Goal: Use online tool/utility: Utilize a website feature to perform a specific function

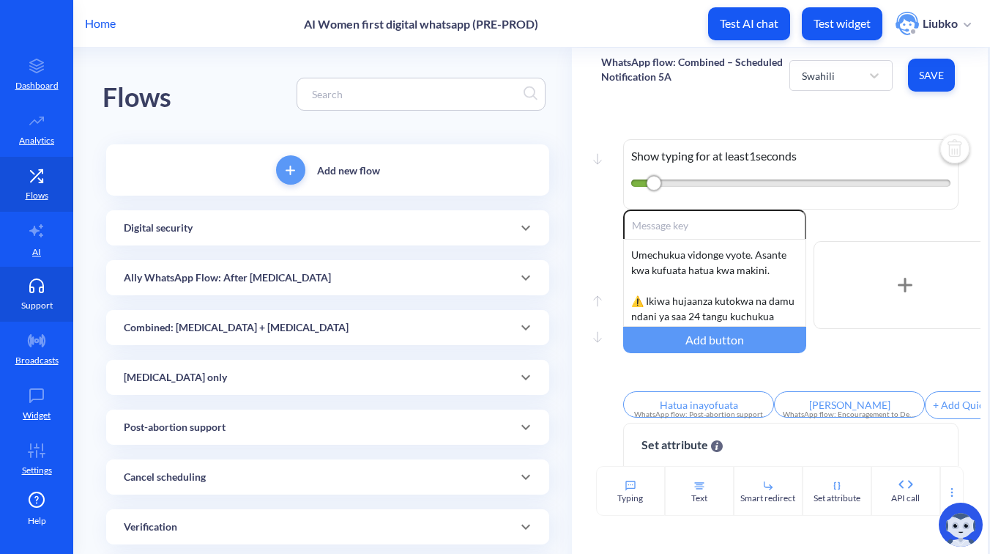
click at [46, 284] on icon at bounding box center [36, 285] width 29 height 15
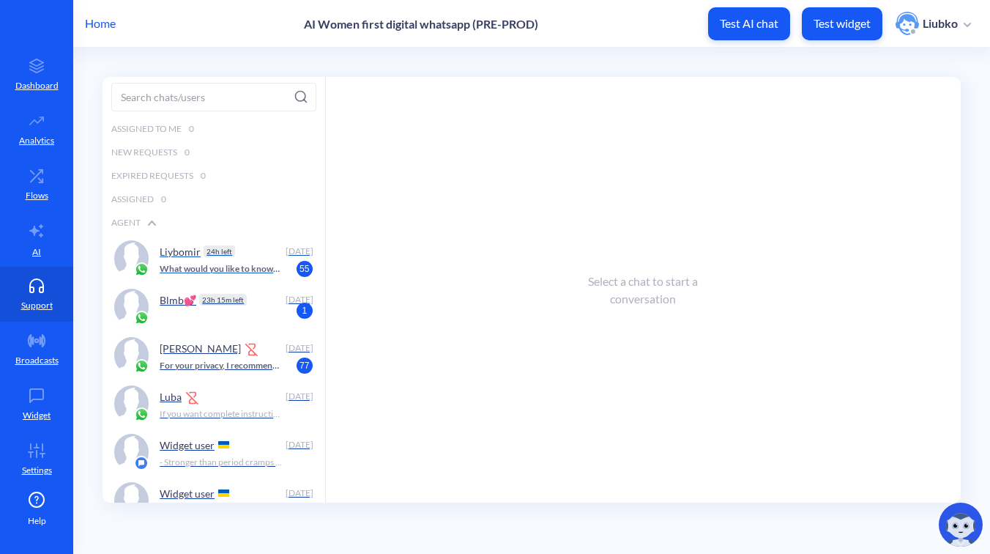
click at [254, 260] on div "Liybomir 24h left" at bounding box center [219, 251] width 119 height 22
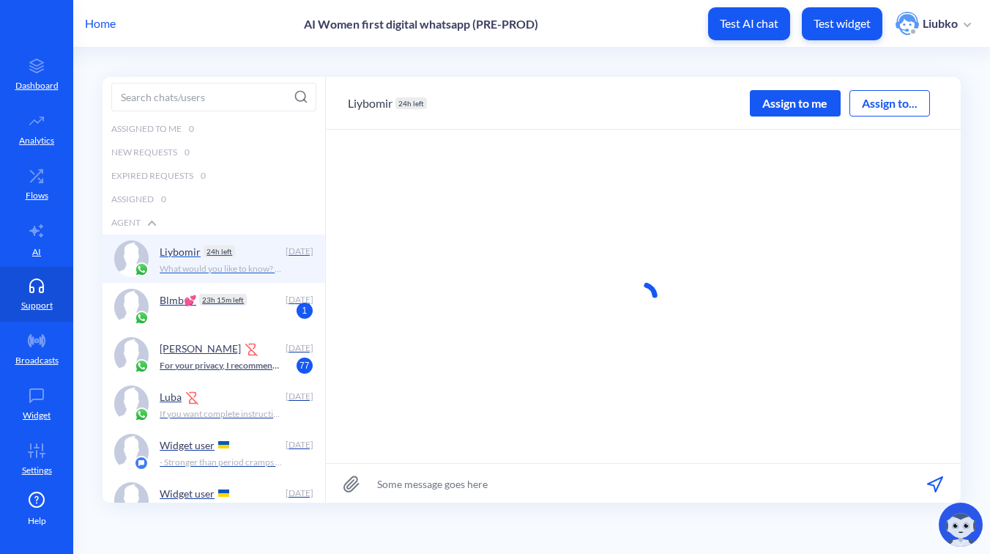
scroll to position [1, 0]
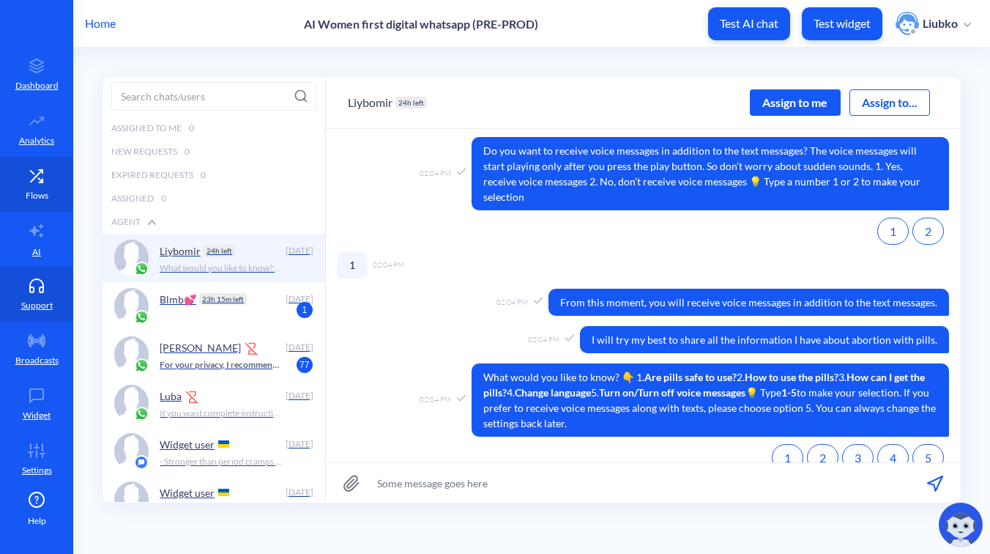
click at [42, 187] on link "Flows" at bounding box center [36, 184] width 73 height 55
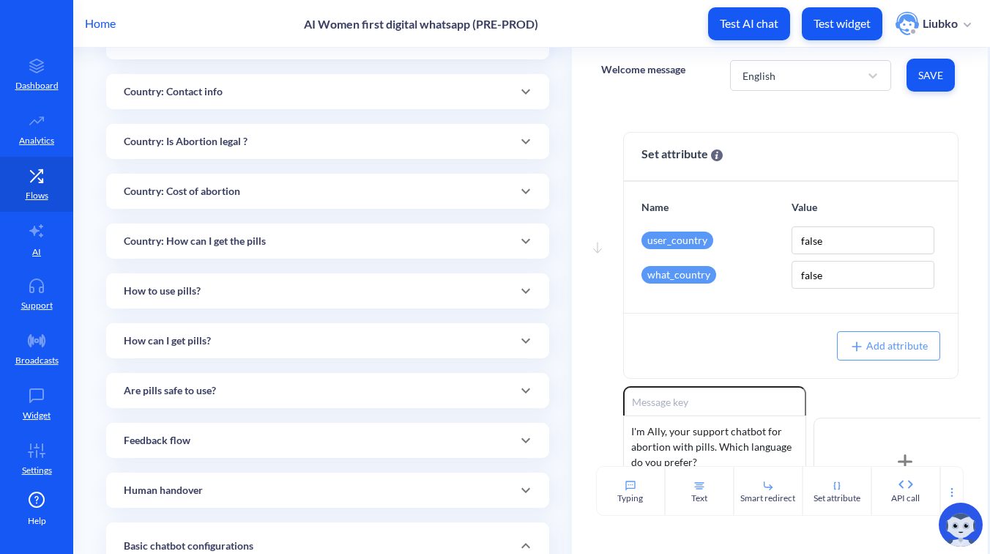
scroll to position [871, 0]
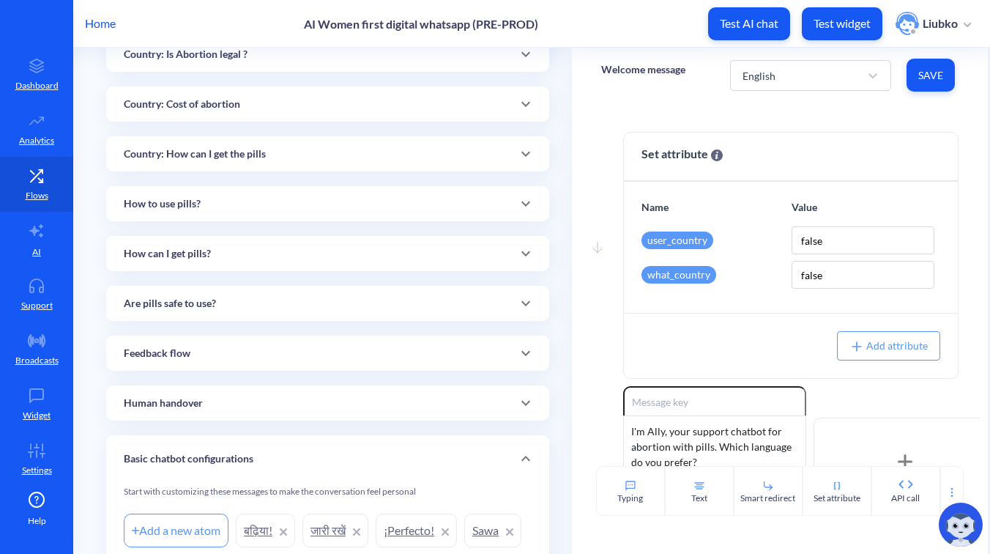
click at [552, 214] on div "Flows Add new flow Digital security Add a new atom Security - Yes Security - St…" at bounding box center [337, 306] width 469 height 2259
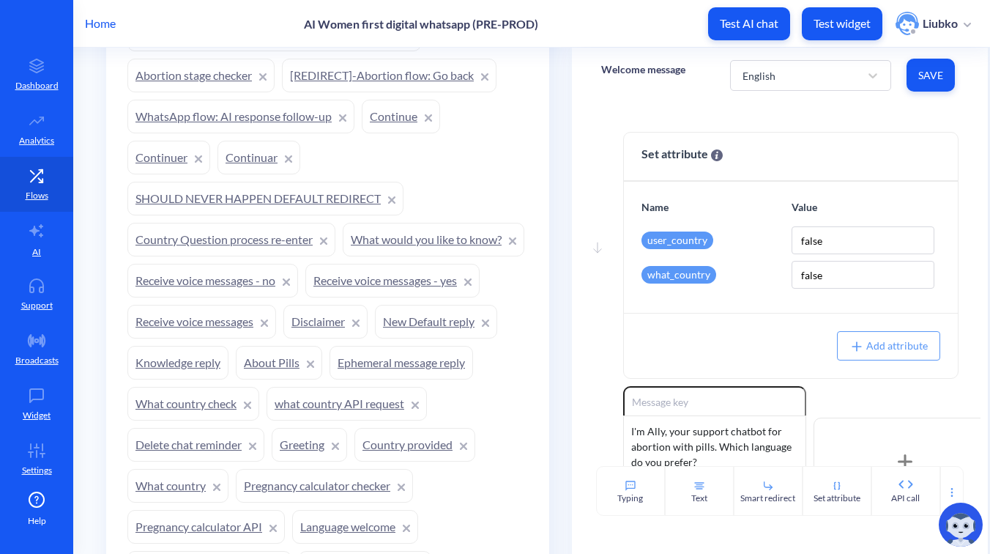
scroll to position [1753, 0]
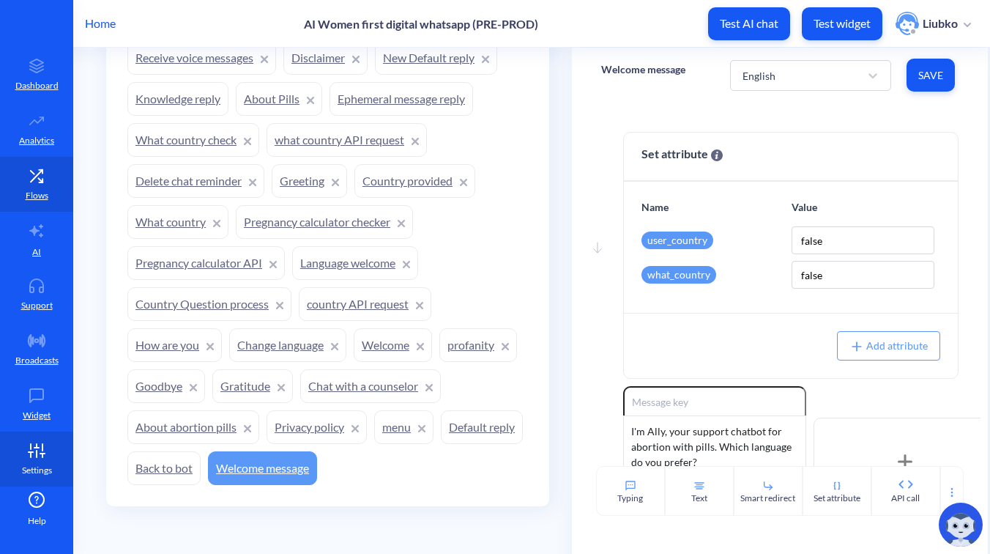
click at [37, 462] on link "Settings" at bounding box center [36, 458] width 73 height 55
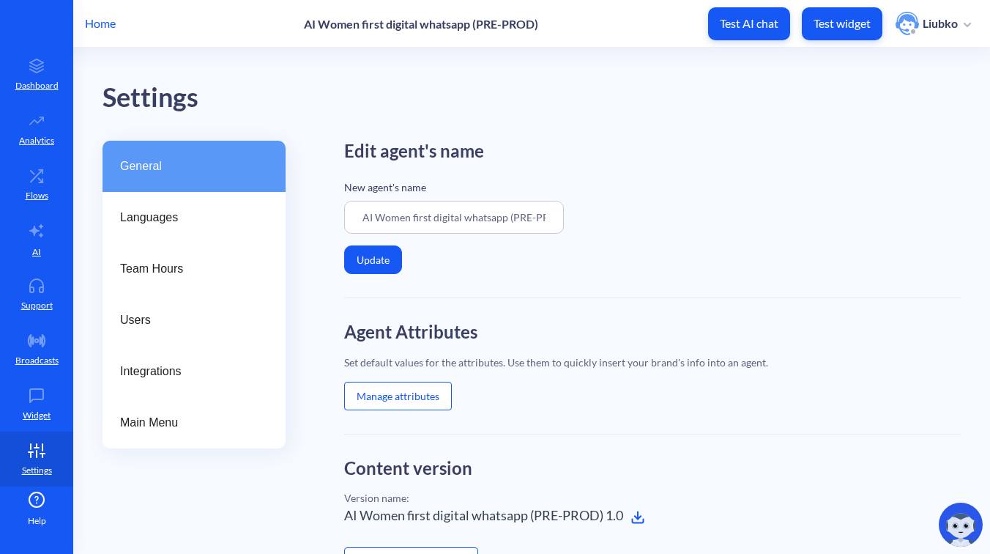
click at [410, 392] on button "Manage attributes" at bounding box center [398, 395] width 108 height 29
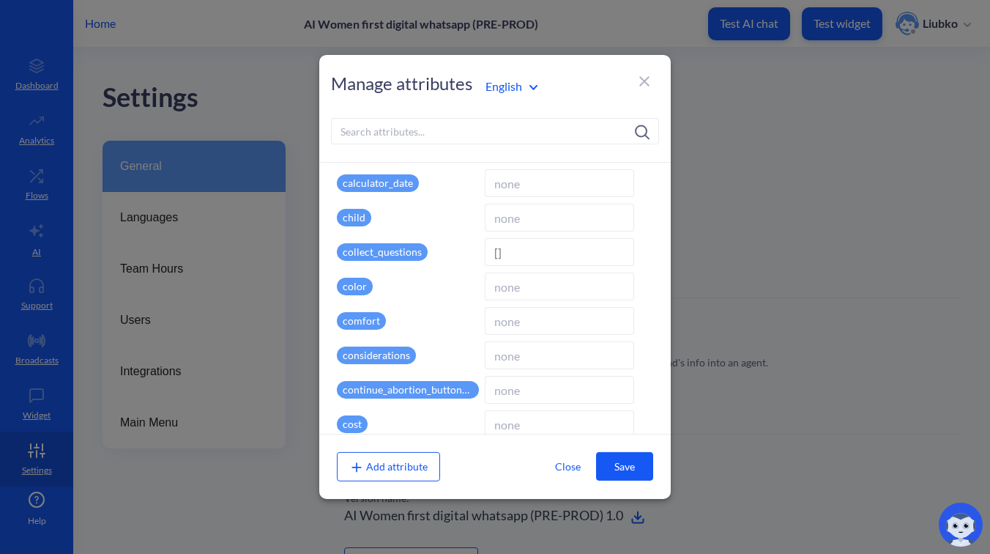
scroll to position [462, 0]
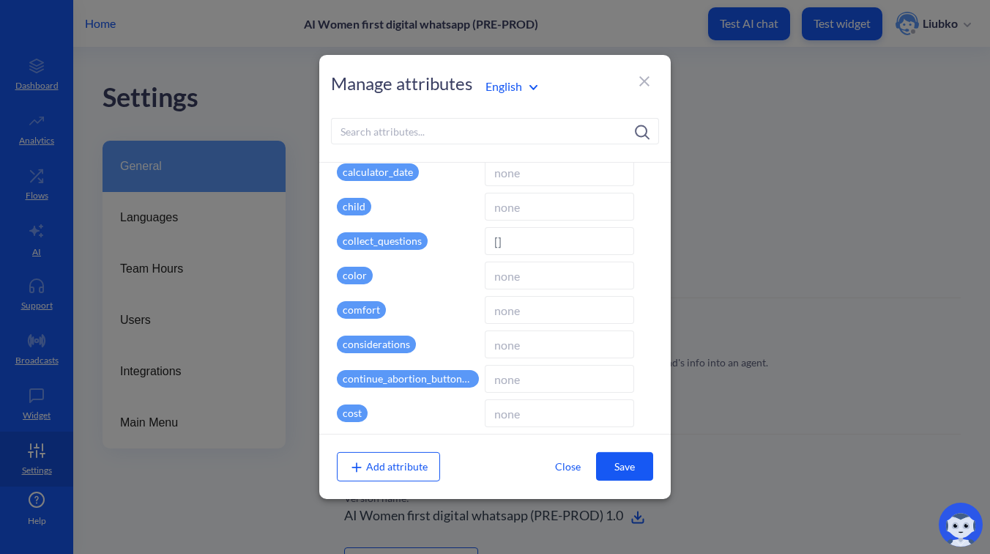
click at [518, 130] on input at bounding box center [495, 131] width 328 height 26
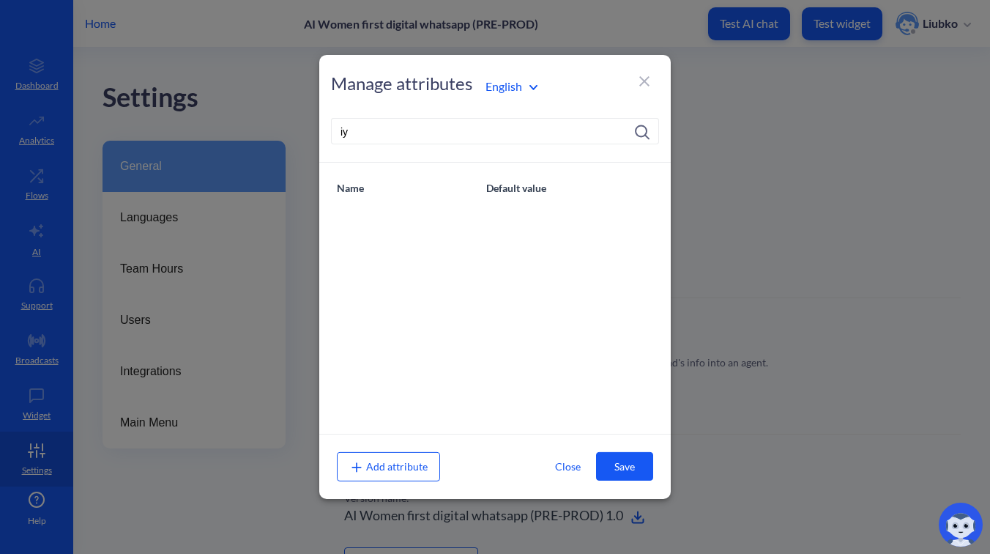
type input "і"
type input "send"
click at [535, 217] on input at bounding box center [559, 221] width 149 height 28
paste input "https://wfd.analytics.botscrew.net/wfd-speech/api/v1/tts"
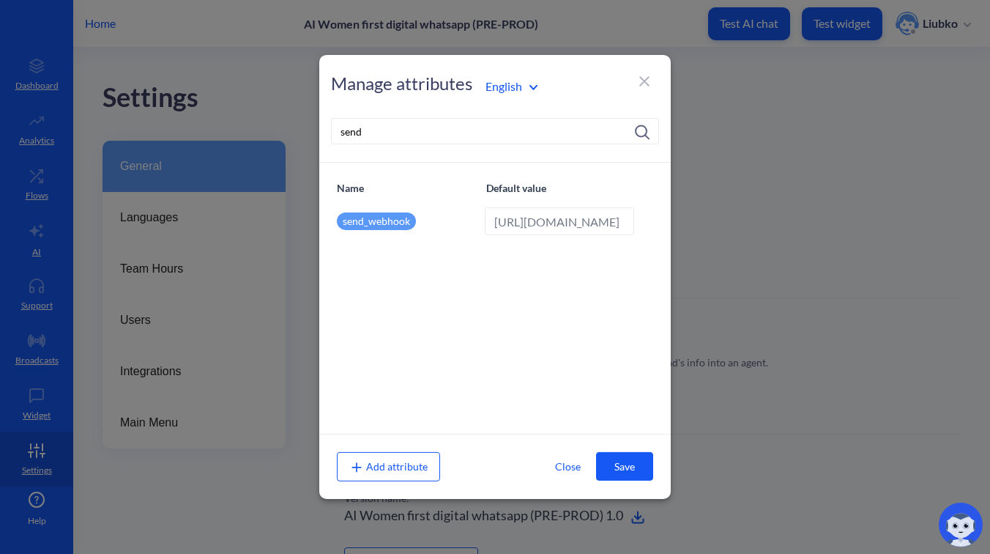
type input "https://wfd.analytics.botscrew.net/wfd-speech/api/v1/tts"
click at [624, 473] on button "Save" at bounding box center [624, 466] width 57 height 29
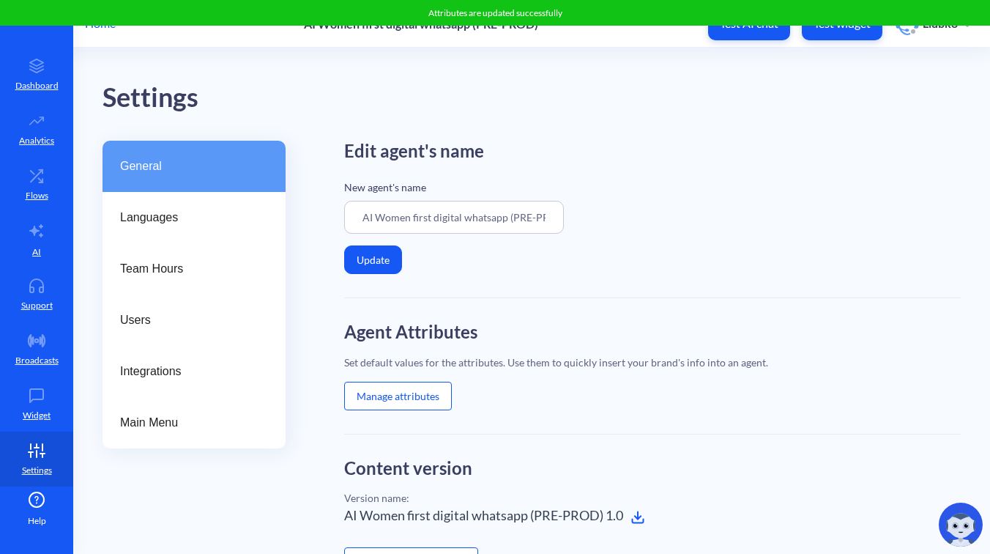
click at [416, 406] on button "Manage attributes" at bounding box center [398, 395] width 108 height 29
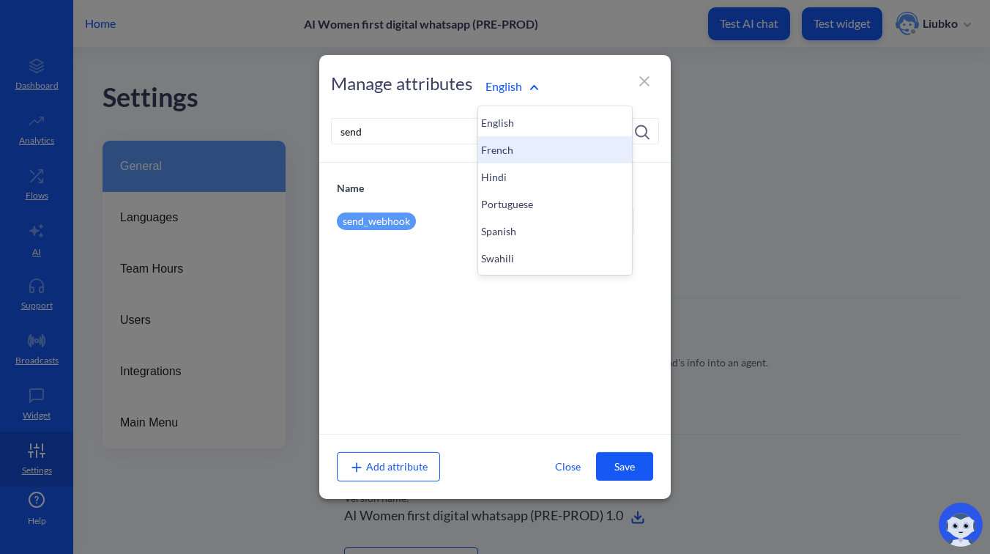
click at [518, 149] on div "French" at bounding box center [555, 149] width 154 height 27
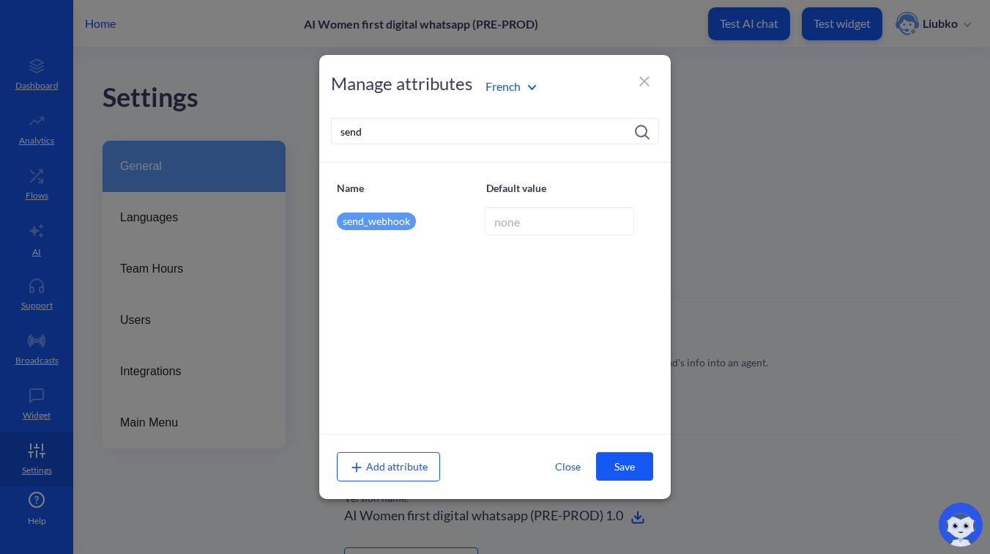
click at [544, 226] on input at bounding box center [559, 221] width 149 height 28
paste input "https://wfd.analytics.botscrew.net/wfd-speech/api/v1/tts"
type input "https://wfd.analytics.botscrew.net/wfd-speech/api/v1/tts"
click at [626, 463] on button "Save" at bounding box center [624, 466] width 57 height 29
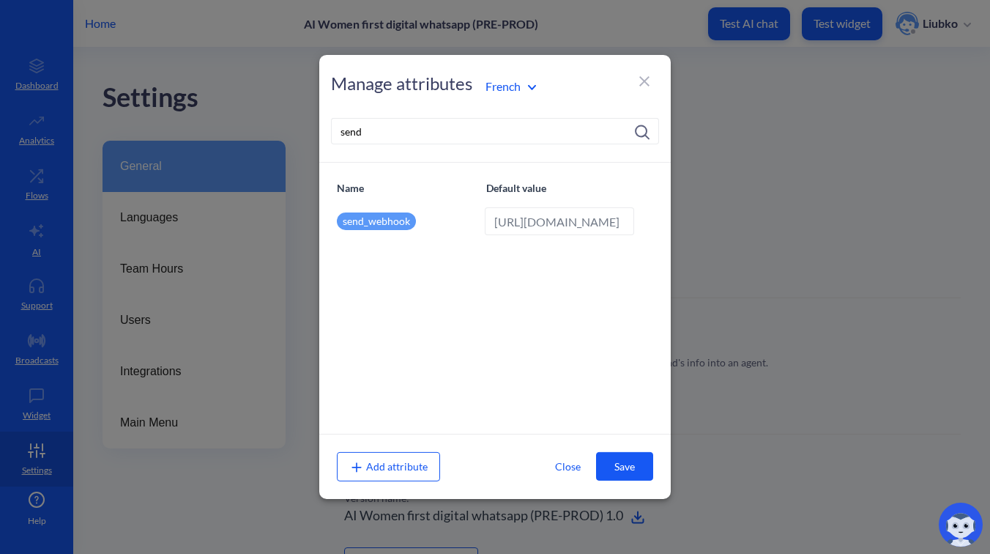
scroll to position [0, 0]
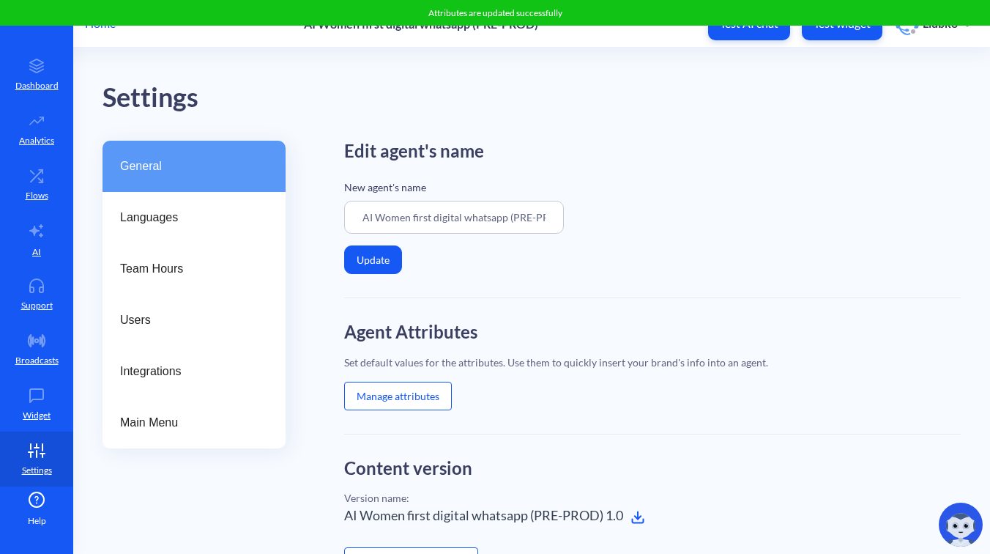
click at [423, 395] on button "Manage attributes" at bounding box center [398, 395] width 108 height 29
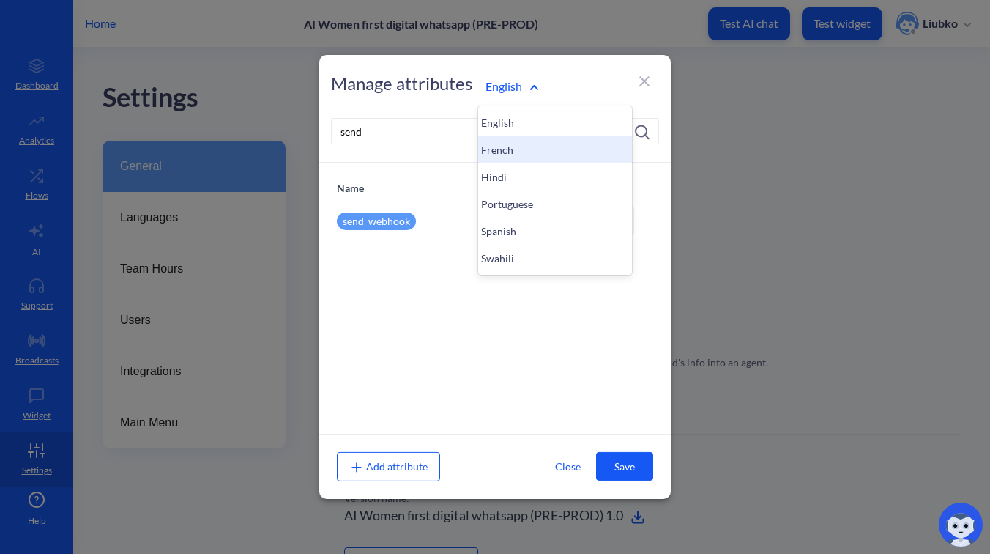
click at [520, 146] on div "French" at bounding box center [555, 149] width 154 height 27
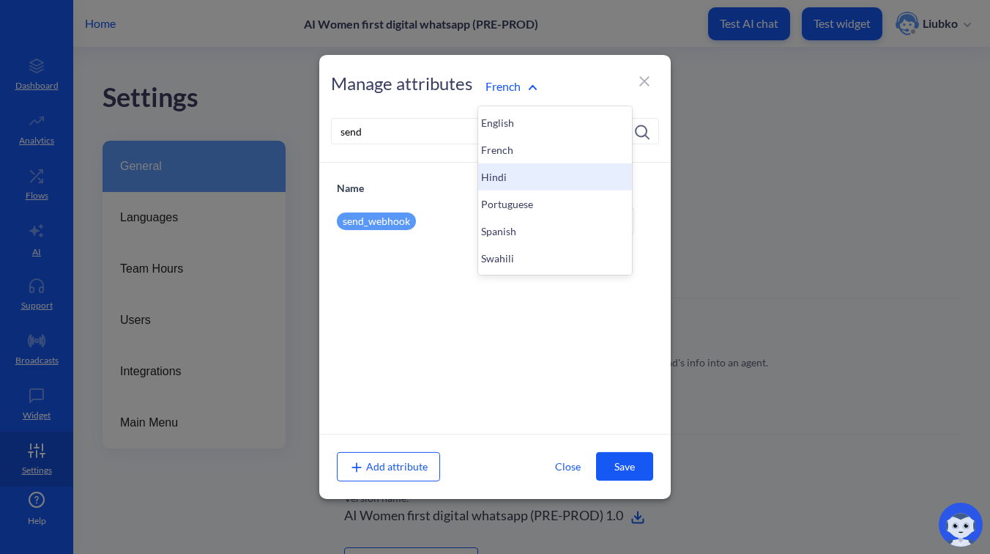
click at [509, 177] on div "Hindi" at bounding box center [555, 176] width 154 height 27
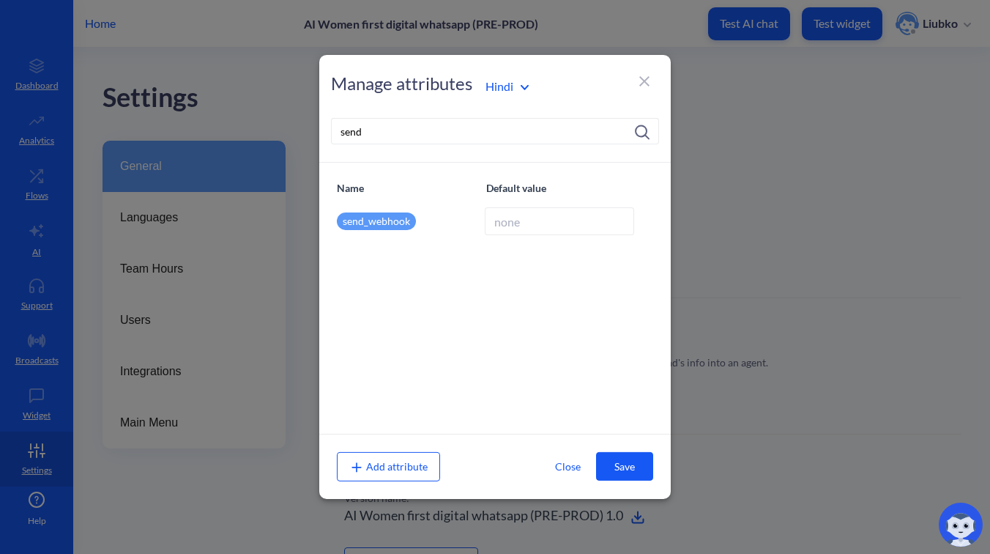
click at [520, 232] on input at bounding box center [559, 221] width 149 height 28
paste input "https://wfd.analytics.botscrew.net/wfd-speech/api/v1/tts"
type input "https://wfd.analytics.botscrew.net/wfd-speech/api/v1/tts"
click at [617, 463] on button "Save" at bounding box center [624, 466] width 57 height 29
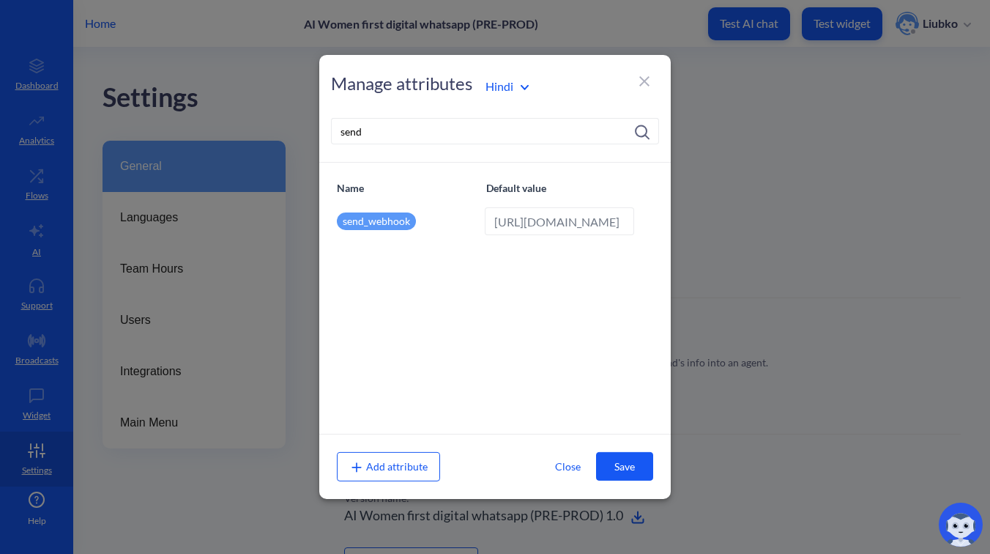
scroll to position [0, 0]
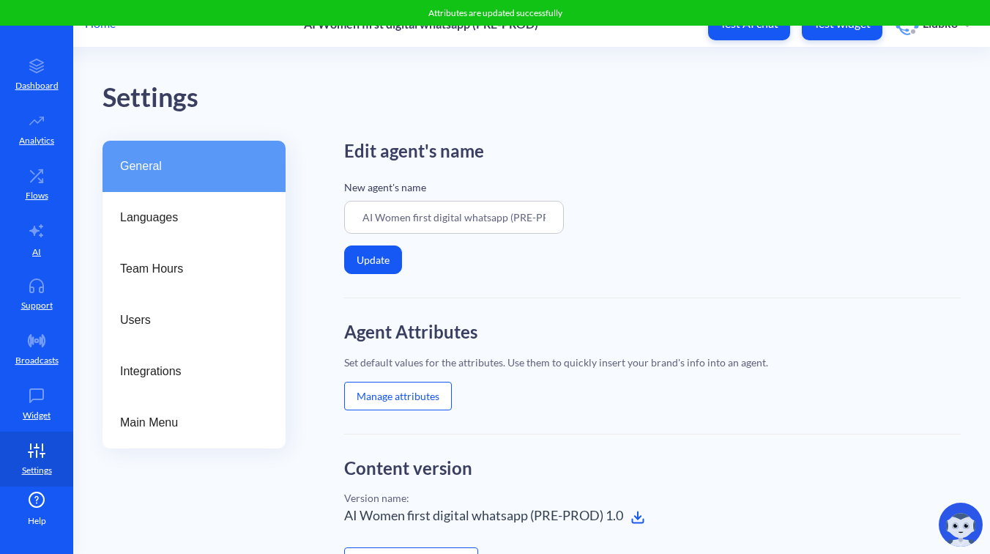
click at [403, 393] on button "Manage attributes" at bounding box center [398, 395] width 108 height 29
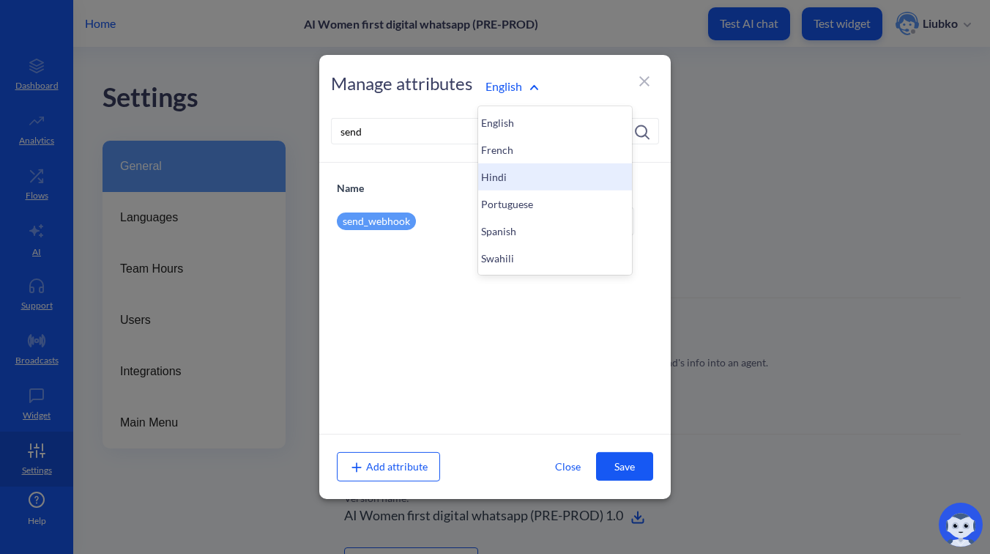
click at [515, 172] on div "Hindi" at bounding box center [555, 176] width 154 height 27
click at [500, 198] on div "Portuguese" at bounding box center [555, 203] width 154 height 27
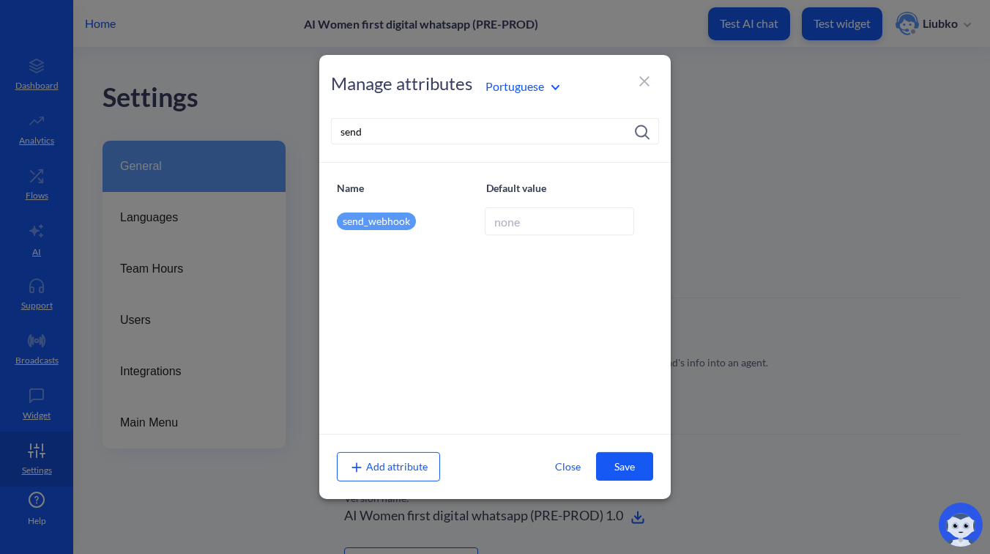
click at [513, 226] on input at bounding box center [559, 221] width 149 height 28
paste input "https://wfd.analytics.botscrew.net/wfd-speech/api/v1/tts"
type input "https://wfd.analytics.botscrew.net/wfd-speech/api/v1/tts"
click at [637, 460] on button "Save" at bounding box center [624, 466] width 57 height 29
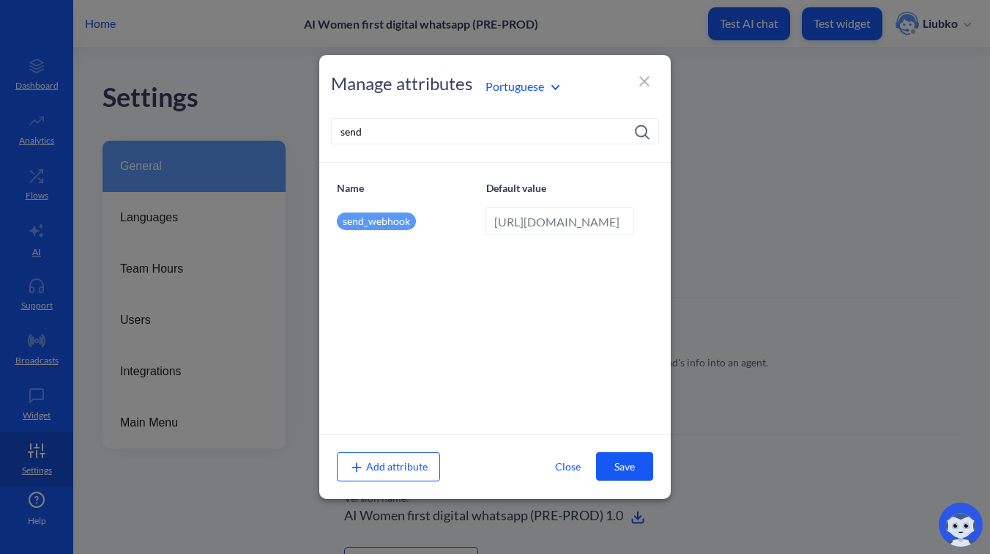
scroll to position [0, 0]
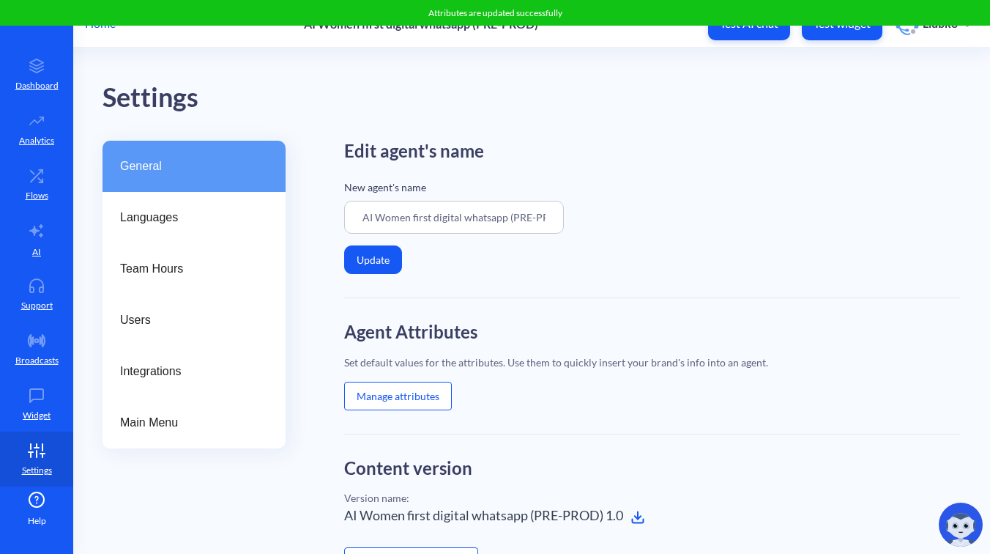
click at [433, 403] on button "Manage attributes" at bounding box center [398, 395] width 108 height 29
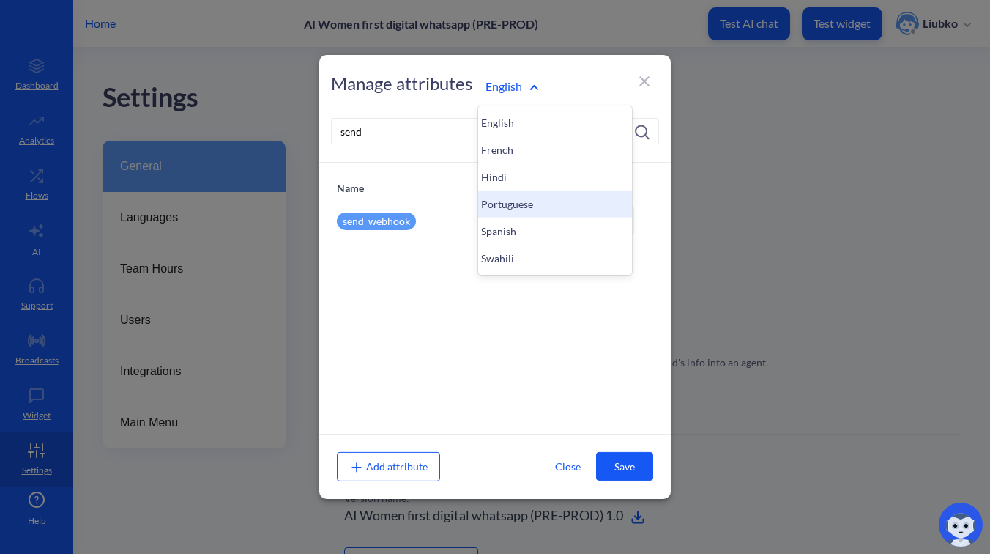
click at [530, 203] on div "Portuguese" at bounding box center [555, 203] width 154 height 27
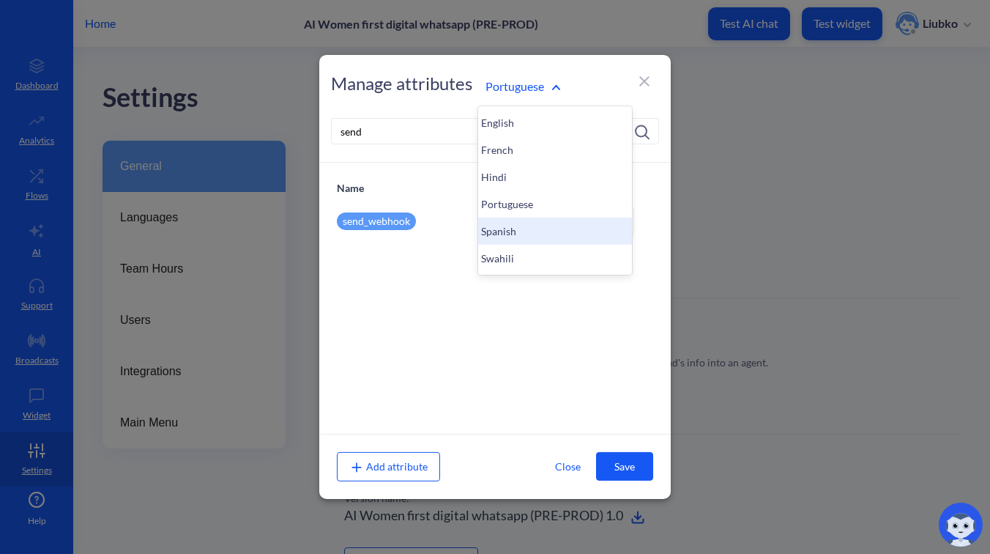
click at [515, 229] on div "Spanish" at bounding box center [555, 230] width 154 height 27
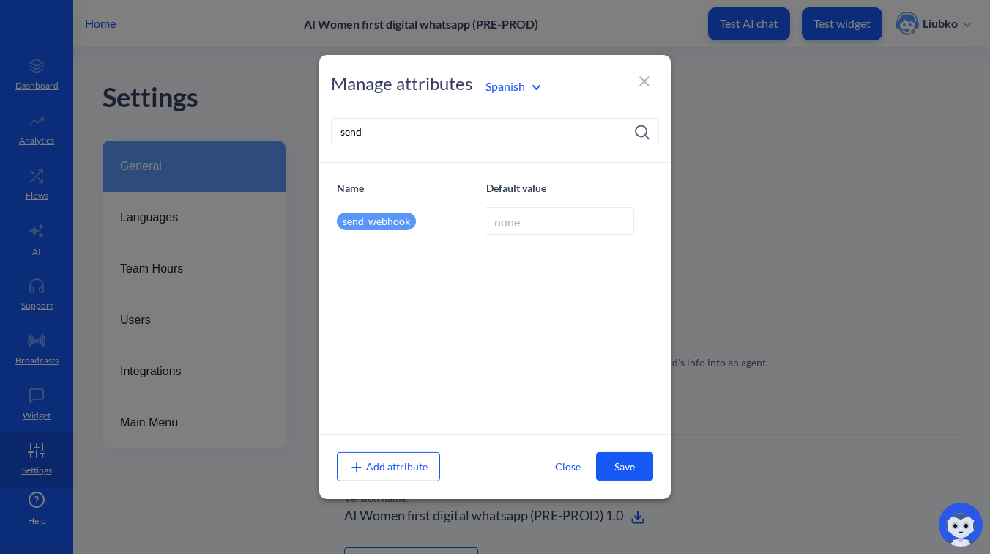
click at [507, 222] on input at bounding box center [559, 221] width 149 height 28
paste input "https://wfd.analytics.botscrew.net/wfd-speech/api/v1/tts"
type input "https://wfd.analytics.botscrew.net/wfd-speech/api/v1/tts"
click at [612, 455] on button "Save" at bounding box center [624, 466] width 57 height 29
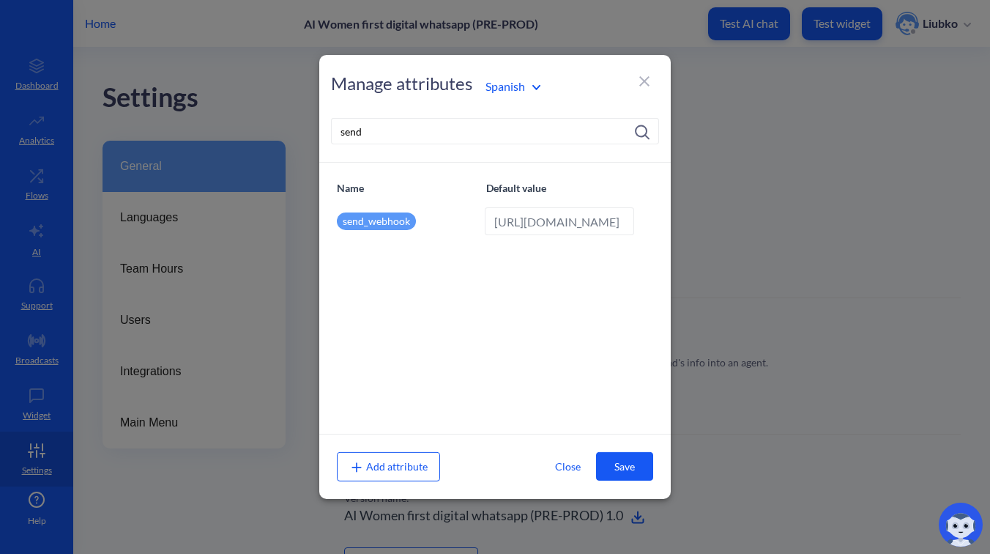
scroll to position [0, 0]
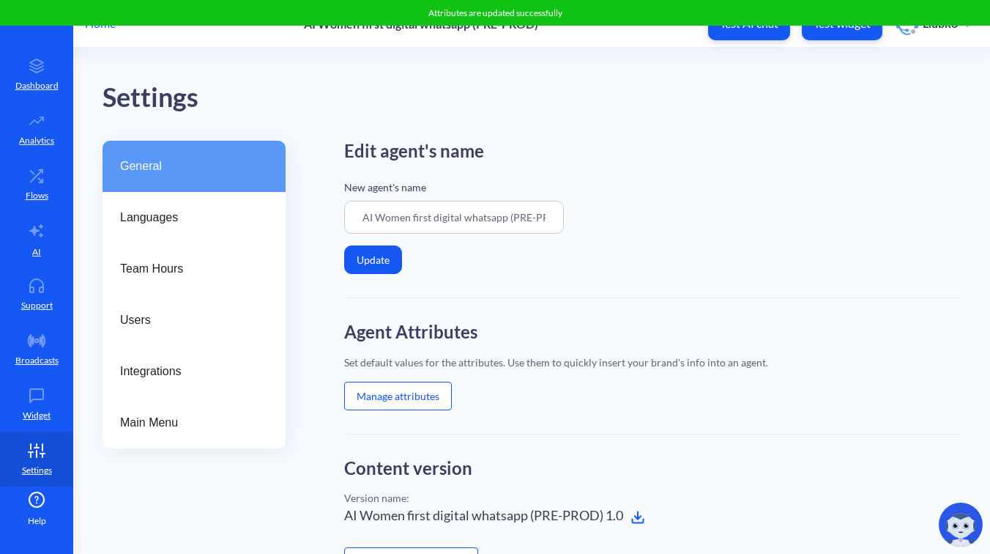
click at [420, 398] on button "Manage attributes" at bounding box center [398, 395] width 108 height 29
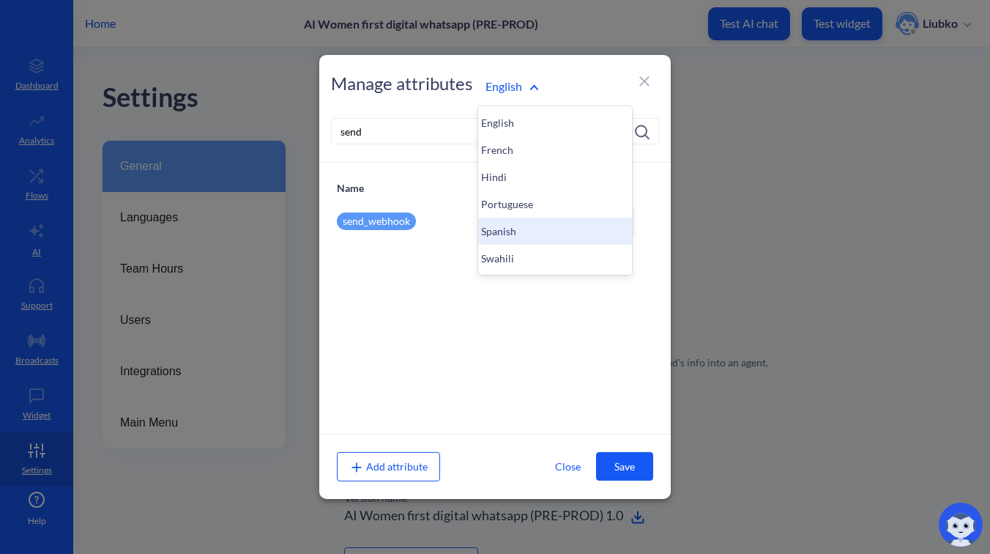
click at [532, 234] on div "Spanish" at bounding box center [555, 230] width 154 height 27
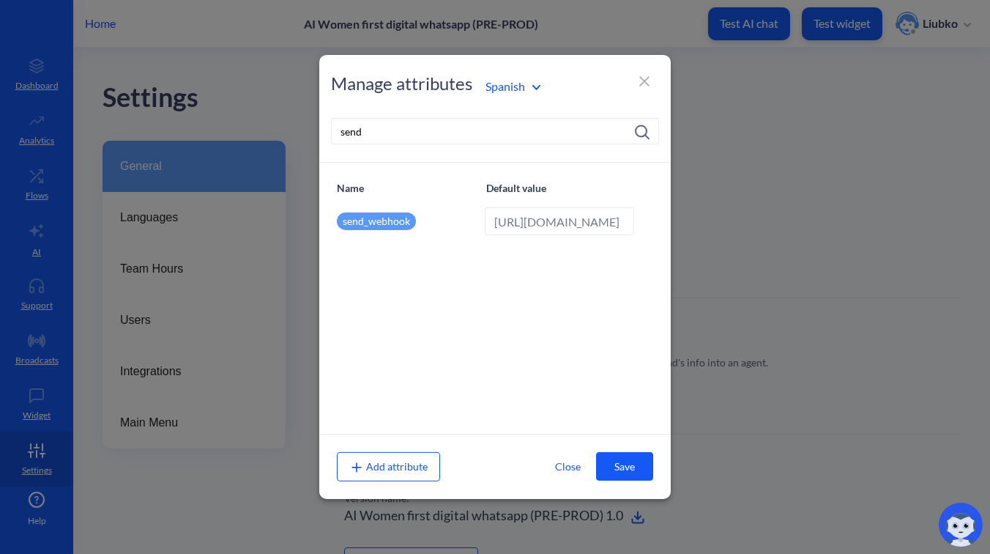
click at [507, 99] on div "Spanish" at bounding box center [555, 86] width 154 height 28
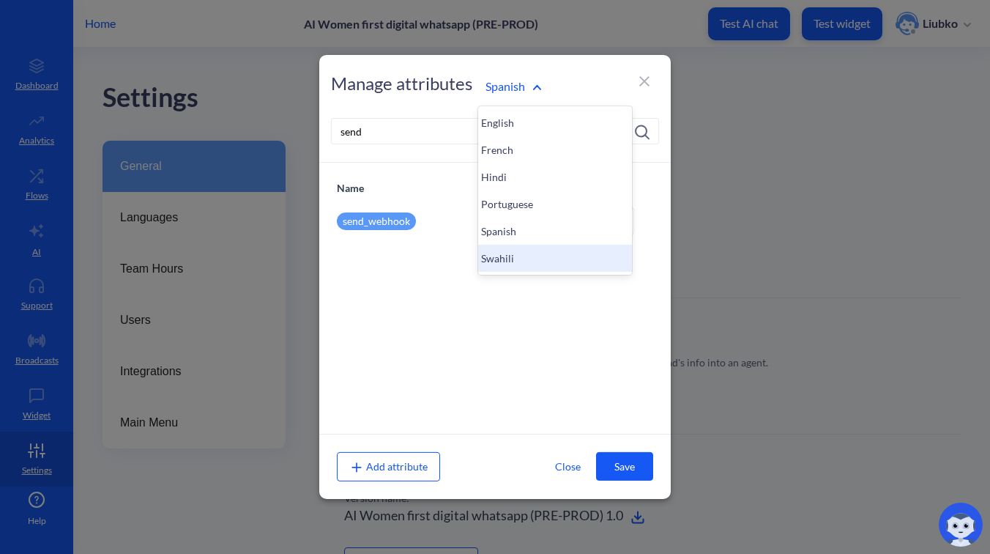
click at [519, 253] on div "Swahili" at bounding box center [555, 258] width 154 height 27
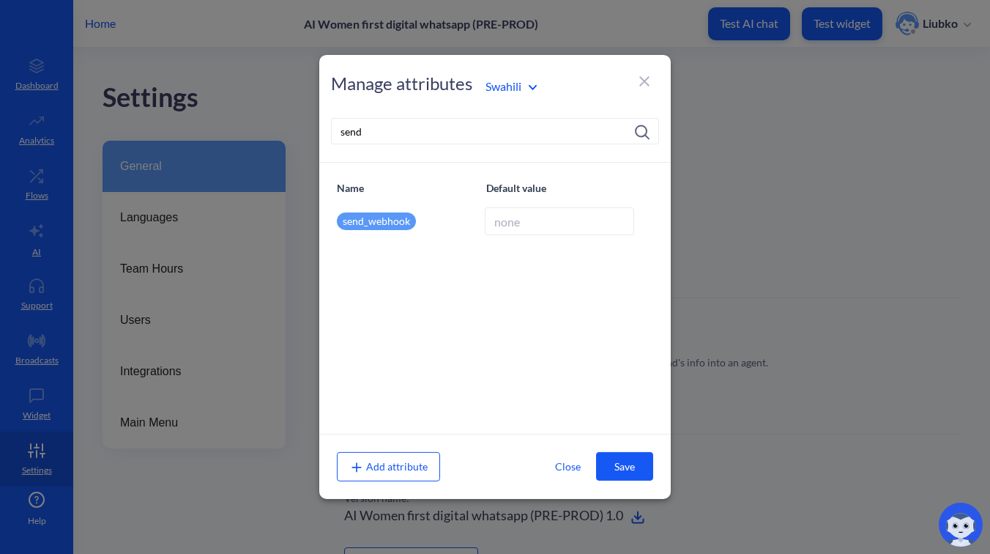
click at [534, 233] on input at bounding box center [559, 221] width 149 height 28
paste input "https://wfd.analytics.botscrew.net/wfd-speech/api/v1/tts"
type input "https://wfd.analytics.botscrew.net/wfd-speech/api/v1/tts"
click at [626, 466] on button "Save" at bounding box center [624, 466] width 57 height 29
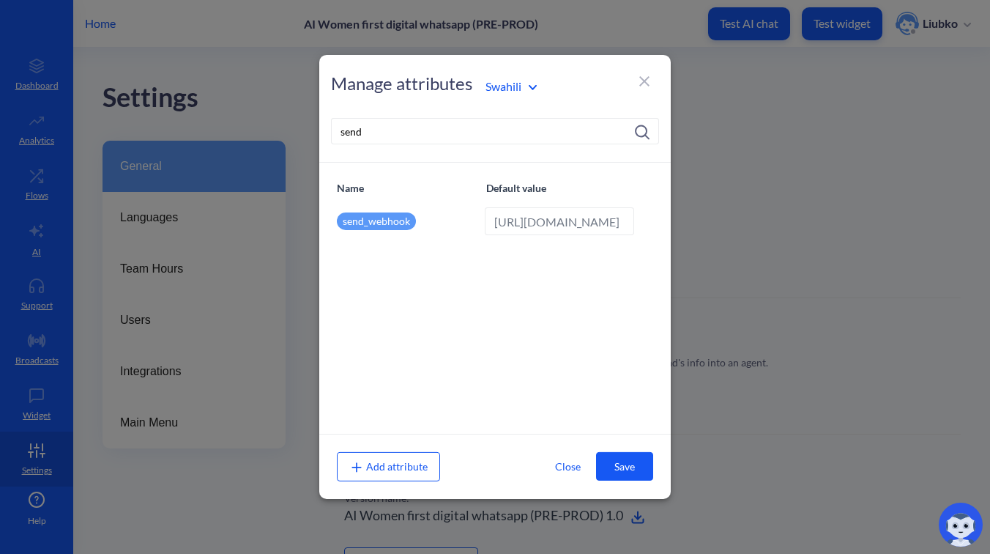
scroll to position [0, 0]
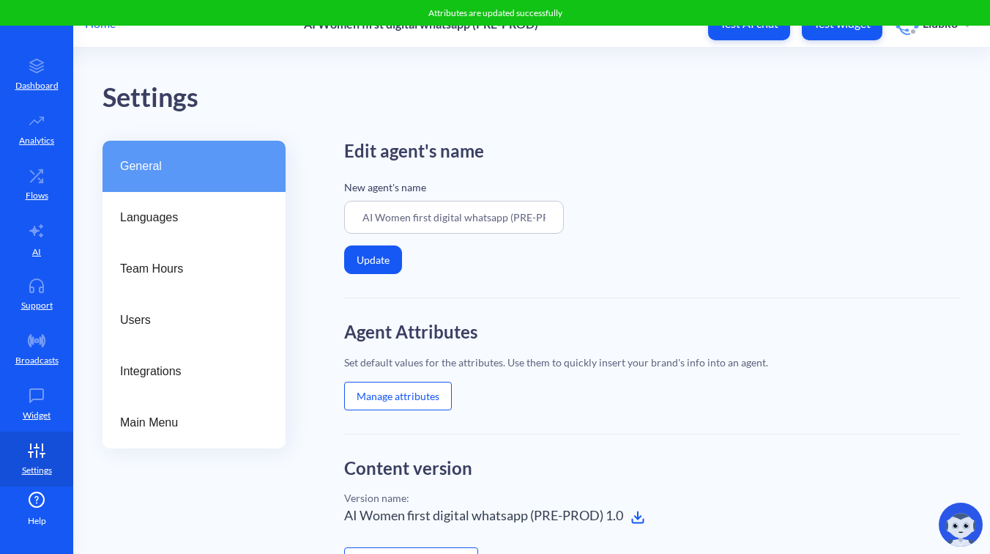
click at [744, 200] on div "New agent's name AI Women first digital whatsapp (PRE-PROD)" at bounding box center [652, 206] width 616 height 54
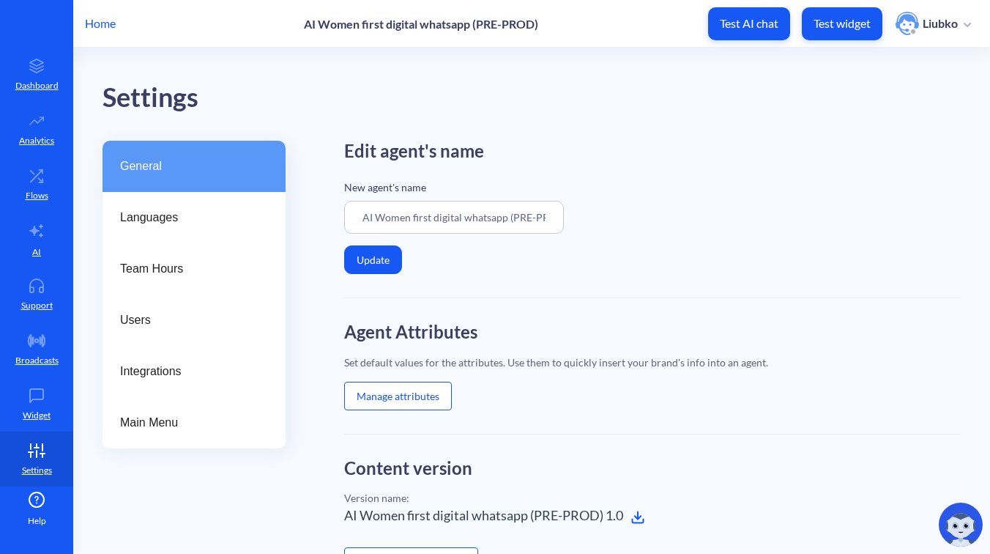
click at [777, 189] on p "New agent's name" at bounding box center [652, 186] width 616 height 15
click at [40, 290] on icon at bounding box center [36, 285] width 29 height 15
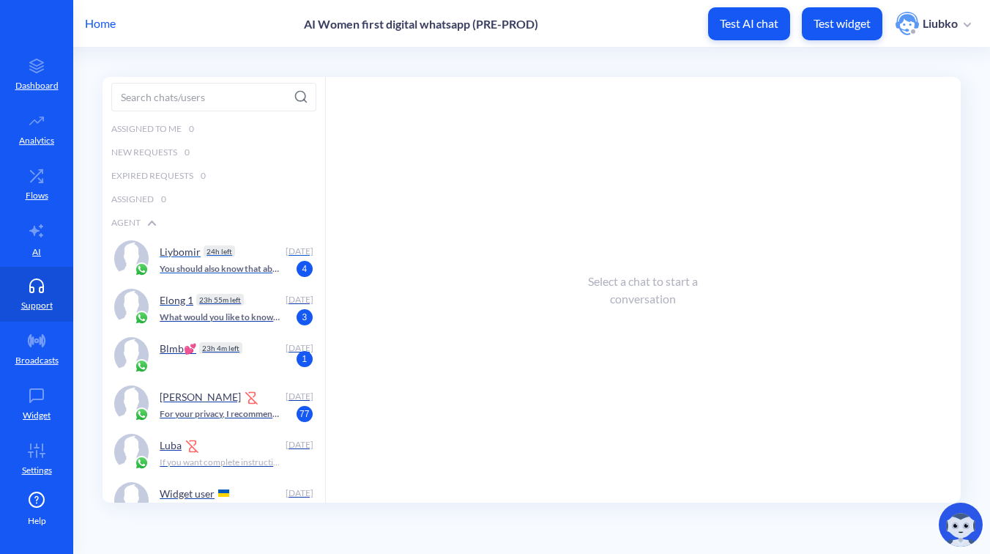
click at [185, 266] on p "You should also know that abortion with pills is easy and safe for women to use…" at bounding box center [221, 268] width 122 height 13
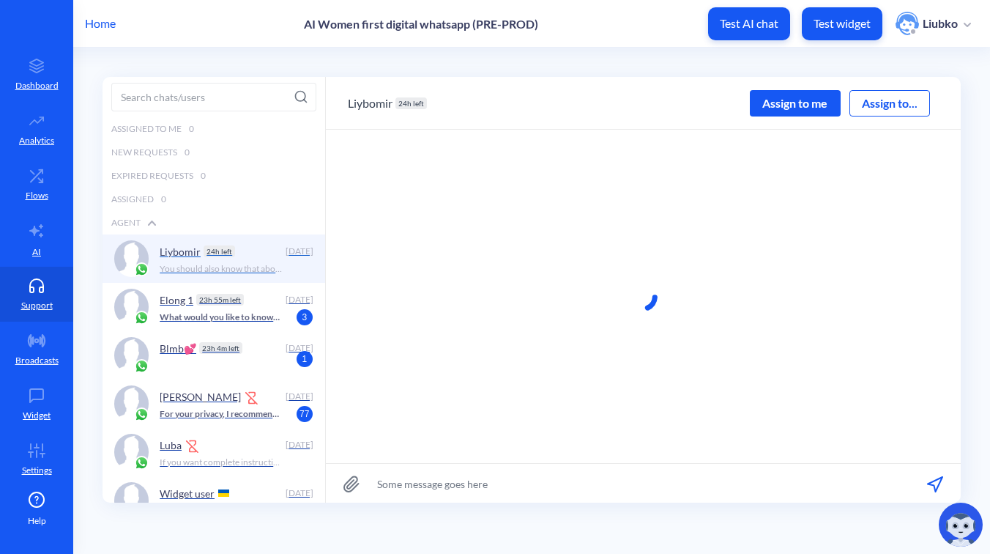
scroll to position [1, 0]
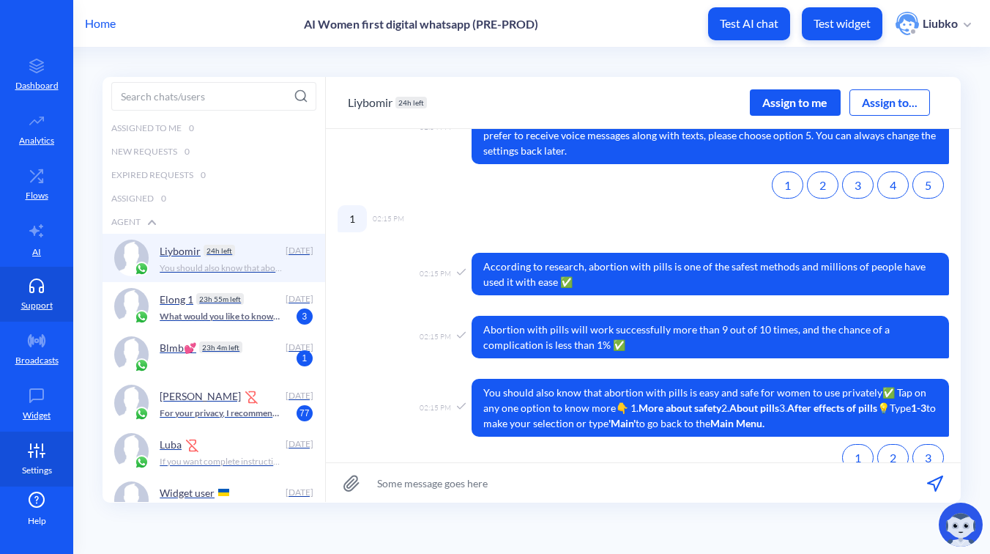
click at [34, 447] on icon at bounding box center [36, 447] width 4 height 0
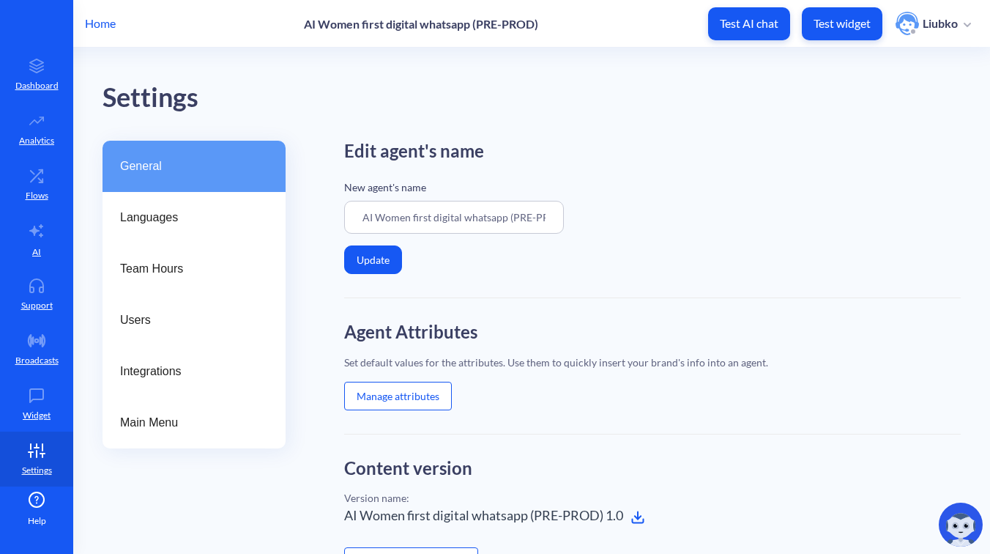
click at [384, 399] on button "Manage attributes" at bounding box center [398, 395] width 108 height 29
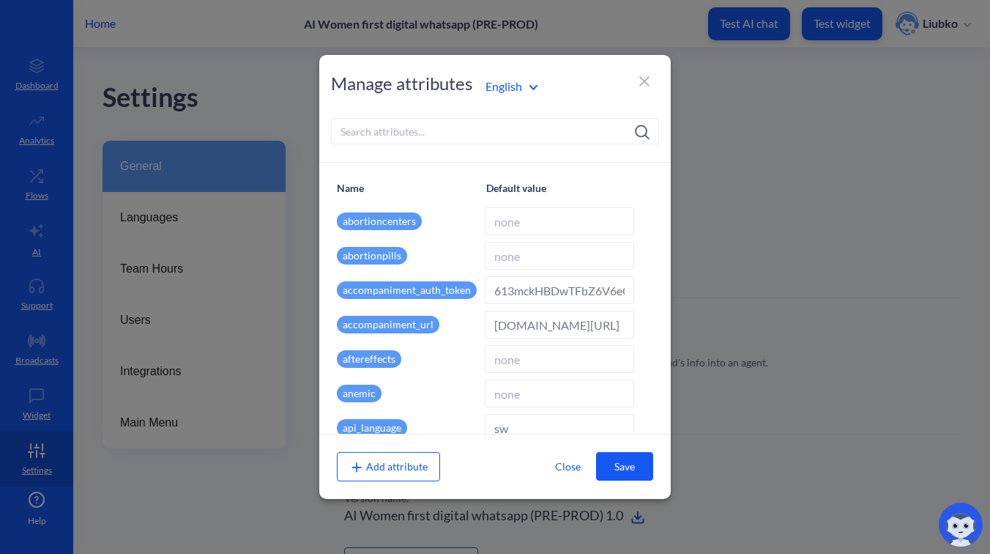
type input "en"
type input "English"
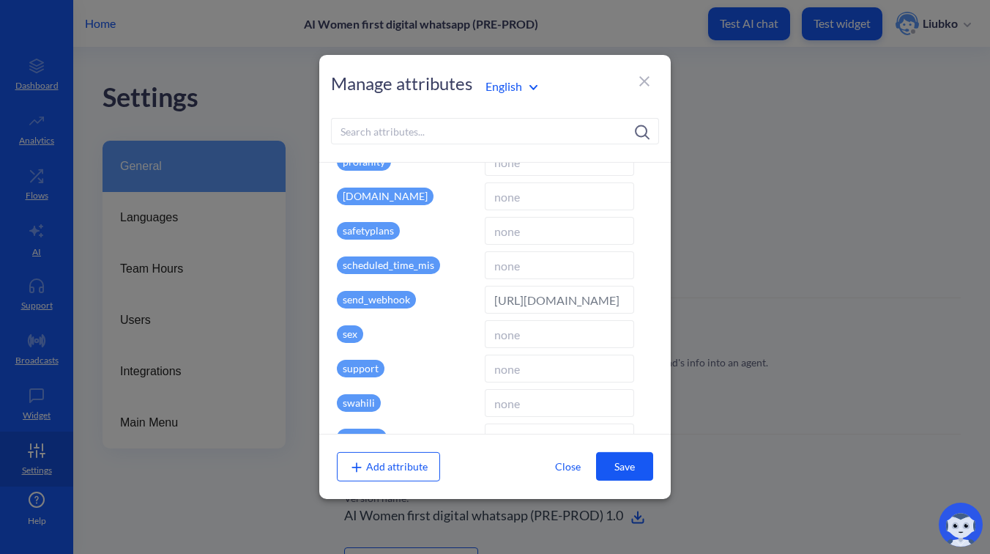
scroll to position [0, 168]
click at [540, 294] on input "https://wfd.analytics.botscrew.net/wfd-speech/api/v1/tts" at bounding box center [559, 300] width 149 height 28
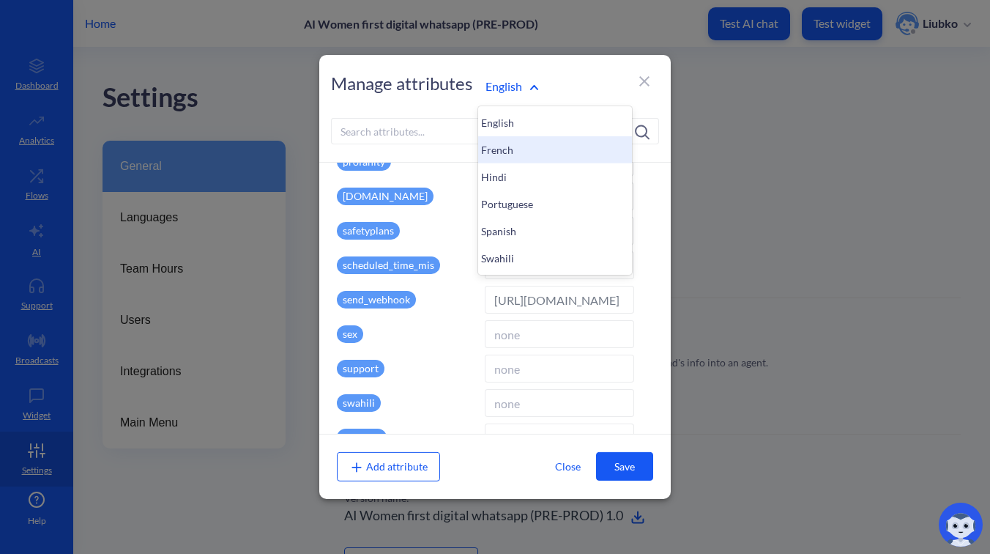
click at [501, 157] on div "French" at bounding box center [555, 149] width 154 height 27
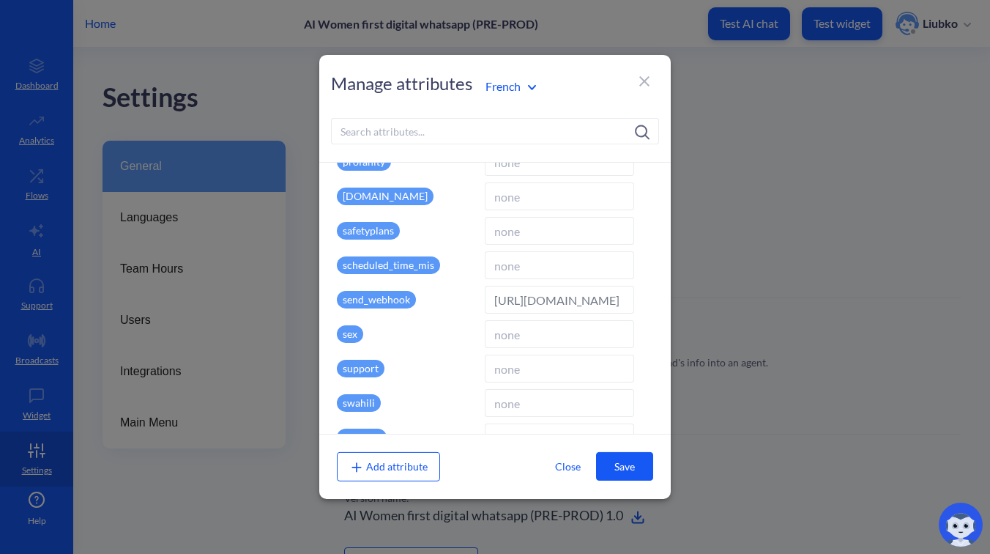
type input "fr"
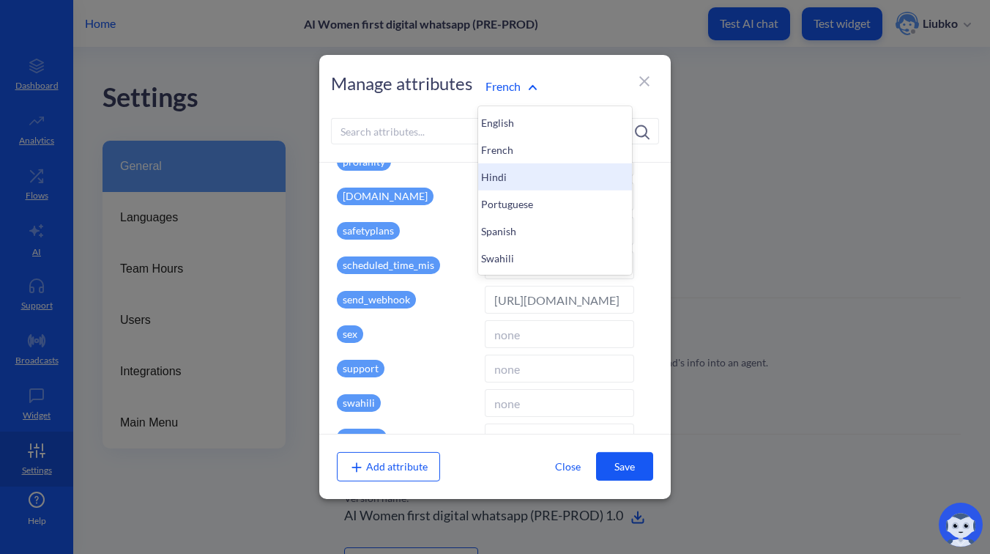
click at [506, 183] on div "Hindi" at bounding box center [555, 176] width 154 height 27
click at [511, 199] on div "Portuguese" at bounding box center [555, 203] width 154 height 27
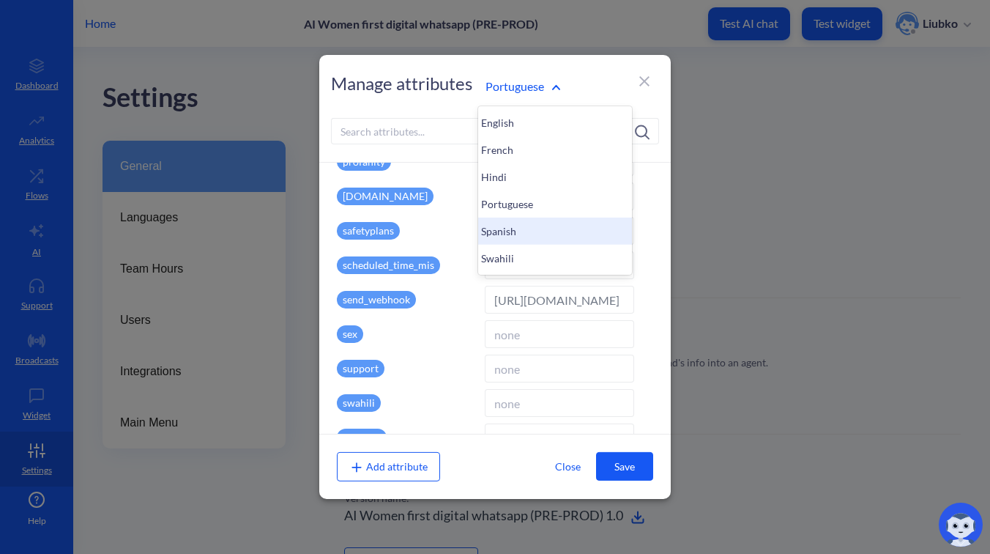
click at [515, 237] on div "Spanish" at bounding box center [555, 230] width 154 height 27
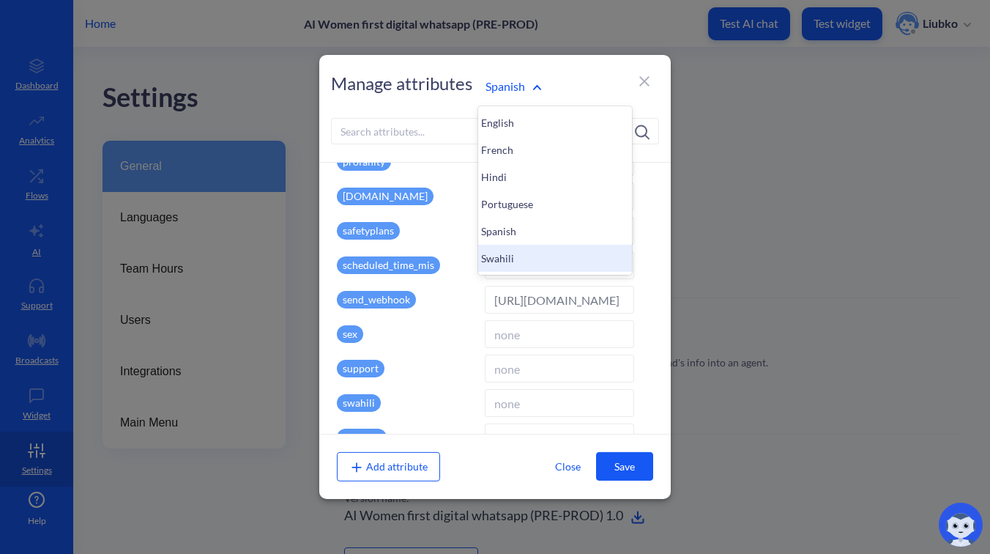
click at [513, 254] on div "Swahili" at bounding box center [555, 258] width 154 height 27
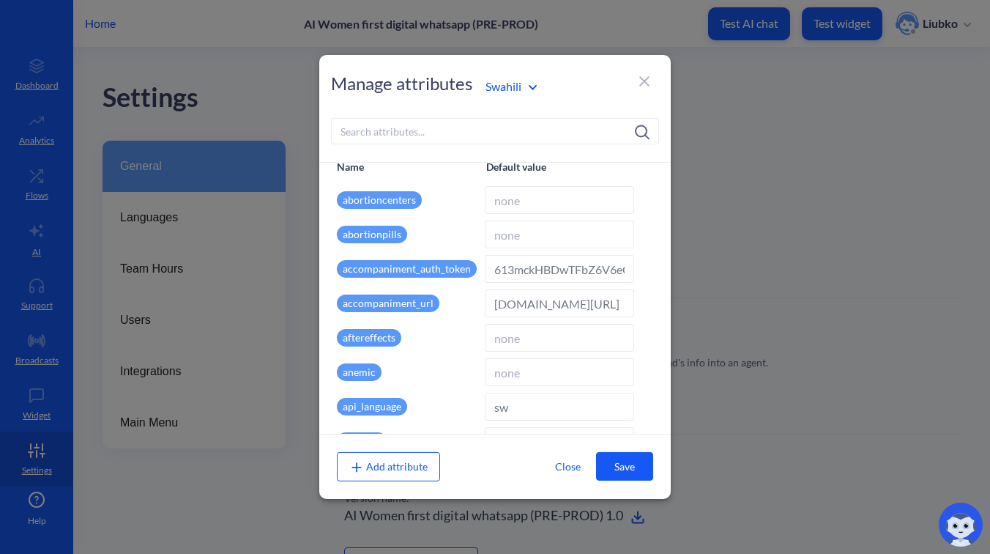
scroll to position [1, 0]
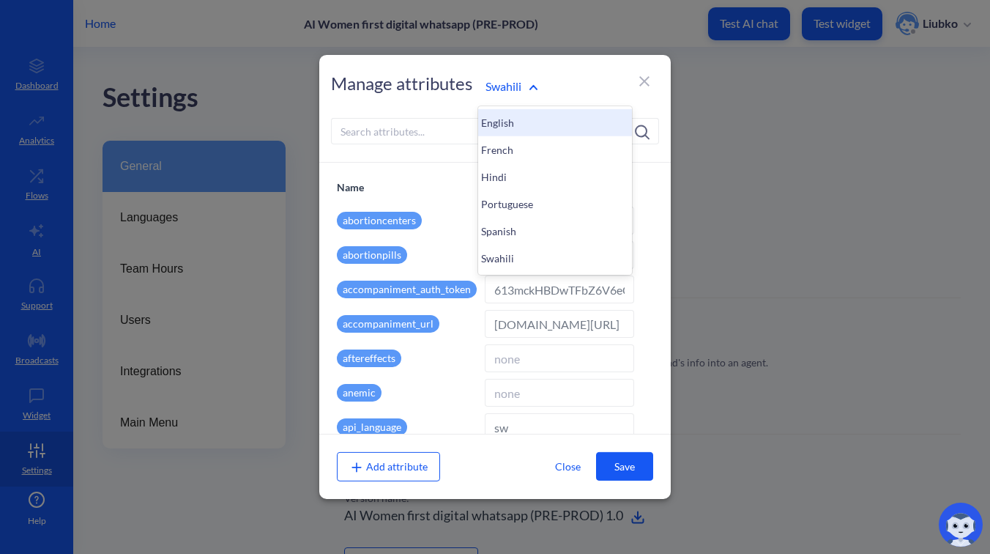
click at [509, 111] on div "English" at bounding box center [555, 122] width 154 height 27
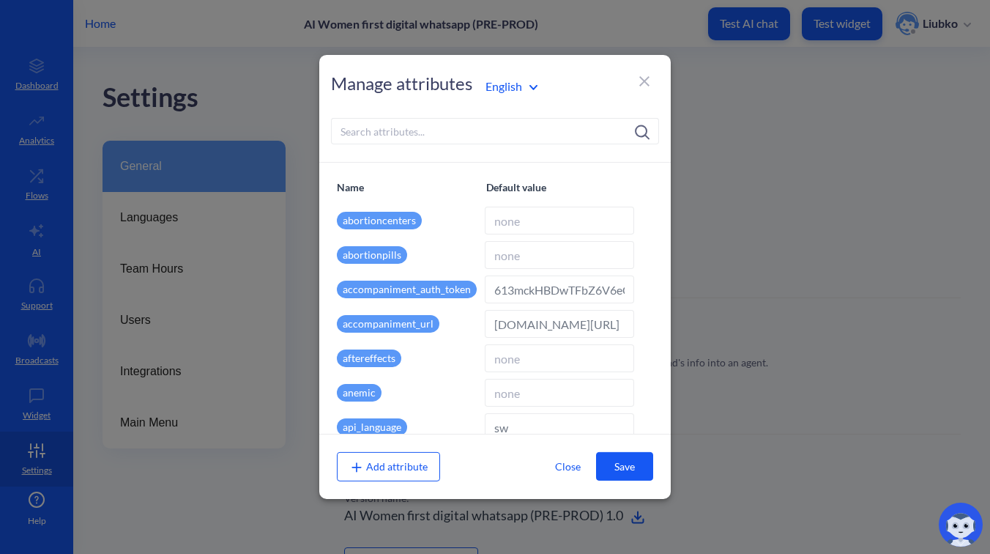
type input "en"
type input "English"
click at [521, 95] on div "English" at bounding box center [554, 86] width 153 height 21
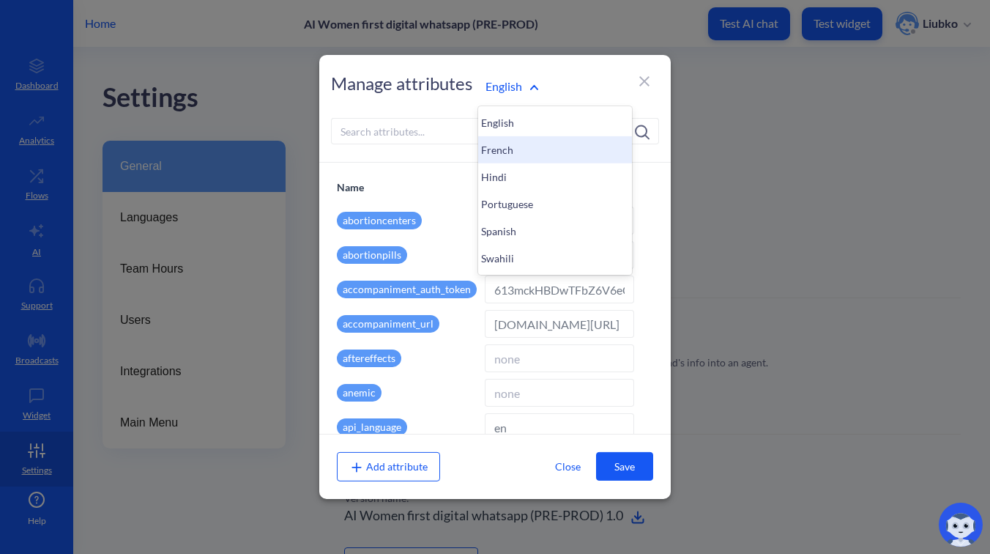
click at [513, 143] on div "French" at bounding box center [555, 149] width 154 height 27
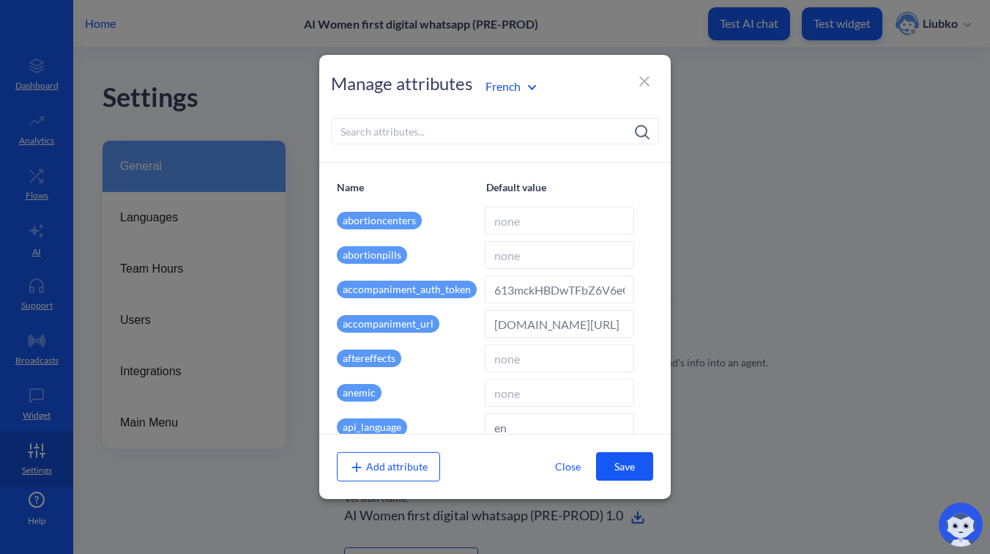
type input "fr"
click at [644, 86] on icon at bounding box center [645, 81] width 18 height 18
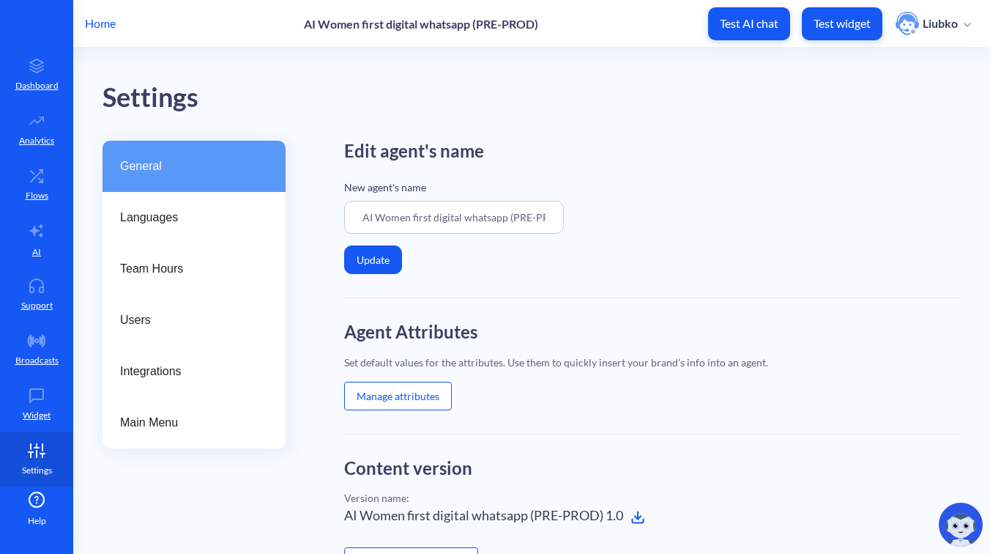
click at [26, 469] on p "Settings" at bounding box center [37, 469] width 30 height 13
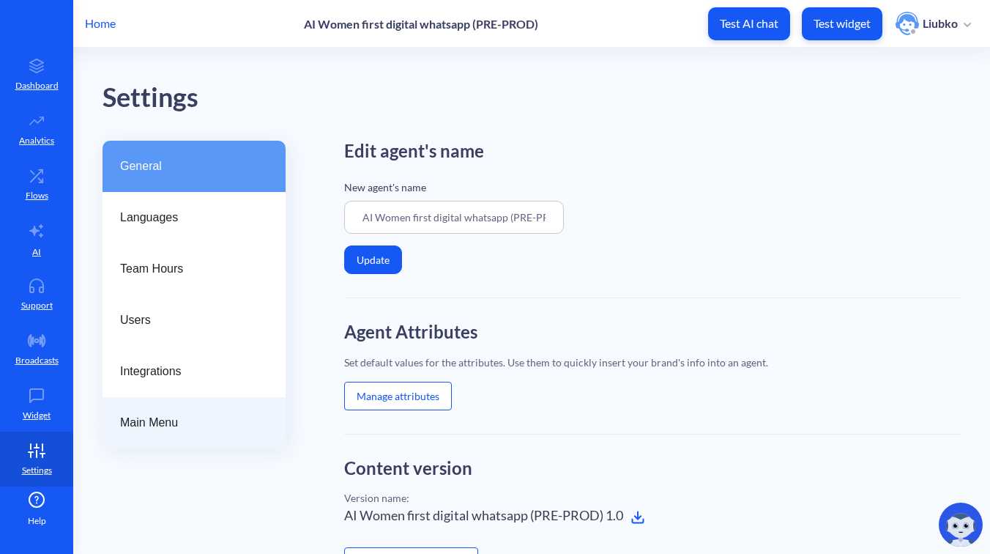
click at [144, 417] on span "Main Menu" at bounding box center [188, 423] width 136 height 18
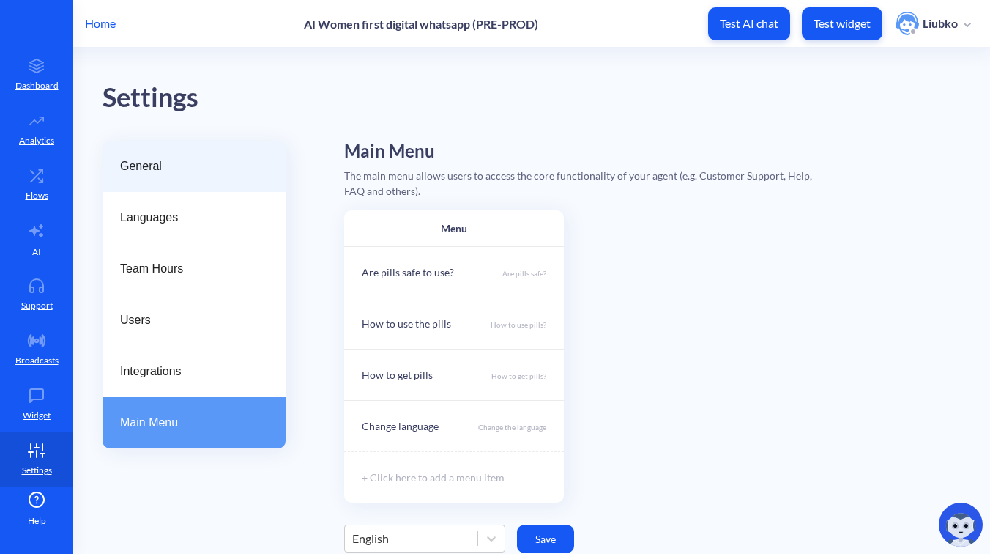
click at [187, 150] on div "General" at bounding box center [194, 166] width 183 height 51
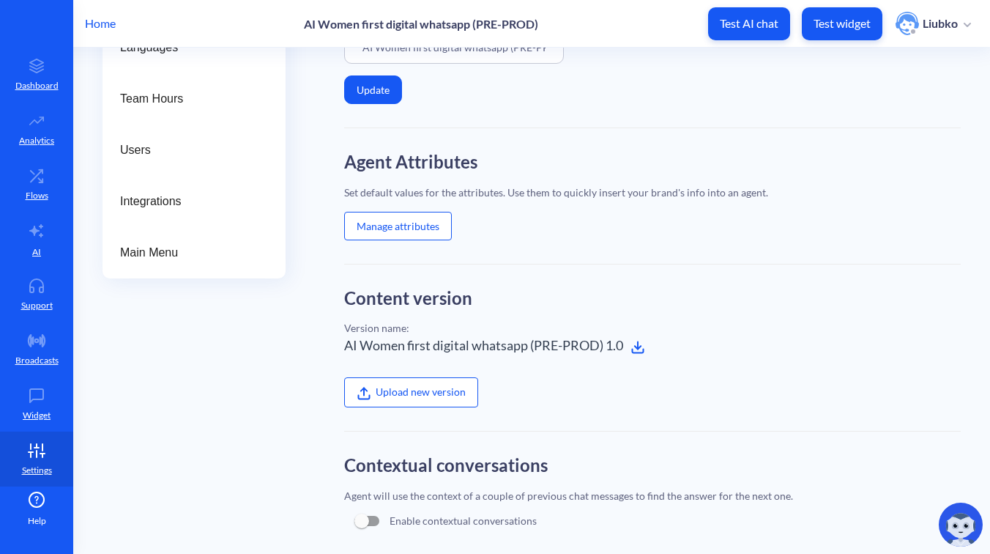
scroll to position [147, 0]
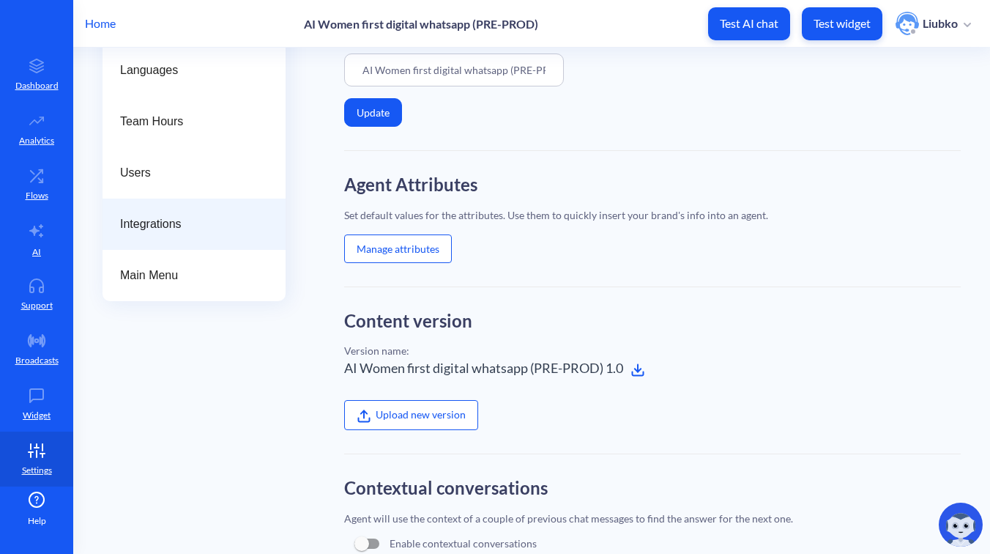
click at [220, 231] on span "Integrations" at bounding box center [188, 224] width 136 height 18
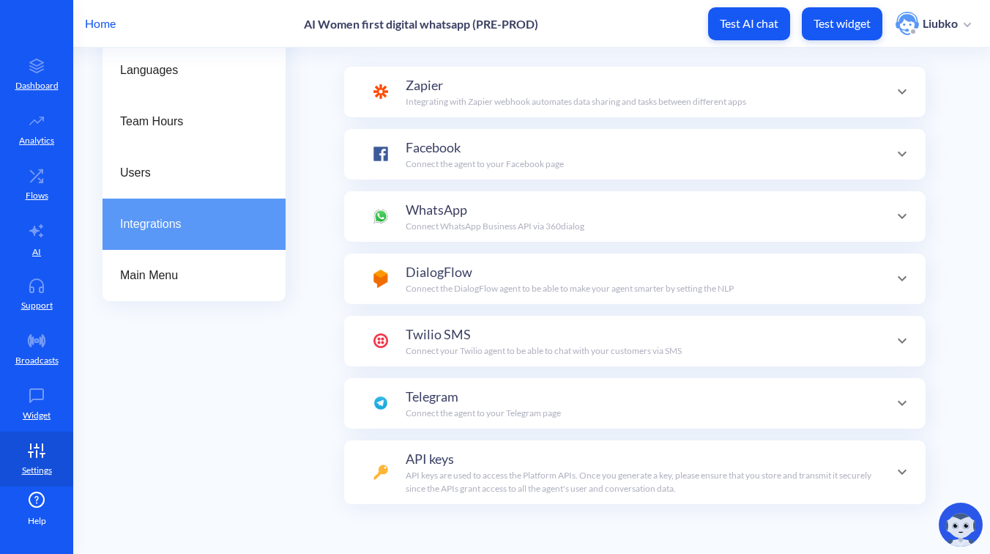
scroll to position [51, 0]
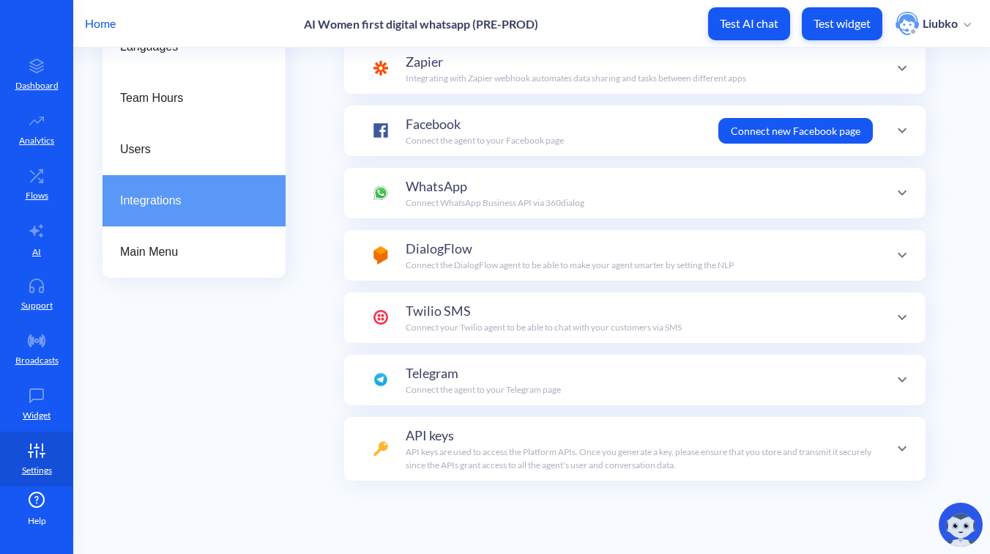
click at [540, 434] on div "API keys API keys are used to access the Platform APIs. Once you generate a key…" at bounding box center [639, 448] width 467 height 46
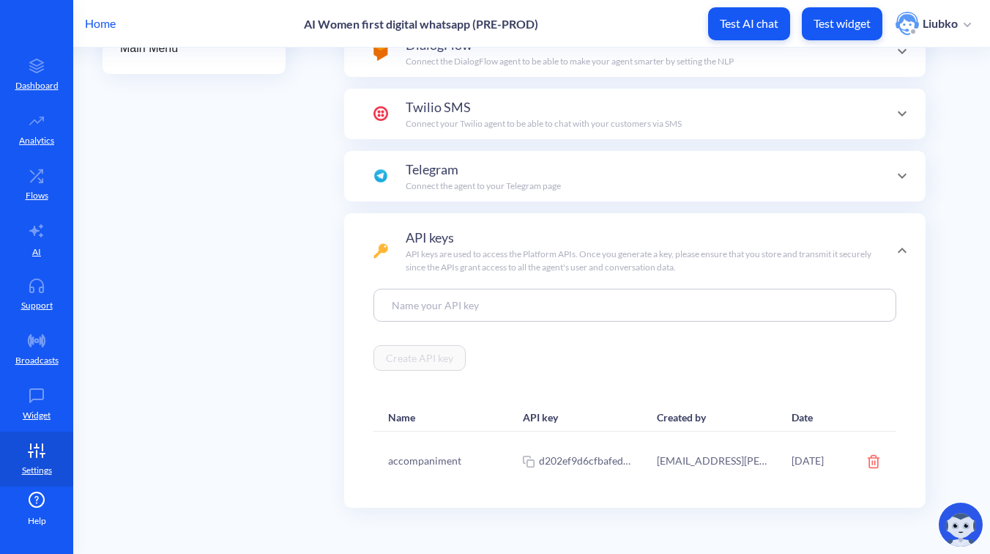
scroll to position [401, 0]
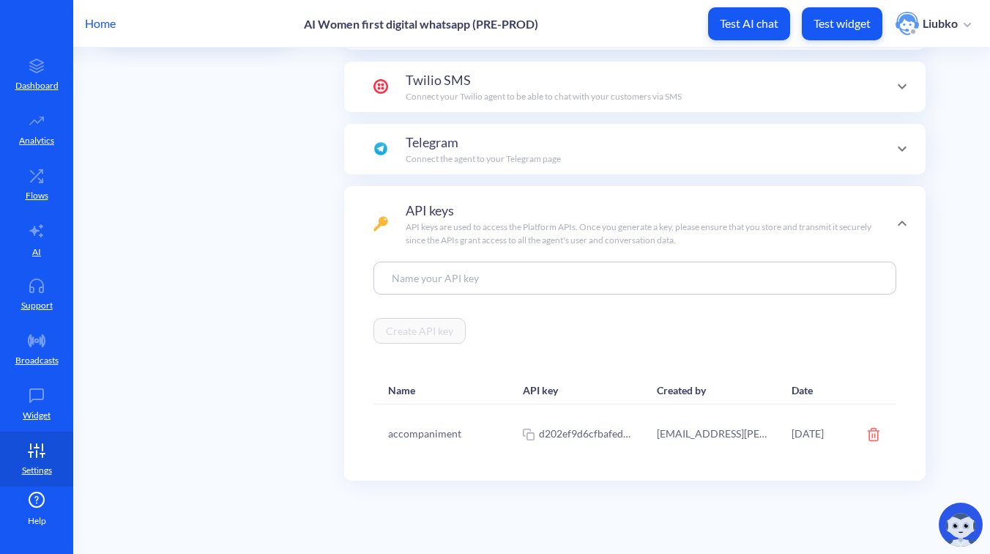
click at [799, 220] on p "API keys are used to access the Platform APIs. Once you generate a key, please …" at bounding box center [639, 233] width 467 height 26
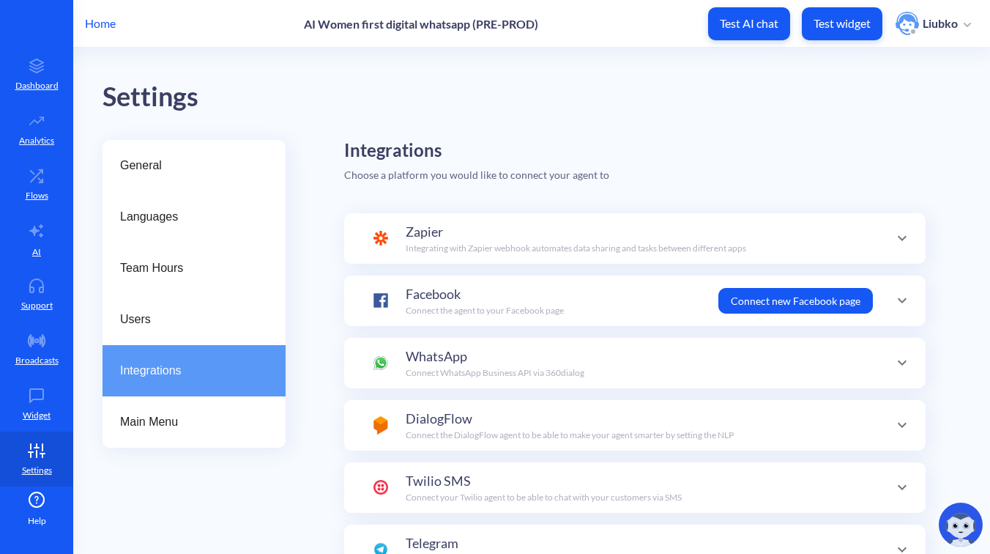
scroll to position [0, 0]
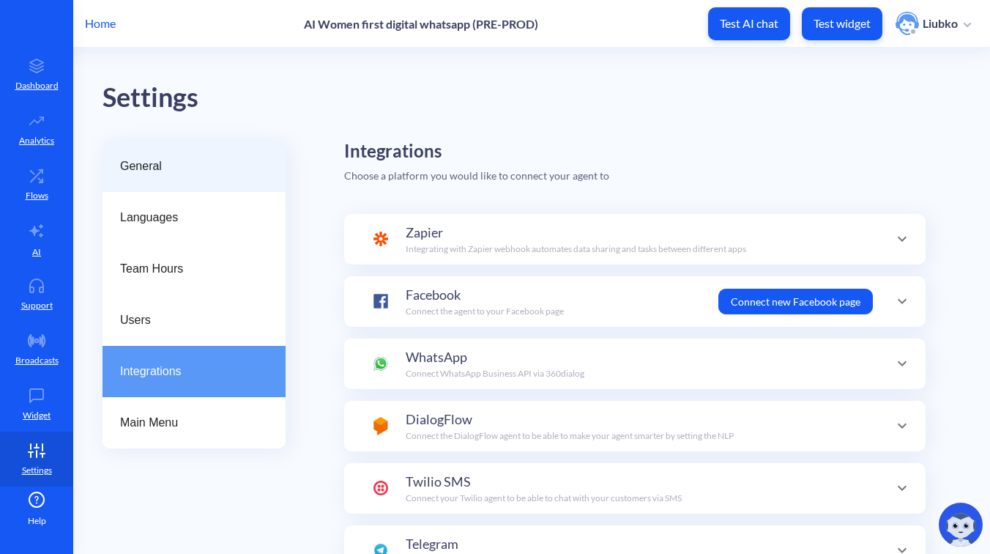
click at [152, 171] on span "General" at bounding box center [188, 166] width 136 height 18
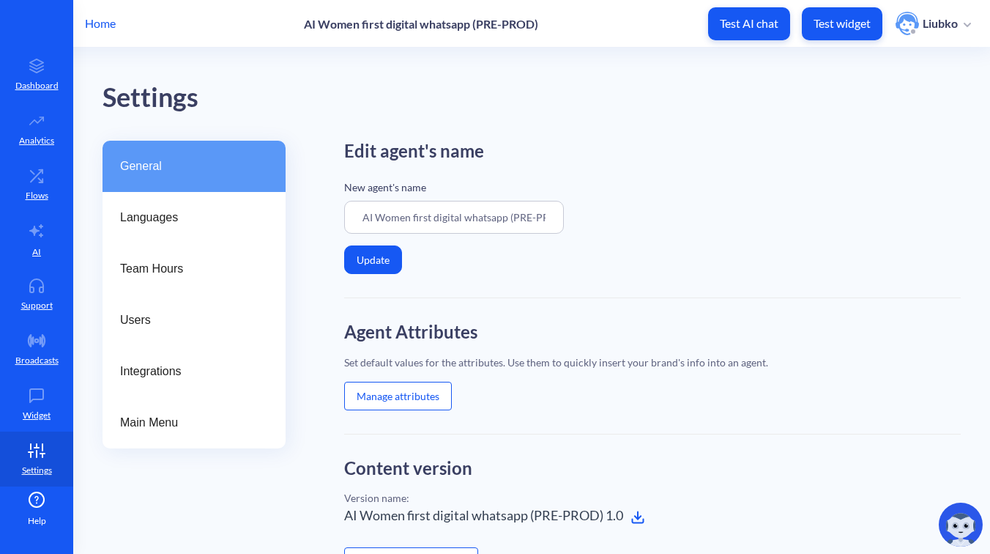
click at [416, 395] on button "Manage attributes" at bounding box center [398, 395] width 108 height 29
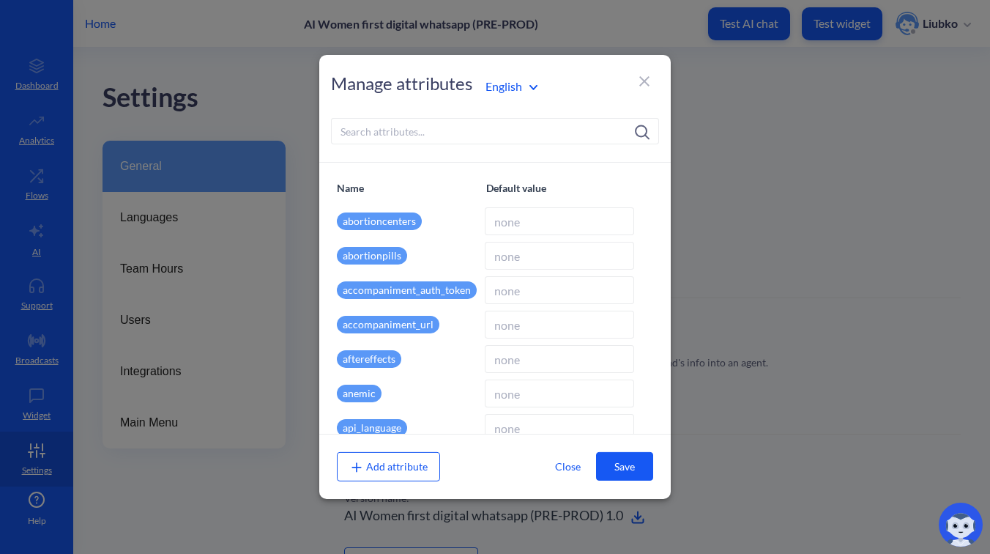
type input "613mckHBDwTFbZ6V6eC7GavYm5hMwIL1ZpS6kQbp"
type input "wfd.analytics.botscrew.net/accompaniment"
type input "en"
type input "wfd.analytics.botscrew.net"
type input "[]"
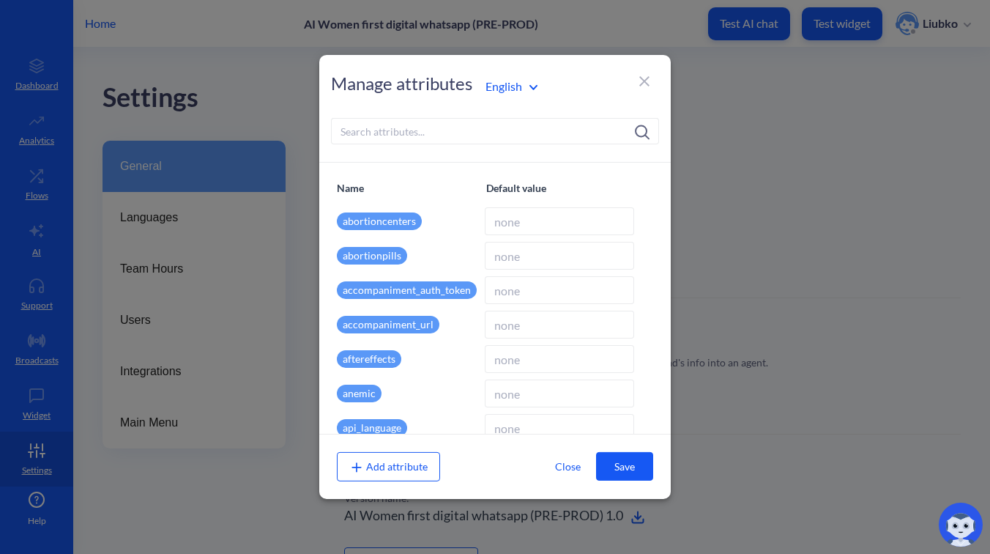
type input "English"
type input "https://wfd.analytics.botscrew.net/wfd-speech/api/v1/tts"
type input "false"
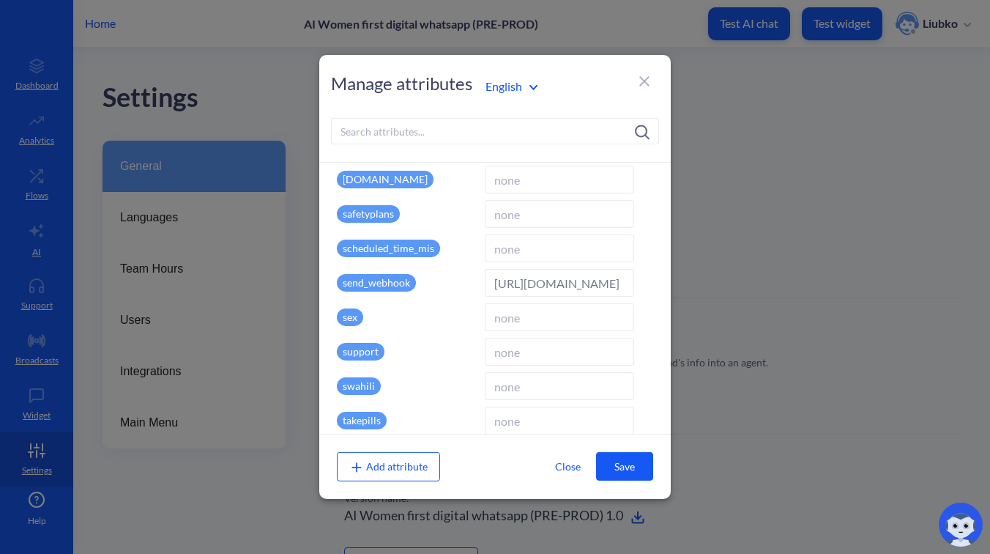
scroll to position [0, 168]
click at [530, 280] on input "https://wfd.analytics.botscrew.net/wfd-speech/api/v1/tts" at bounding box center [559, 283] width 149 height 28
click at [465, 291] on div "send_webhook" at bounding box center [408, 283] width 142 height 28
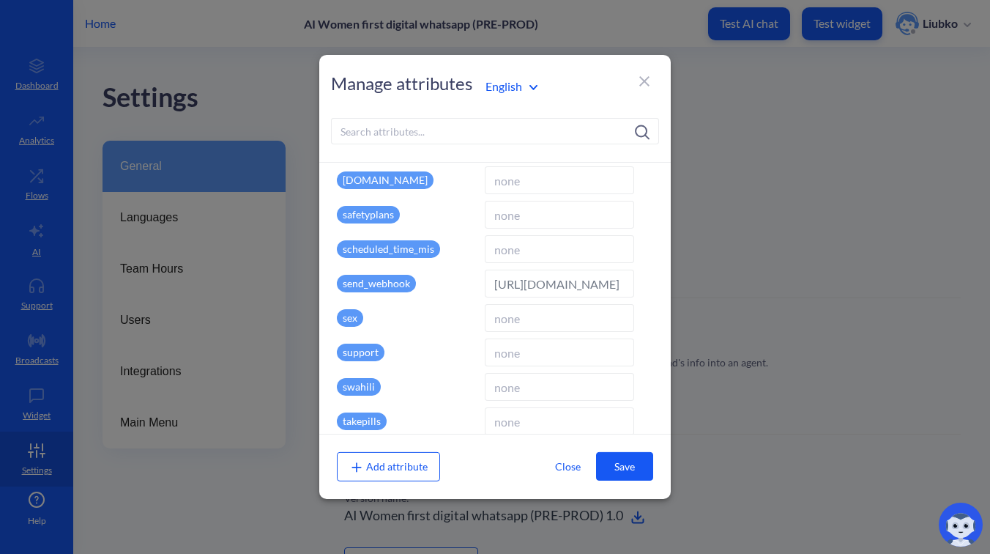
click at [452, 137] on input at bounding box center [495, 131] width 328 height 26
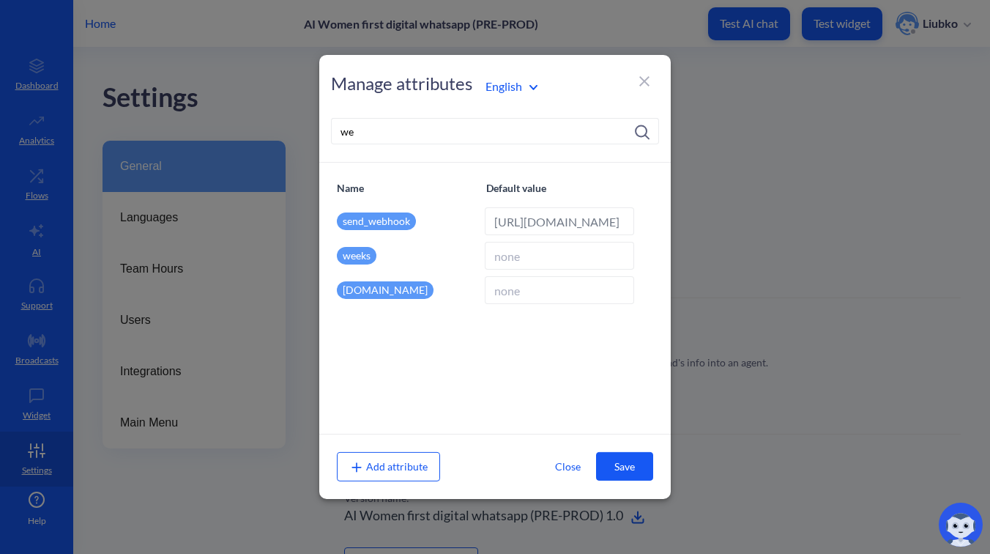
scroll to position [0, 0]
type input "web"
click at [644, 86] on icon at bounding box center [645, 81] width 18 height 18
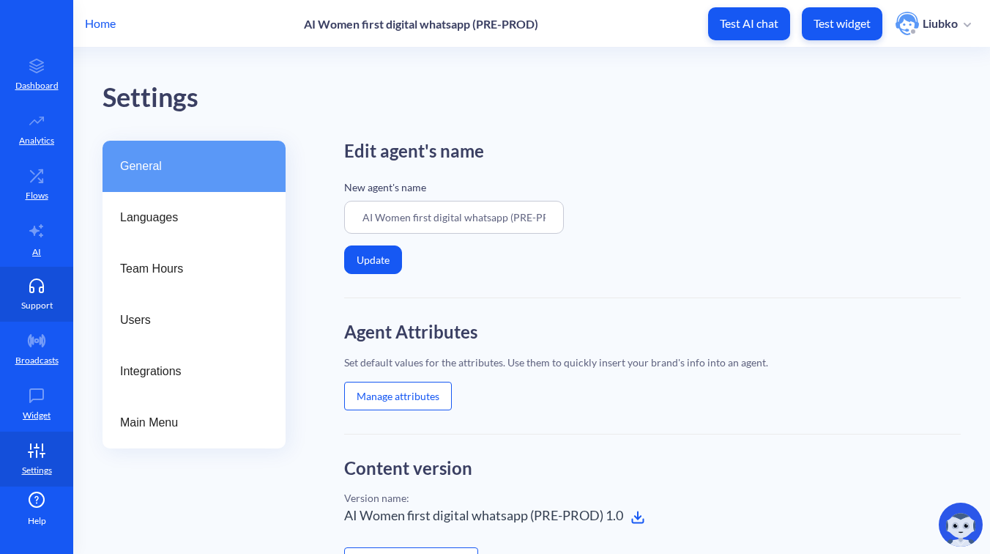
click at [24, 297] on link "Support" at bounding box center [36, 294] width 73 height 55
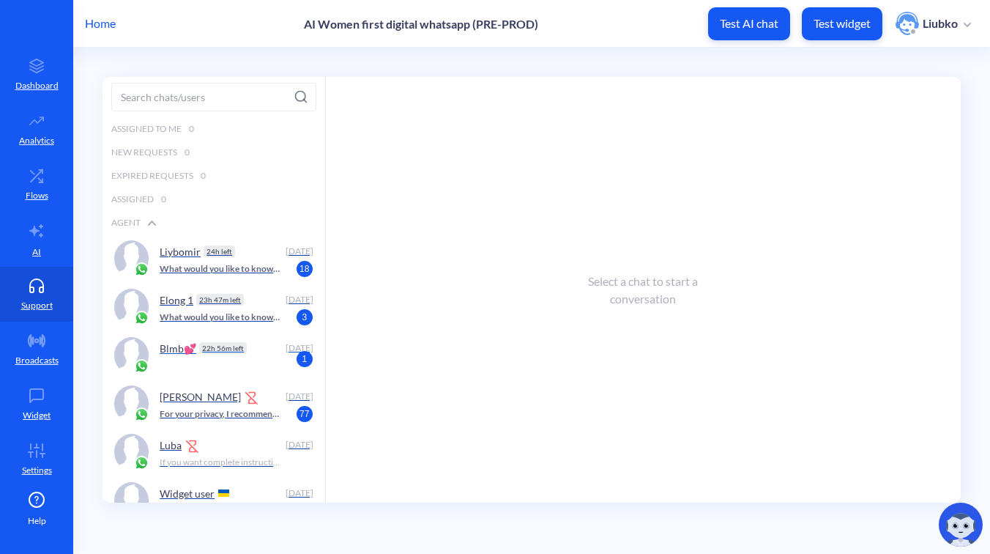
click at [157, 340] on div "Blmb💕 22h 56m left Today 1" at bounding box center [214, 355] width 223 height 48
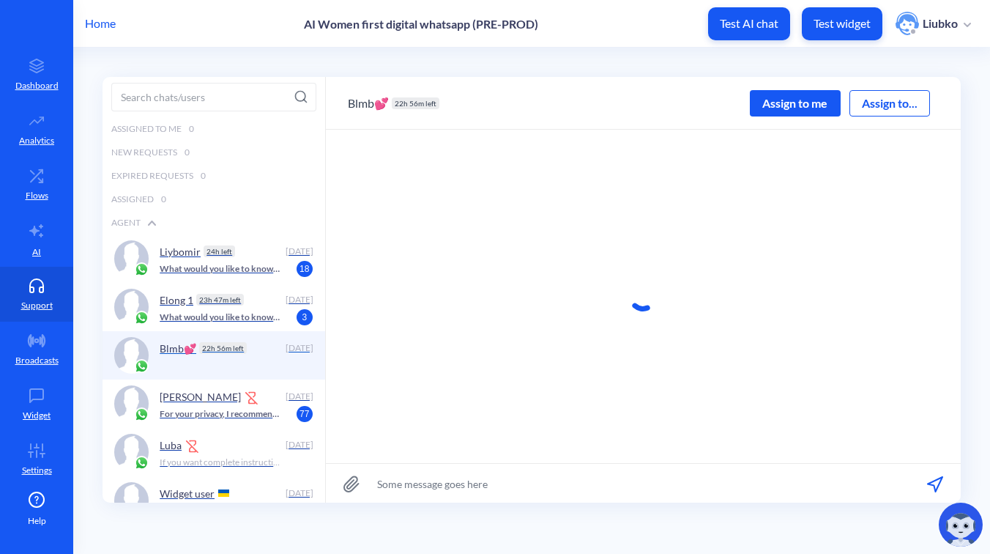
scroll to position [1, 0]
click at [176, 304] on p "Elong 1" at bounding box center [177, 299] width 34 height 12
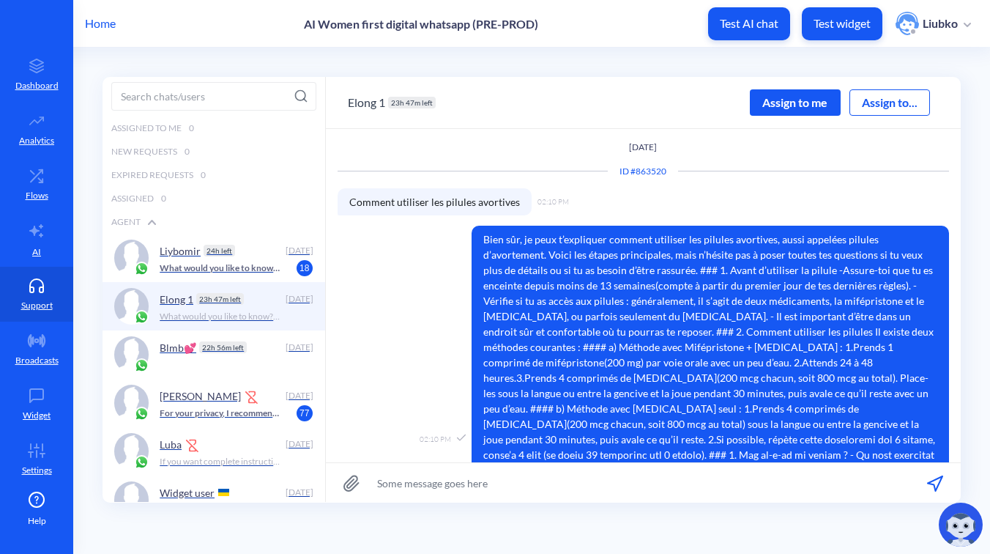
scroll to position [269, 0]
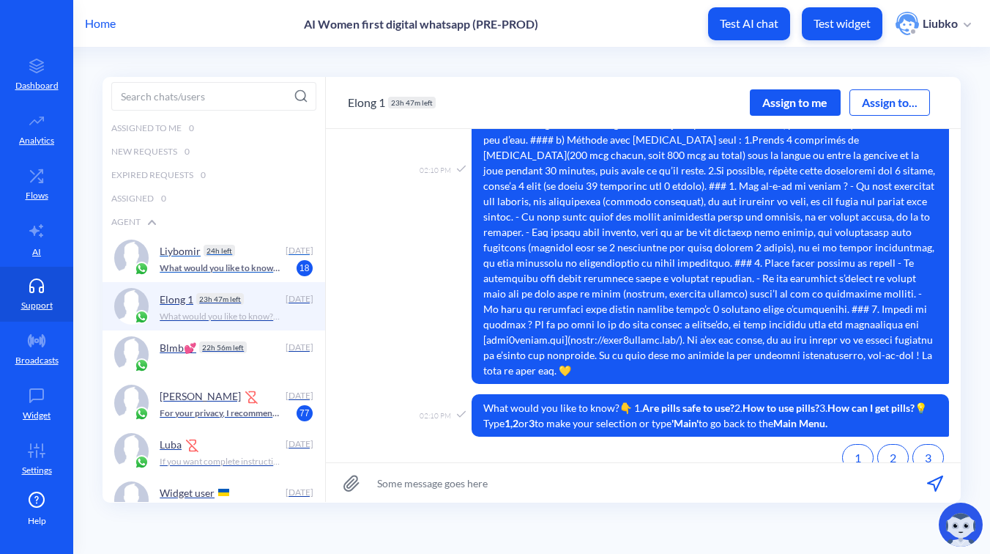
click at [231, 263] on p "What would you like to know? 👇 1. Are pills safe to use? 2. How to use the pill…" at bounding box center [221, 267] width 122 height 13
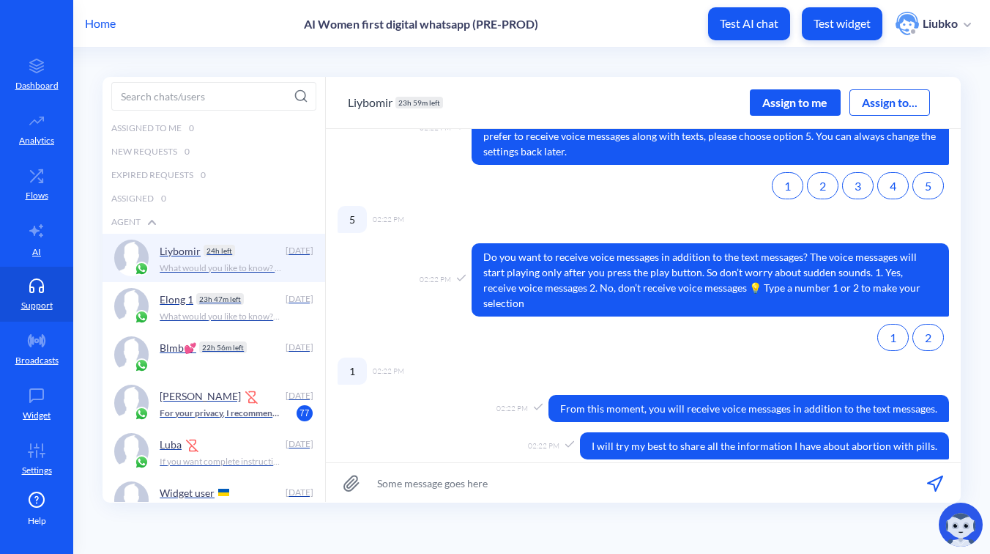
scroll to position [2159, 0]
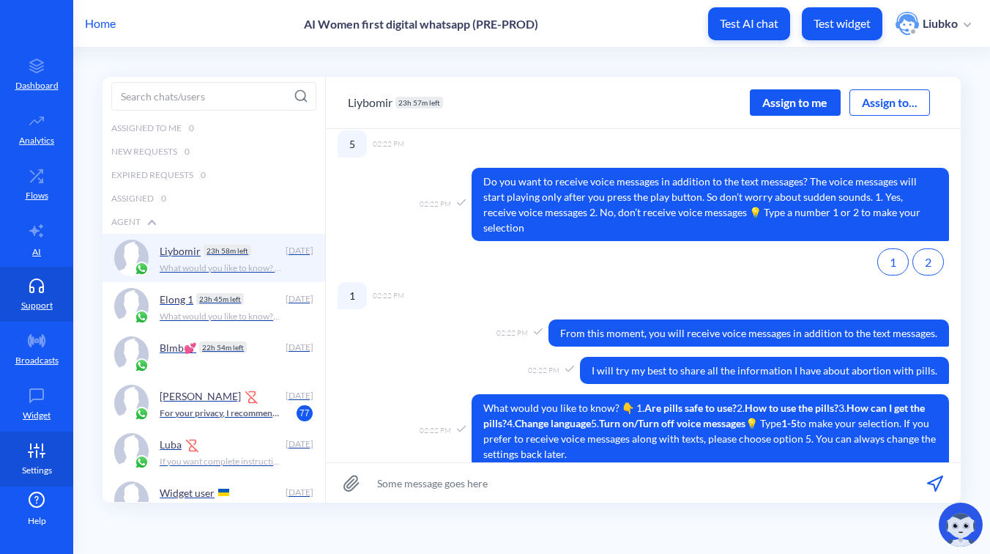
click at [40, 458] on link "Settings" at bounding box center [36, 458] width 73 height 55
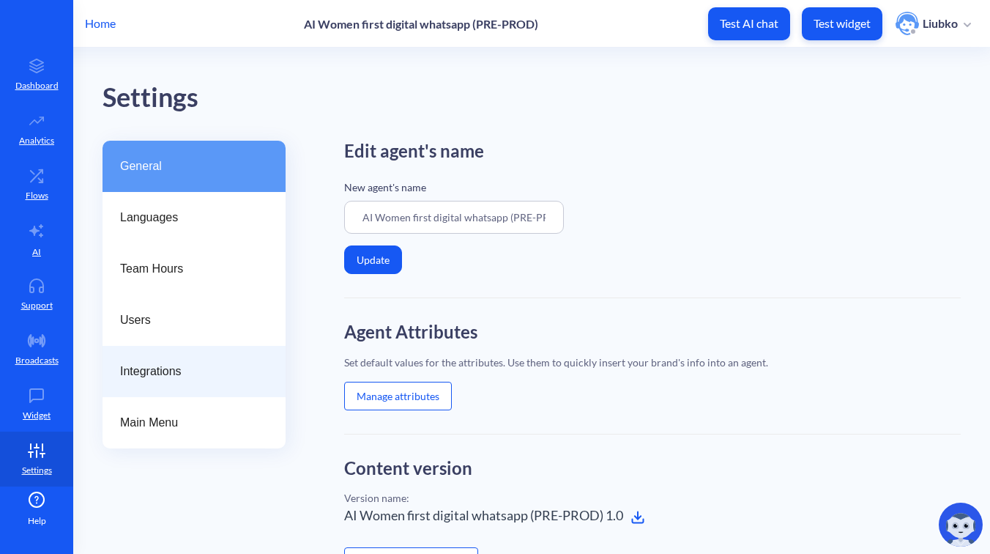
click at [229, 363] on span "Integrations" at bounding box center [188, 371] width 136 height 18
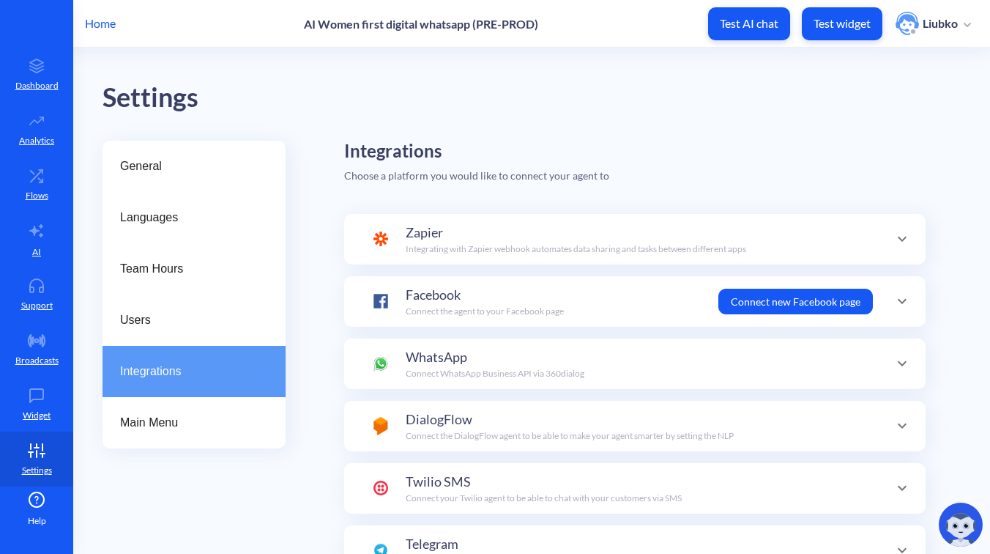
scroll to position [171, 0]
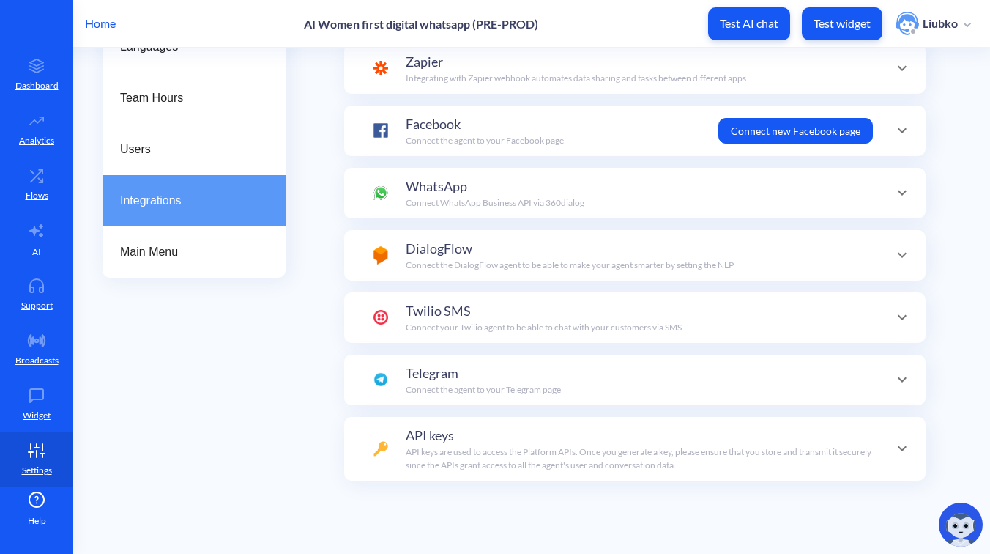
click at [495, 436] on div "API keys API keys are used to access the Platform APIs. Once you generate a key…" at bounding box center [639, 448] width 467 height 46
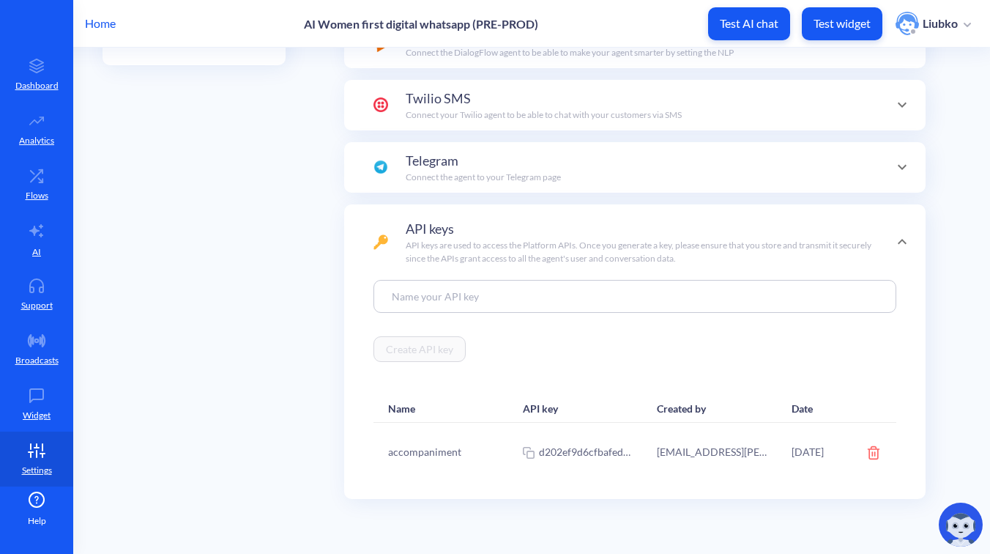
scroll to position [401, 0]
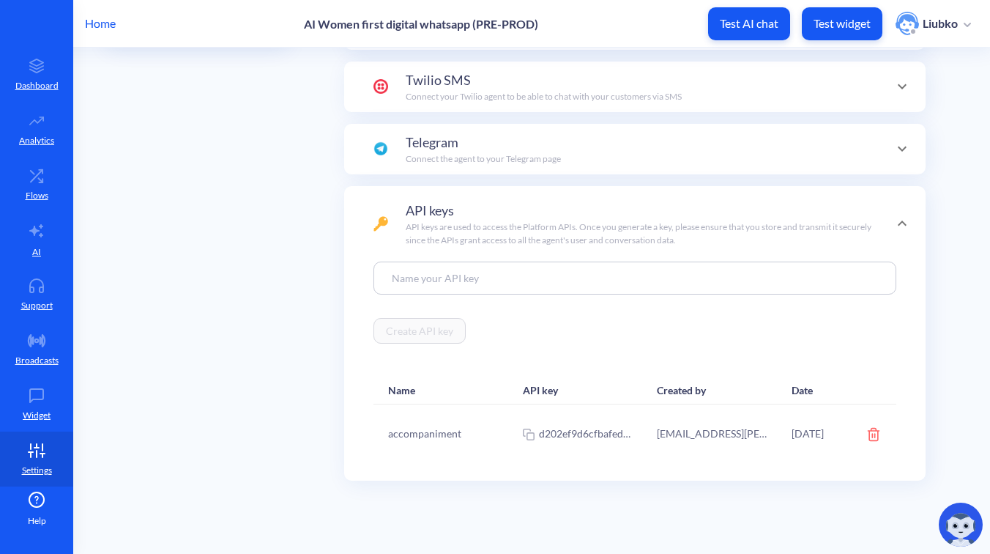
click at [416, 277] on input "Connect existing agent" at bounding box center [634, 277] width 523 height 33
paste input "webhook_key"
type input "webhook_key"
click at [416, 329] on button "Create API key" at bounding box center [419, 331] width 92 height 26
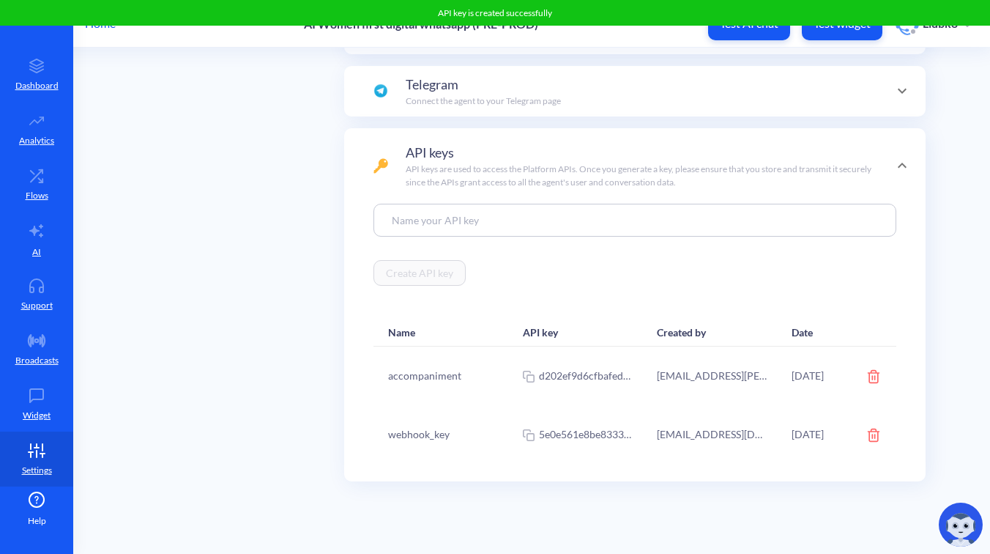
scroll to position [460, 0]
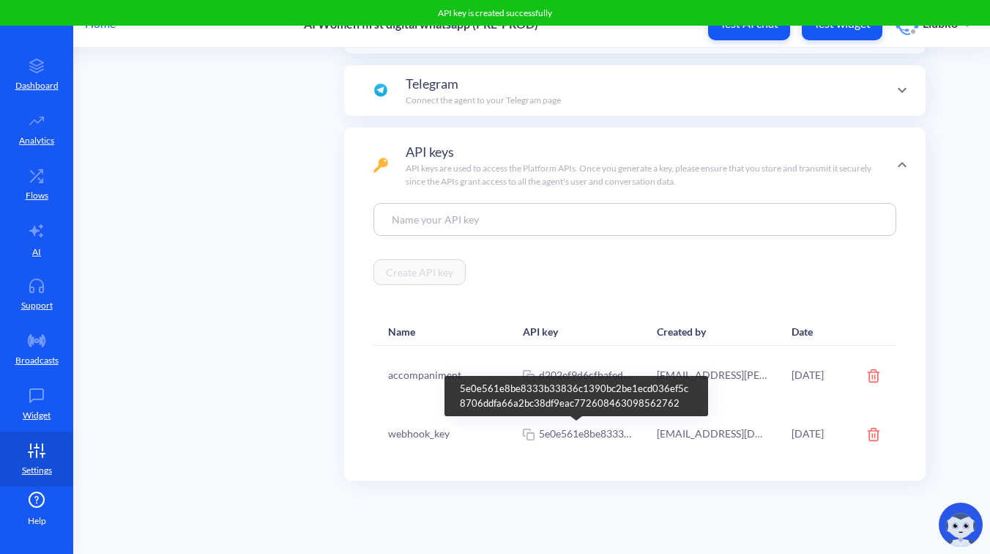
click at [529, 434] on icon at bounding box center [529, 434] width 12 height 15
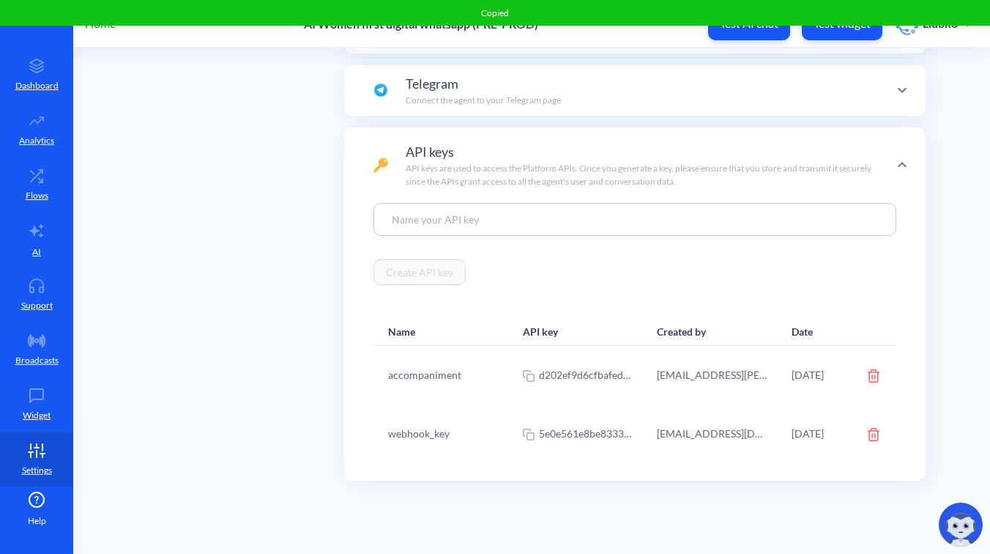
click at [286, 332] on div "General Languages Team Hours Users Integrations Main Menu Integrations Choose a…" at bounding box center [546, 117] width 887 height 873
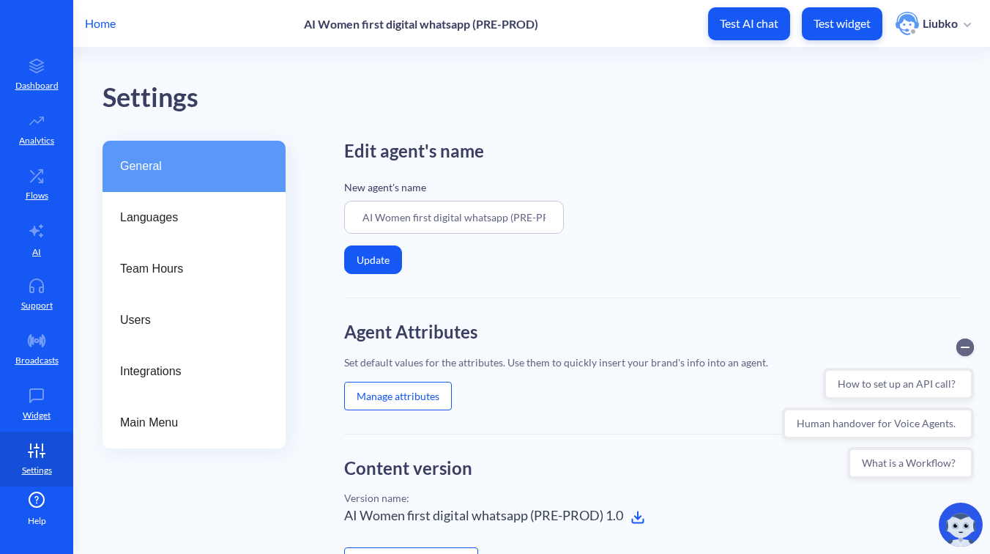
click at [112, 21] on p "Home" at bounding box center [100, 24] width 31 height 18
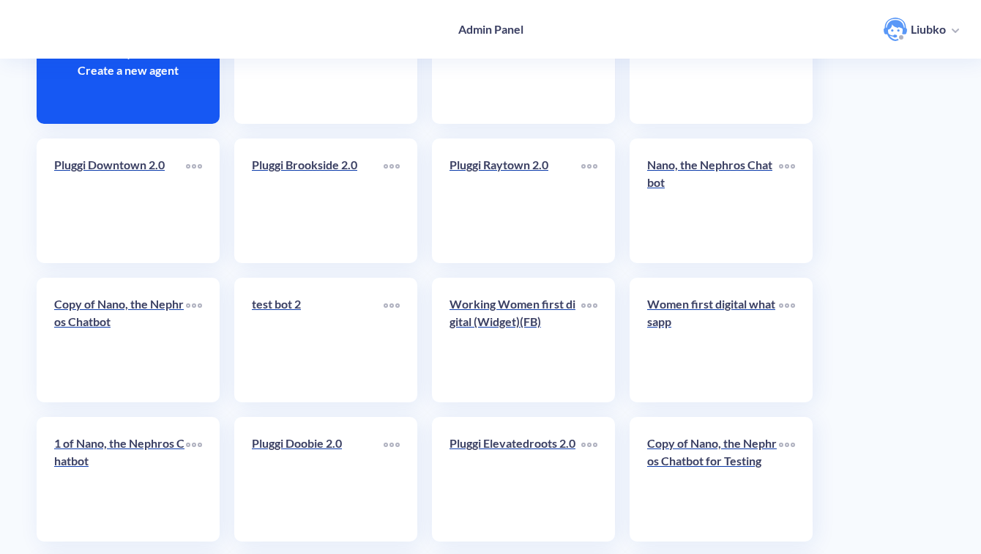
scroll to position [168, 0]
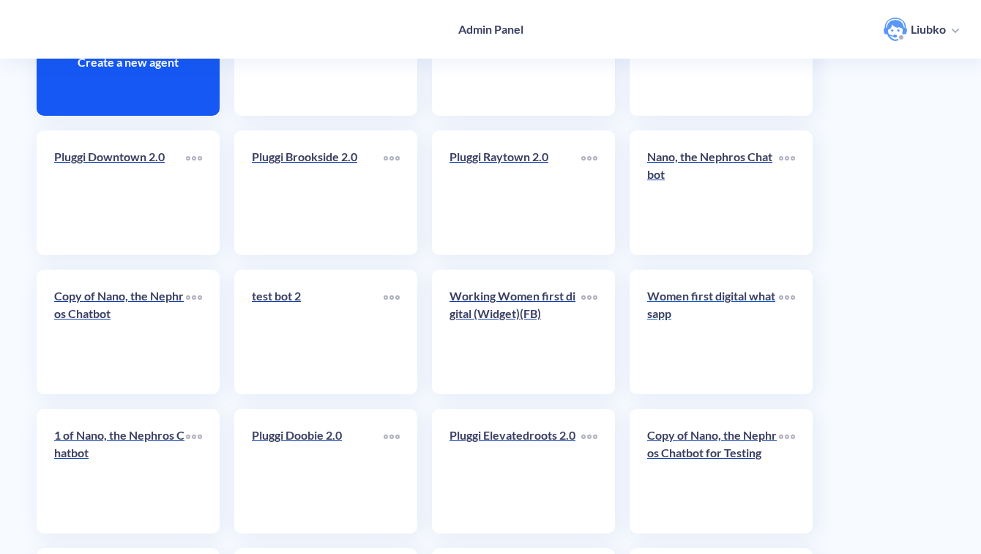
click at [730, 346] on link "Women first digital whatsapp" at bounding box center [713, 331] width 132 height 89
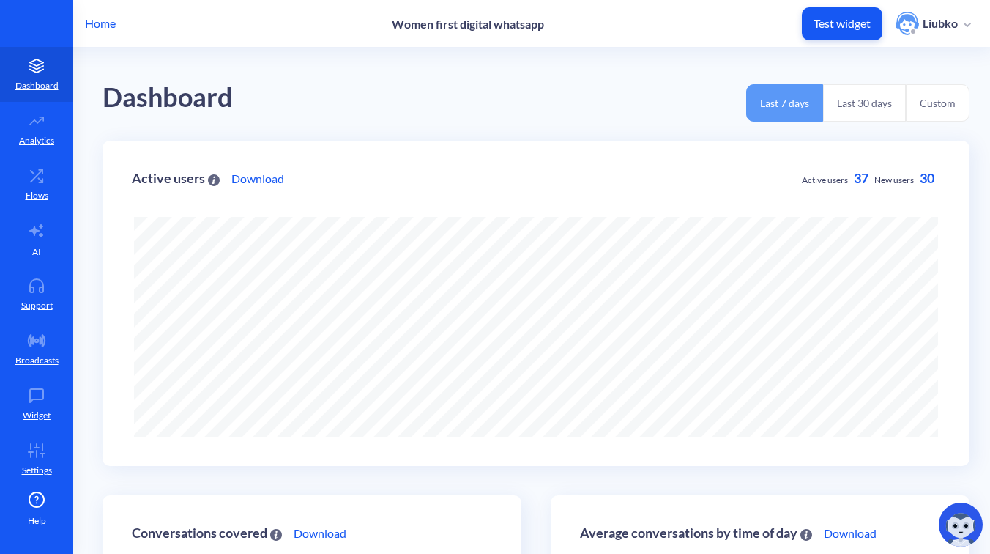
scroll to position [554, 990]
click at [40, 187] on link "Flows" at bounding box center [36, 184] width 73 height 55
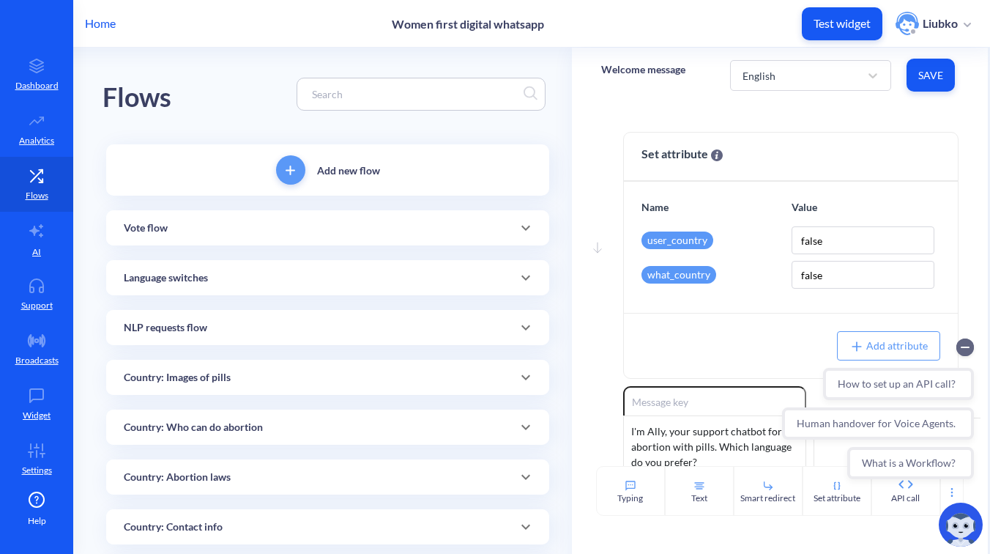
click at [968, 344] on circle "Collapse conversation starters" at bounding box center [965, 347] width 18 height 18
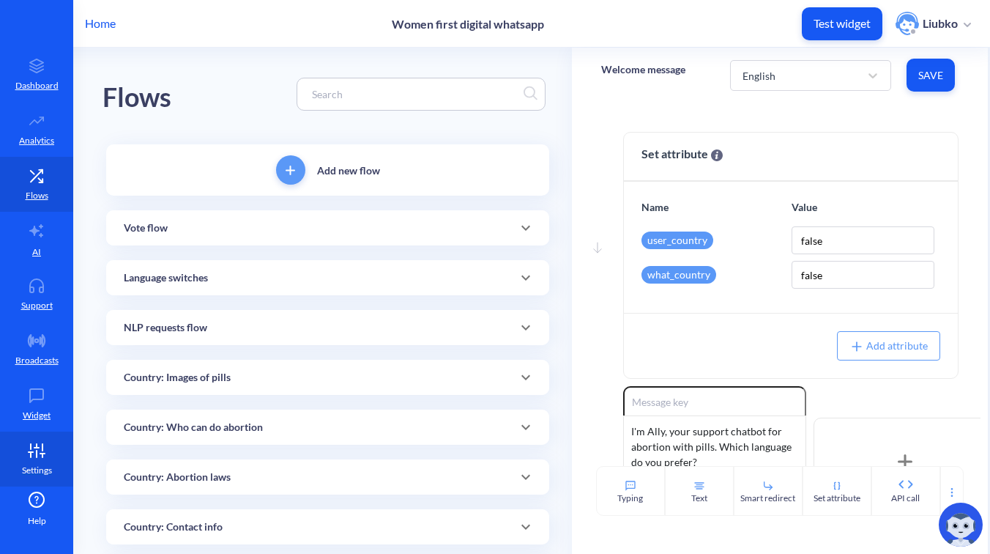
click at [22, 454] on icon at bounding box center [36, 450] width 29 height 15
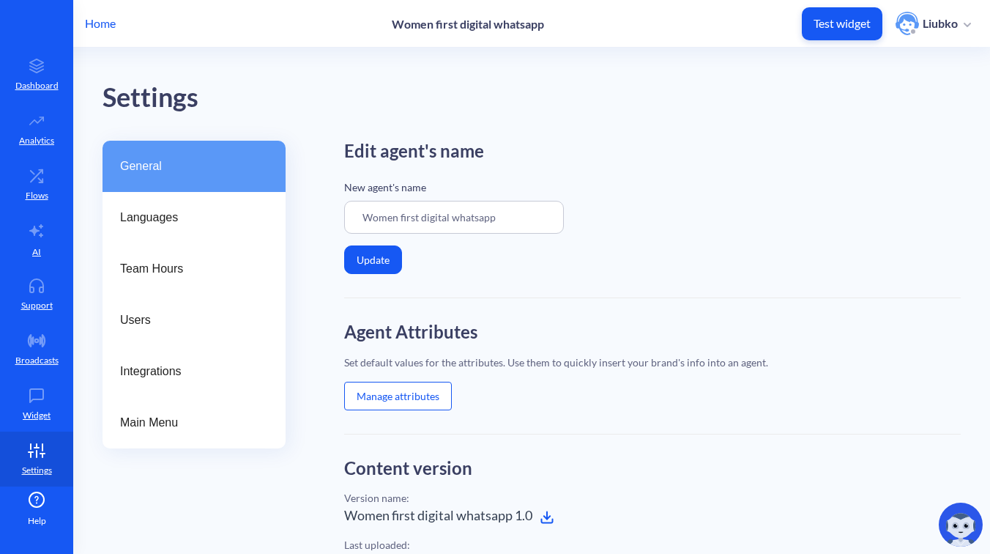
click at [407, 385] on button "Manage attributes" at bounding box center [398, 395] width 108 height 29
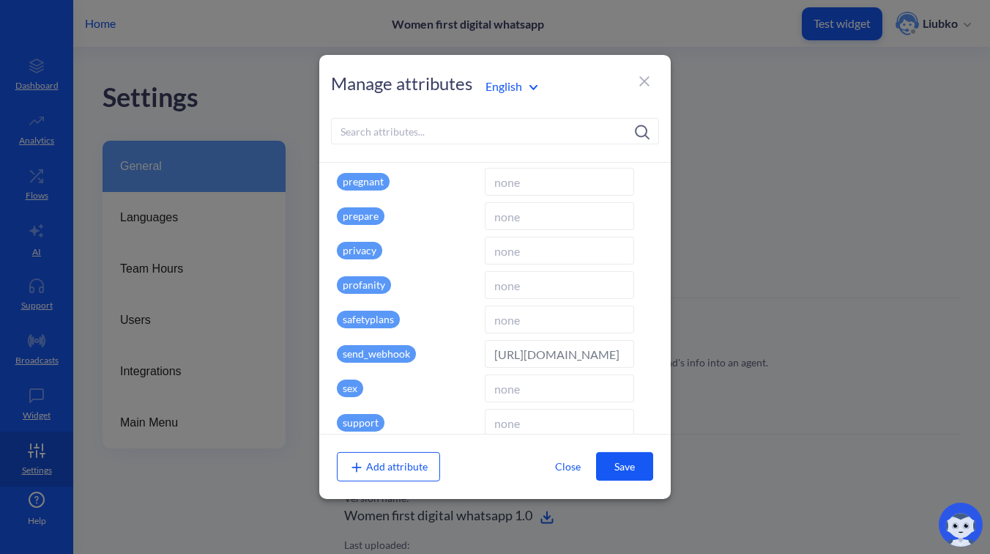
scroll to position [2344, 0]
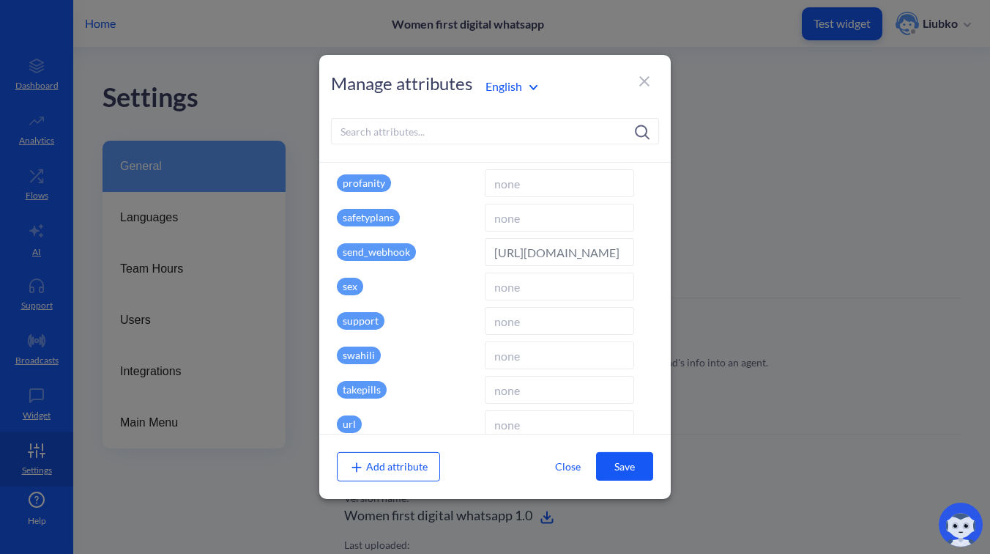
click at [557, 253] on input "https://wfd.analytics.botscrew.net/wfd-speech/api/v1/tts" at bounding box center [559, 252] width 149 height 28
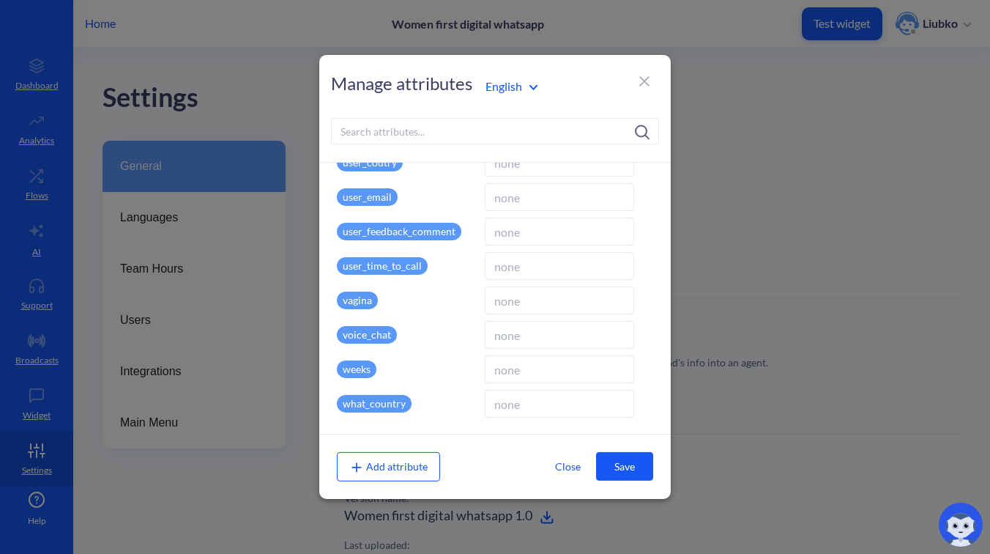
scroll to position [2751, 0]
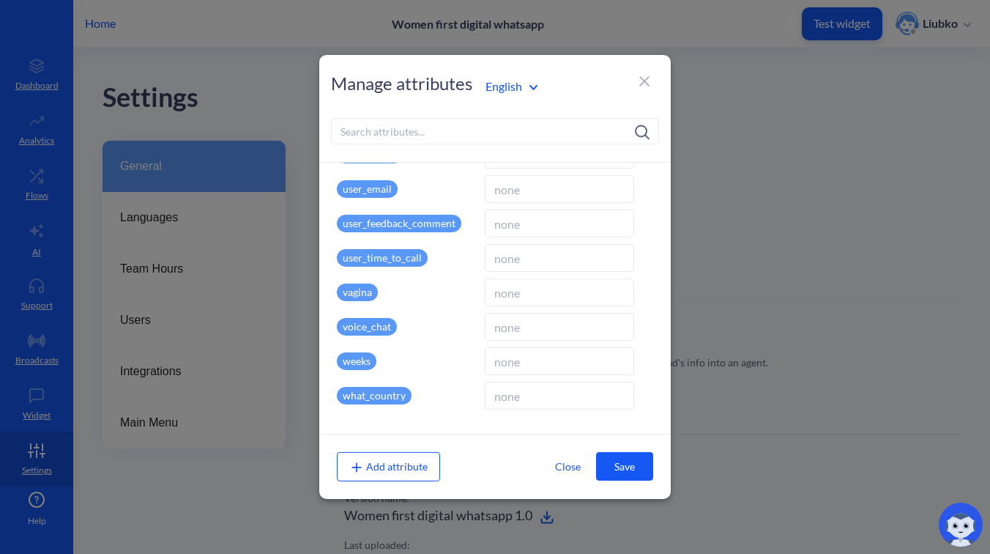
click at [638, 77] on icon at bounding box center [645, 81] width 18 height 18
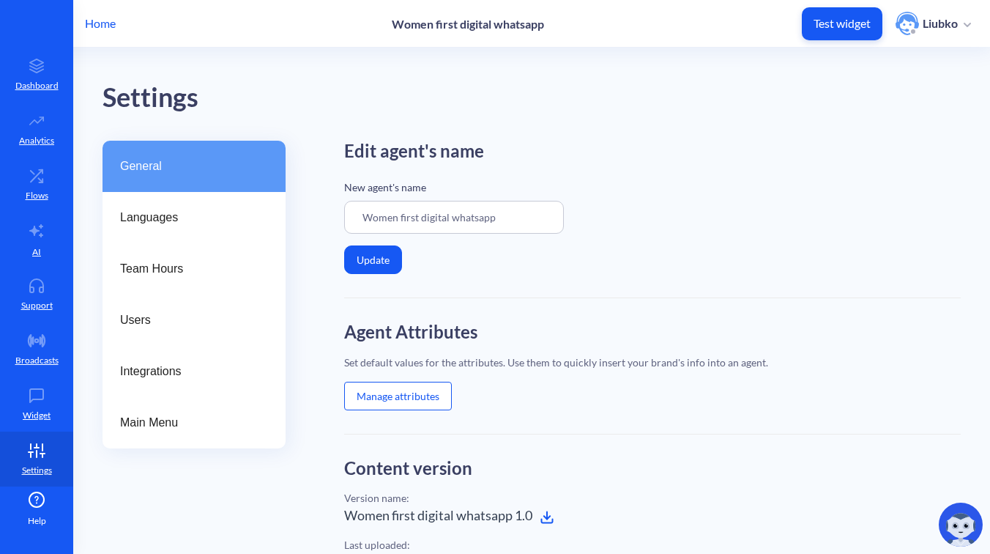
click at [411, 393] on button "Manage attributes" at bounding box center [398, 395] width 108 height 29
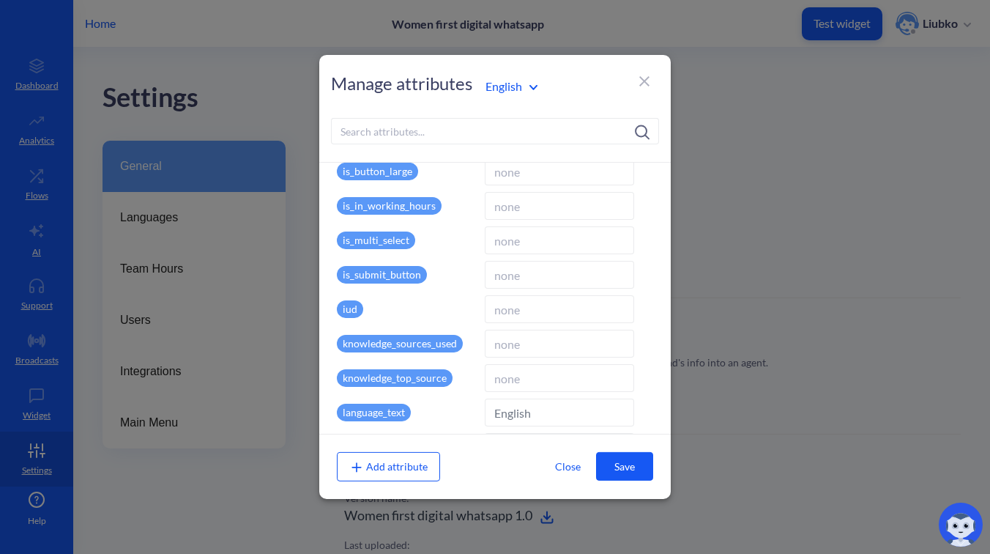
scroll to position [1253, 0]
drag, startPoint x: 421, startPoint y: 414, endPoint x: 341, endPoint y: 413, distance: 79.8
click at [341, 413] on div "language_text" at bounding box center [408, 413] width 142 height 28
copy p "language_text"
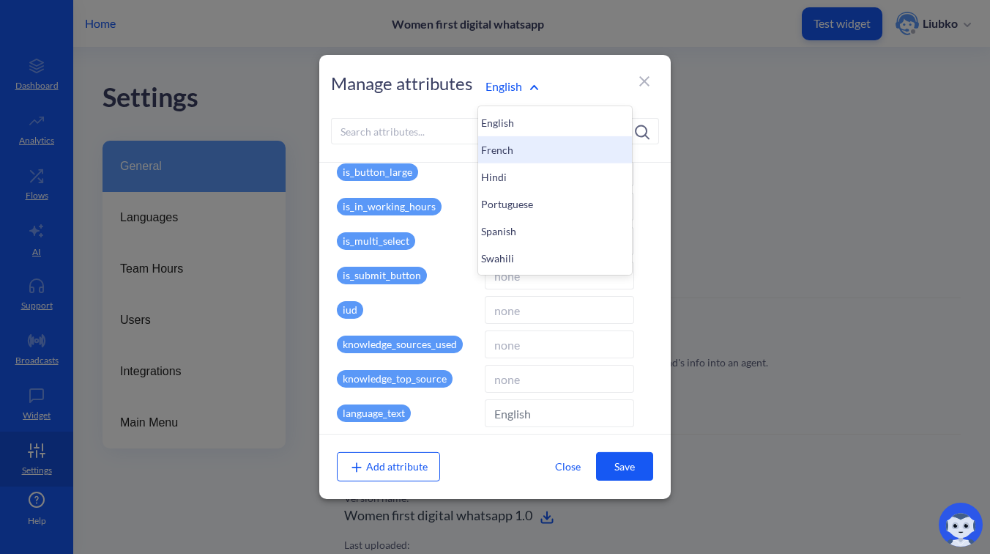
click at [507, 156] on div "French" at bounding box center [555, 149] width 154 height 27
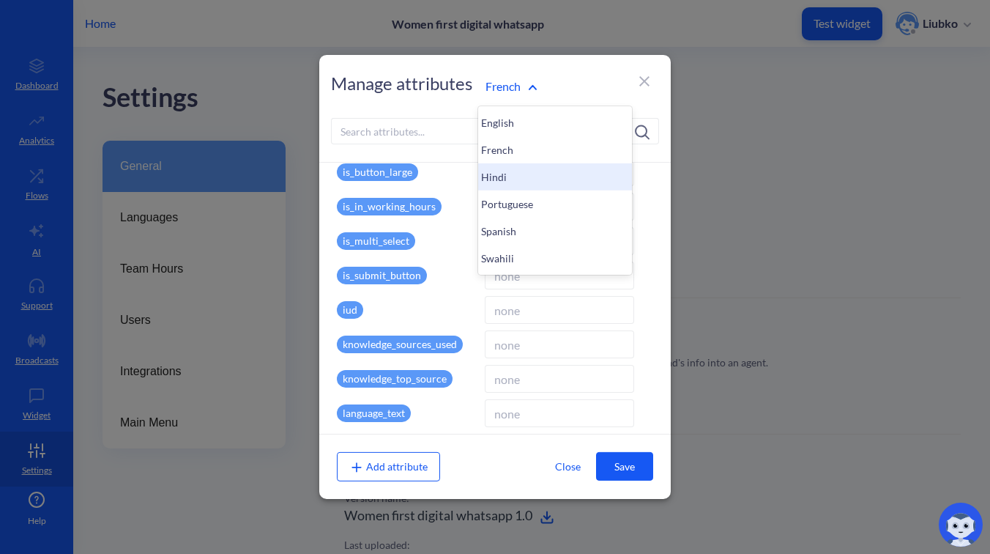
click at [517, 174] on div "Hindi" at bounding box center [555, 176] width 154 height 27
click at [502, 198] on div "Portuguese" at bounding box center [555, 203] width 154 height 27
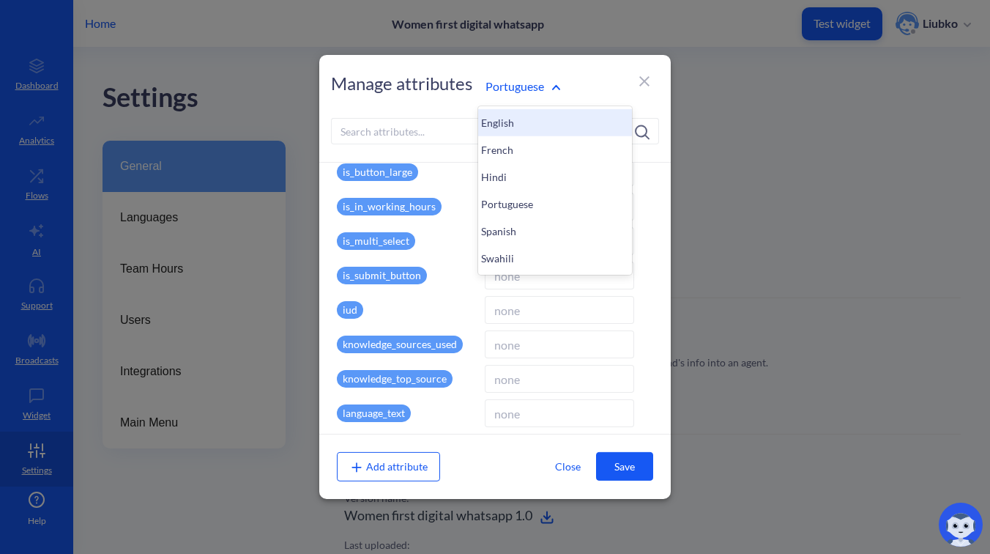
click at [507, 126] on div "English" at bounding box center [555, 122] width 154 height 27
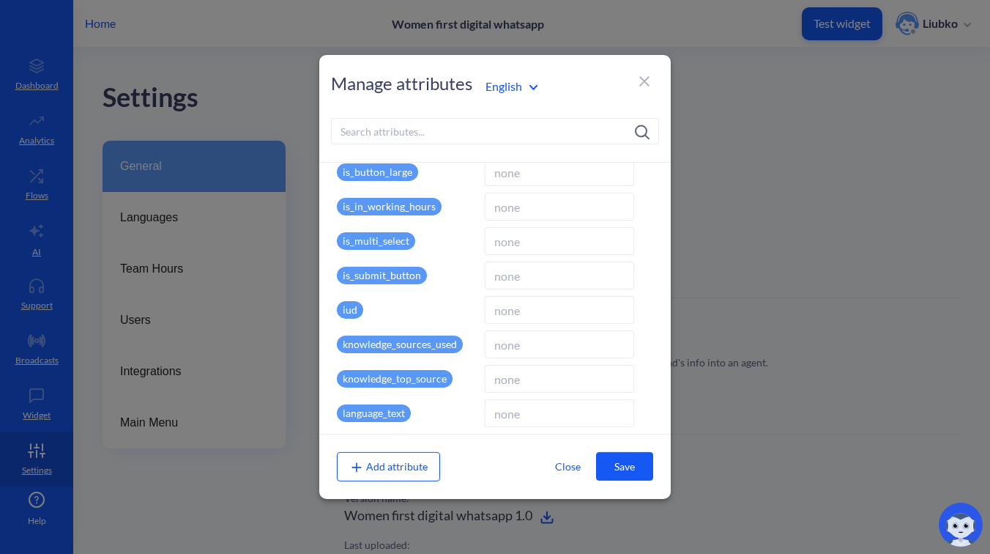
type input "en"
type input "wfd.analytics.botscrew.net"
type input "[]"
type input "English"
type input "false"
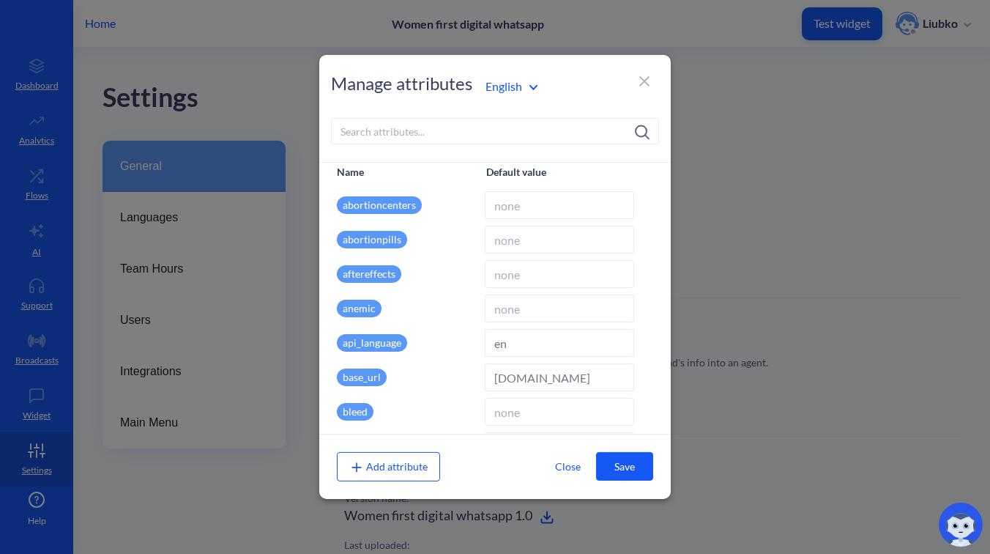
scroll to position [0, 0]
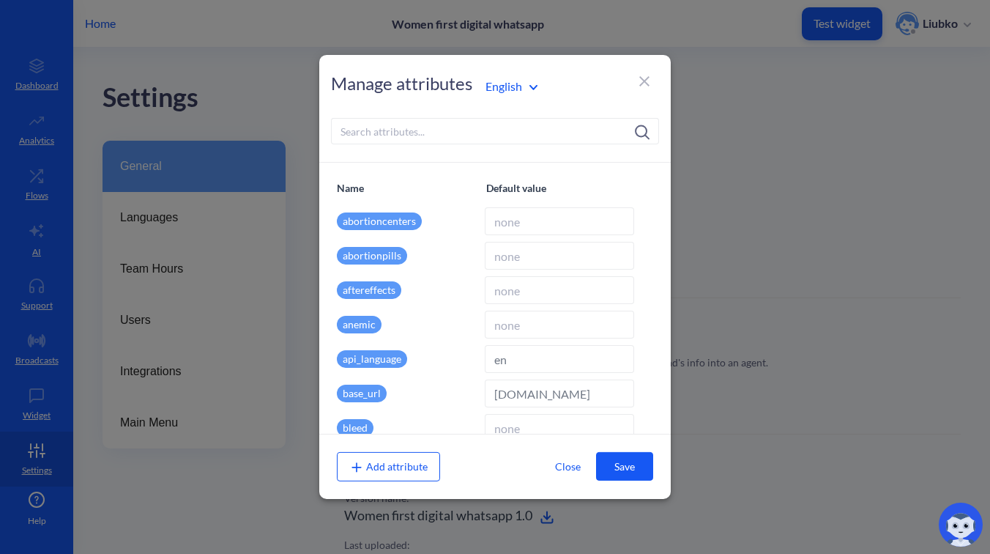
click at [512, 96] on div "English" at bounding box center [554, 86] width 153 height 21
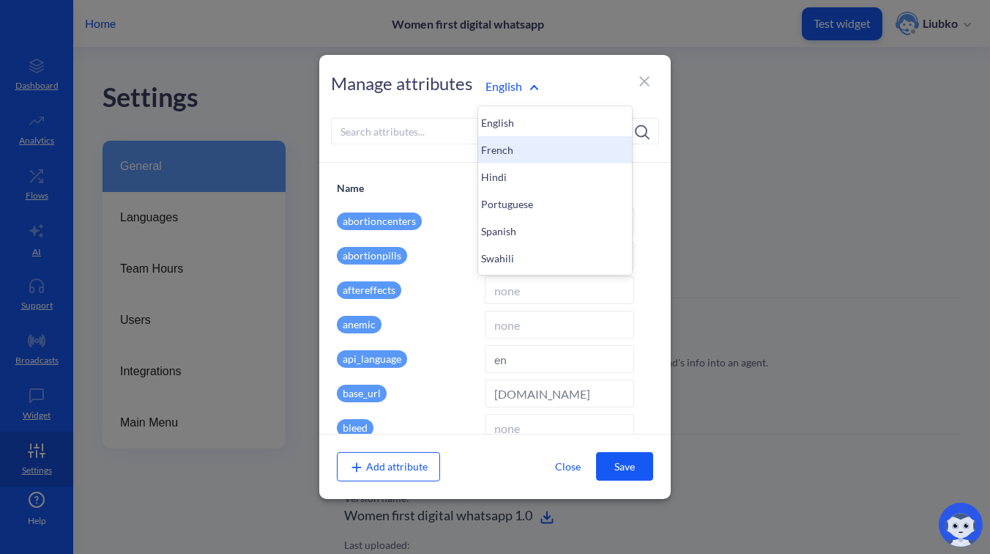
click at [507, 143] on div "French" at bounding box center [555, 149] width 154 height 27
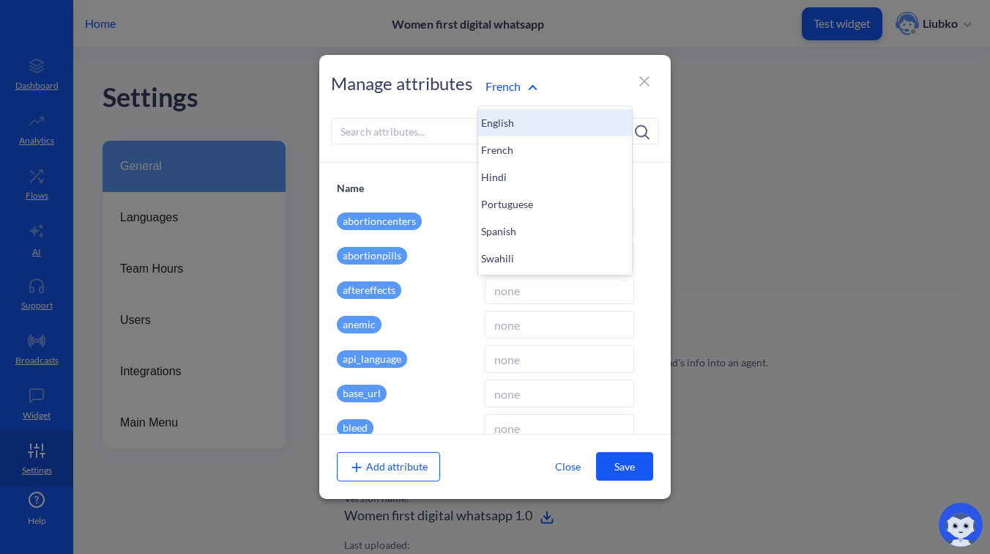
click at [516, 116] on div "English" at bounding box center [555, 122] width 154 height 27
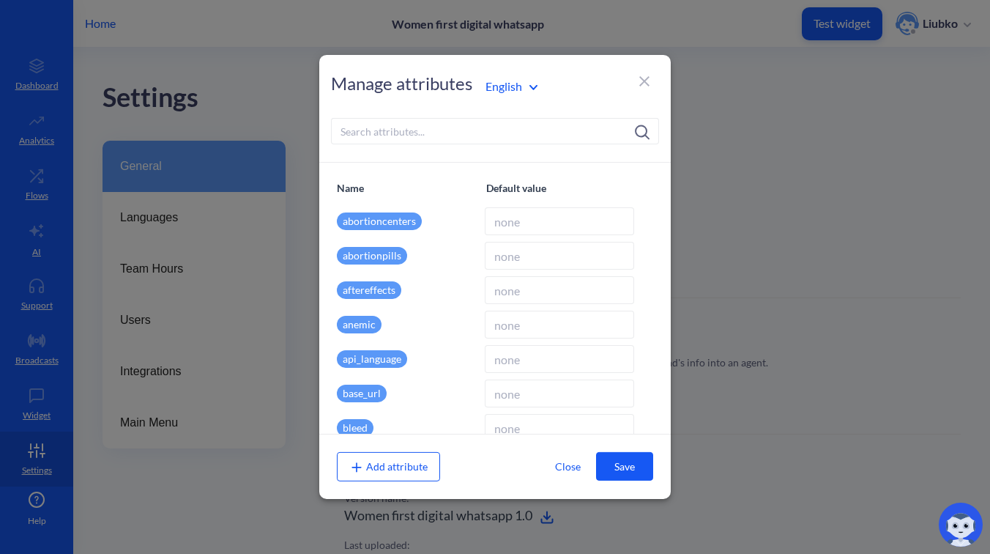
type input "en"
type input "wfd.analytics.botscrew.net"
type input "[]"
type input "English"
type input "false"
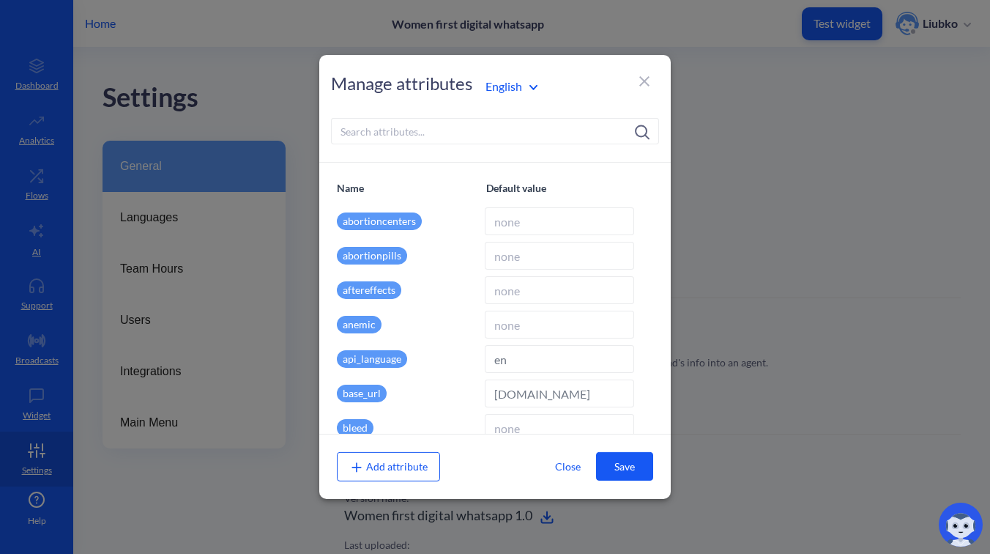
click at [643, 86] on icon at bounding box center [645, 81] width 18 height 18
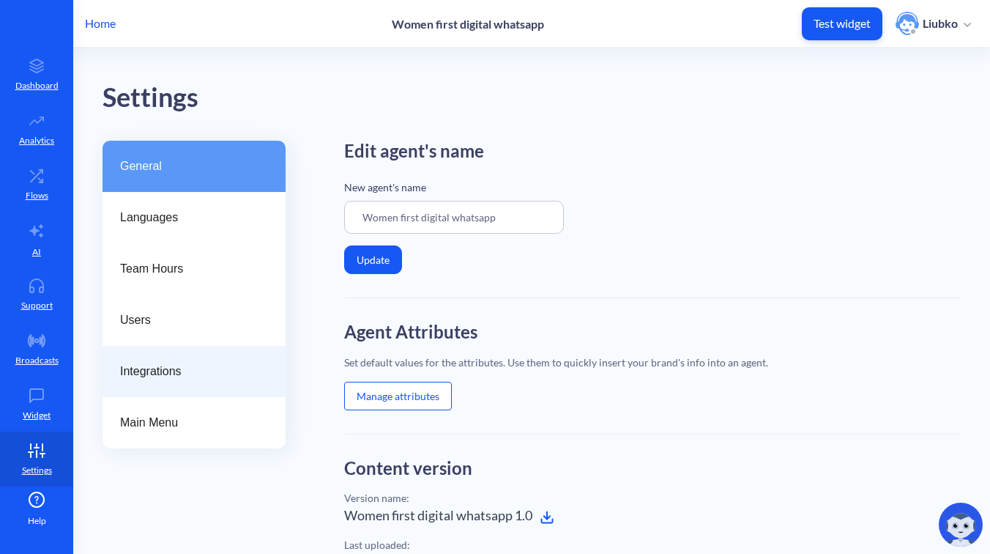
click at [154, 369] on span "Integrations" at bounding box center [188, 371] width 136 height 18
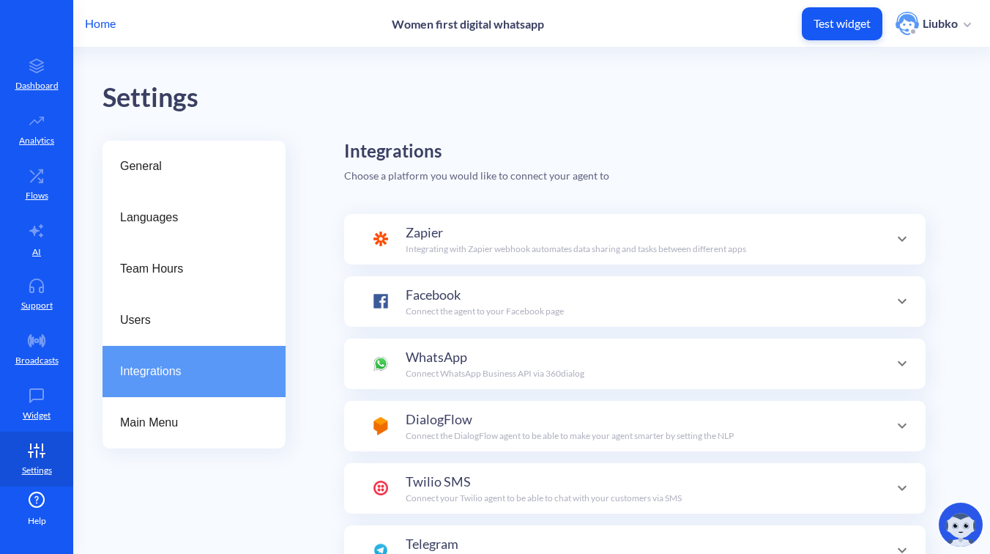
scroll to position [143, 0]
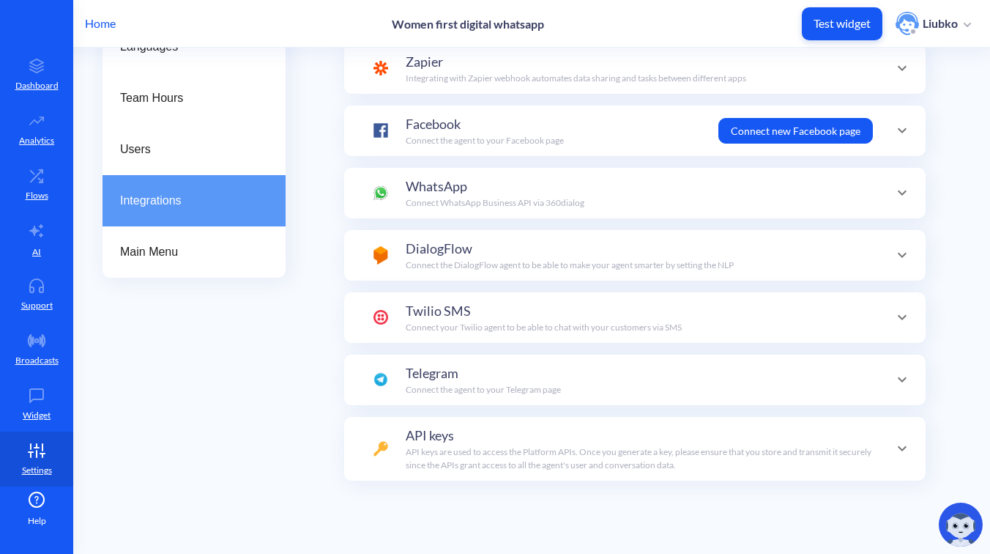
click at [507, 439] on div "API keys API keys are used to access the Platform APIs. Once you generate a key…" at bounding box center [639, 448] width 467 height 46
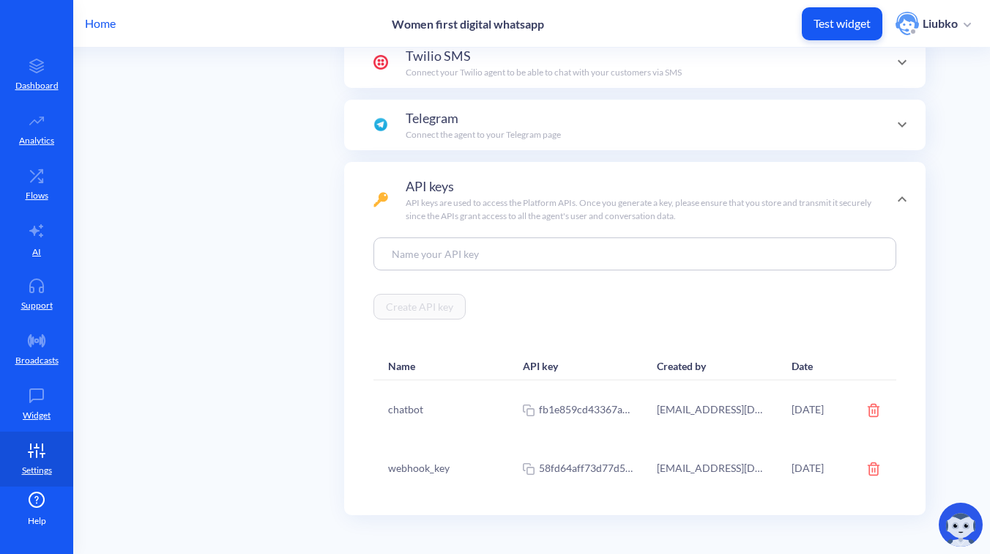
scroll to position [426, 0]
click at [414, 469] on div "webhook_key" at bounding box center [419, 466] width 62 height 15
copy div "webhook_key"
click at [939, 134] on div "Integrations Choose a platform you would like to connect your agent to Zapier I…" at bounding box center [652, 114] width 616 height 800
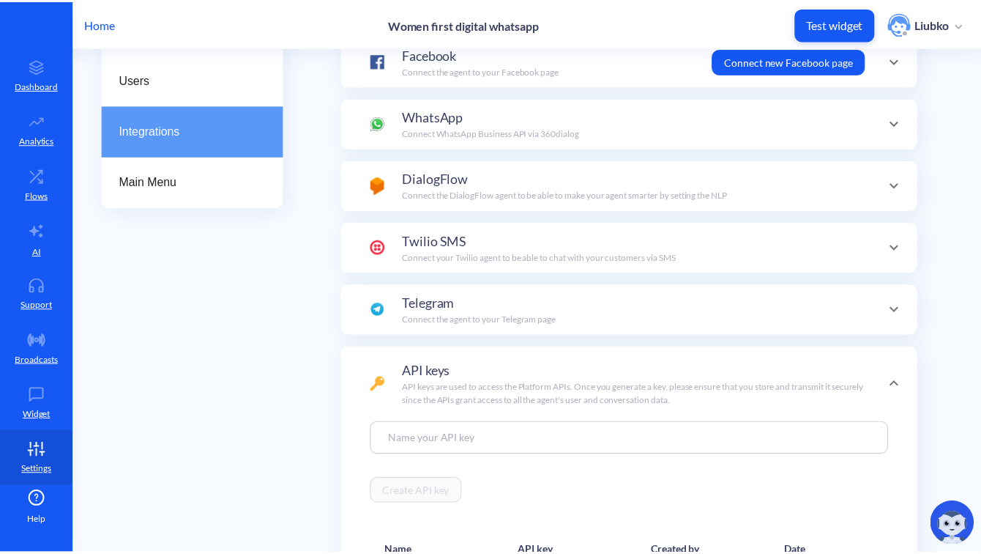
scroll to position [0, 0]
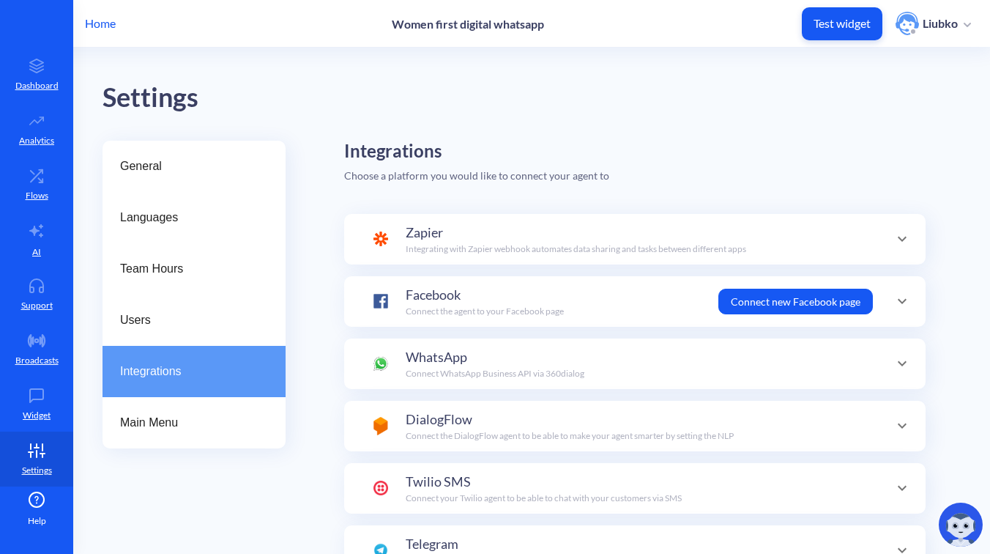
click at [103, 21] on p "Home" at bounding box center [100, 24] width 31 height 18
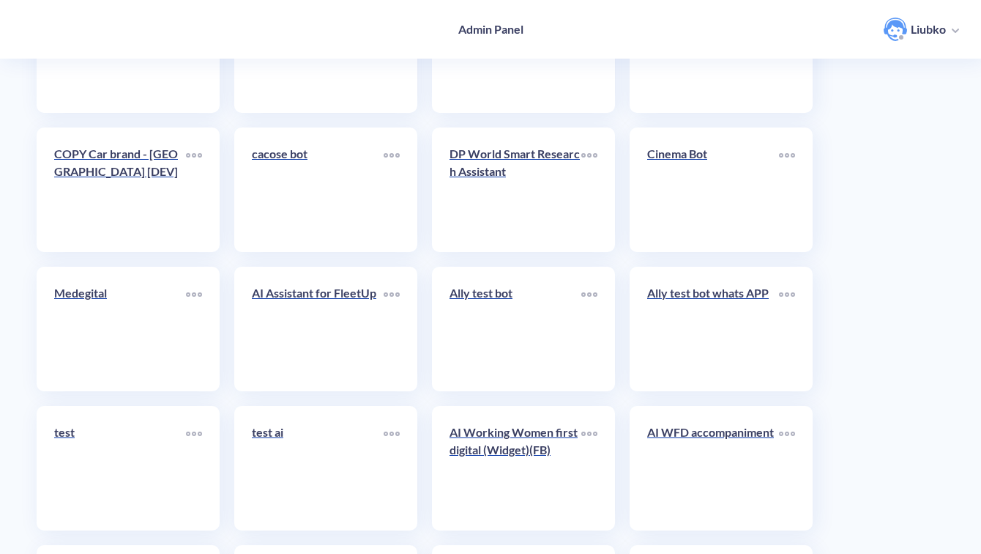
scroll to position [5192, 0]
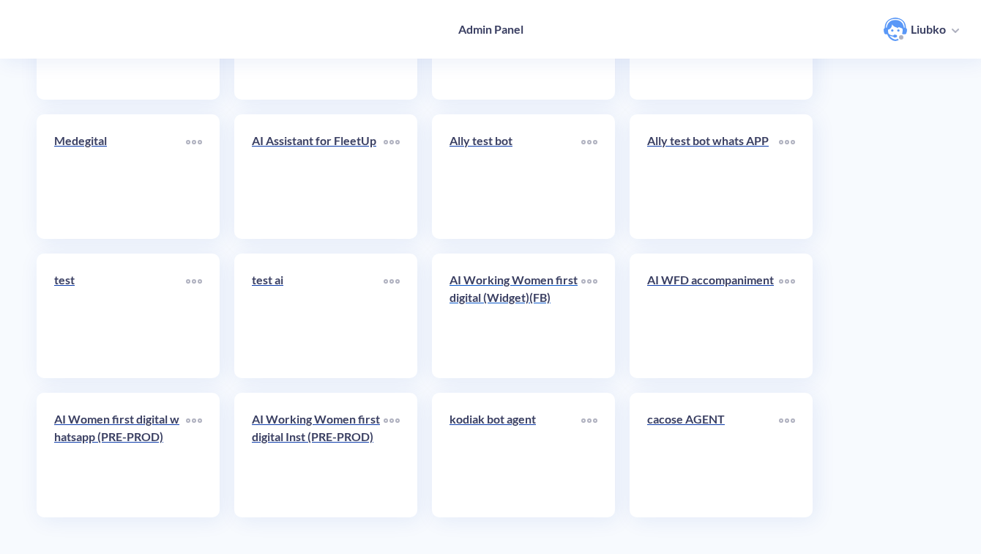
click at [525, 316] on div "AI Working Women first digital (Widget)(FB)" at bounding box center [516, 294] width 132 height 47
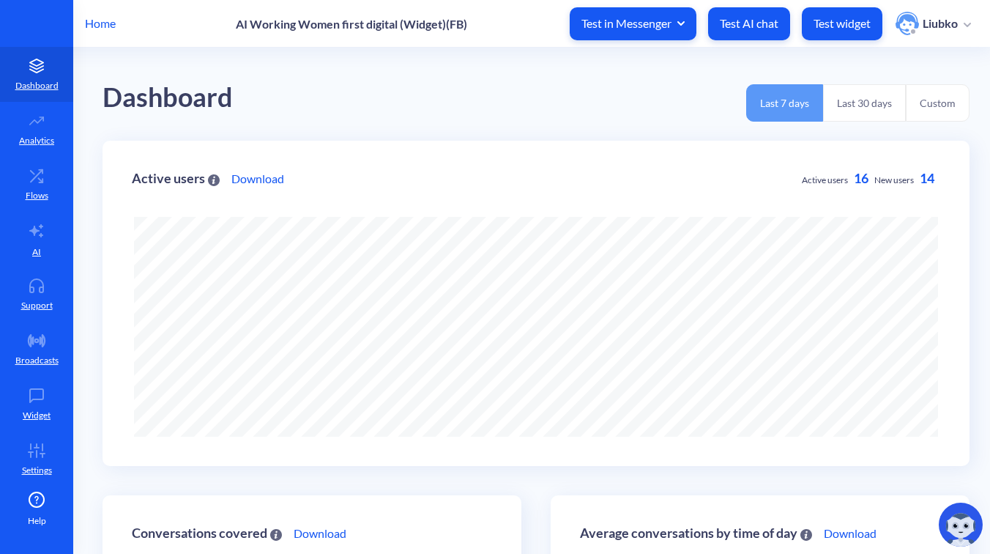
scroll to position [554, 990]
click at [823, 26] on p "Test widget" at bounding box center [841, 23] width 57 height 15
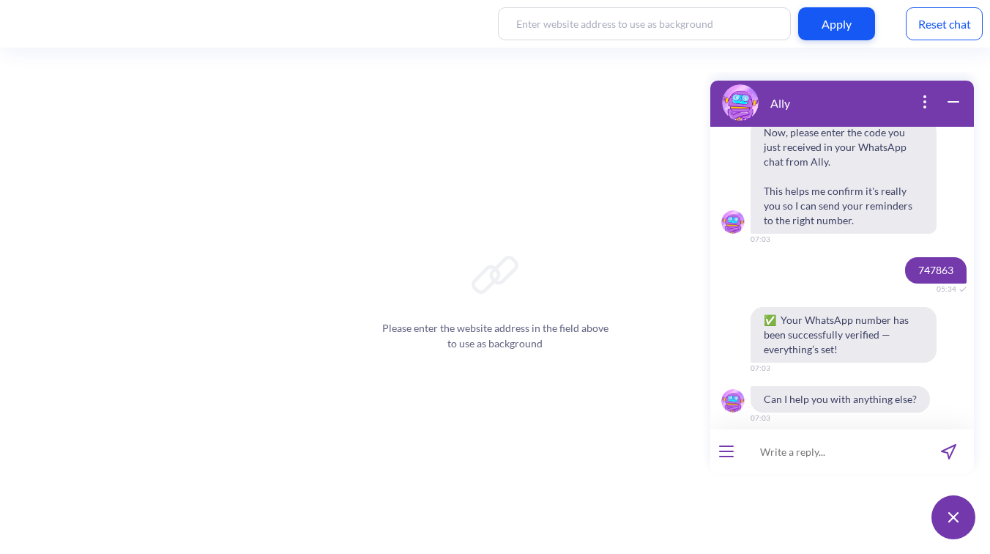
scroll to position [1474, 0]
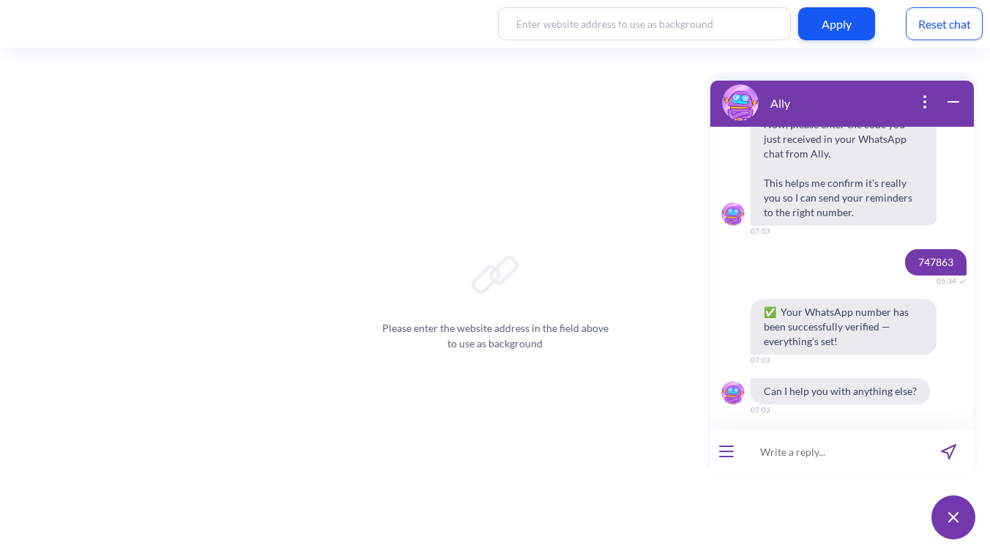
click at [727, 451] on icon "open menu" at bounding box center [726, 451] width 13 height 0
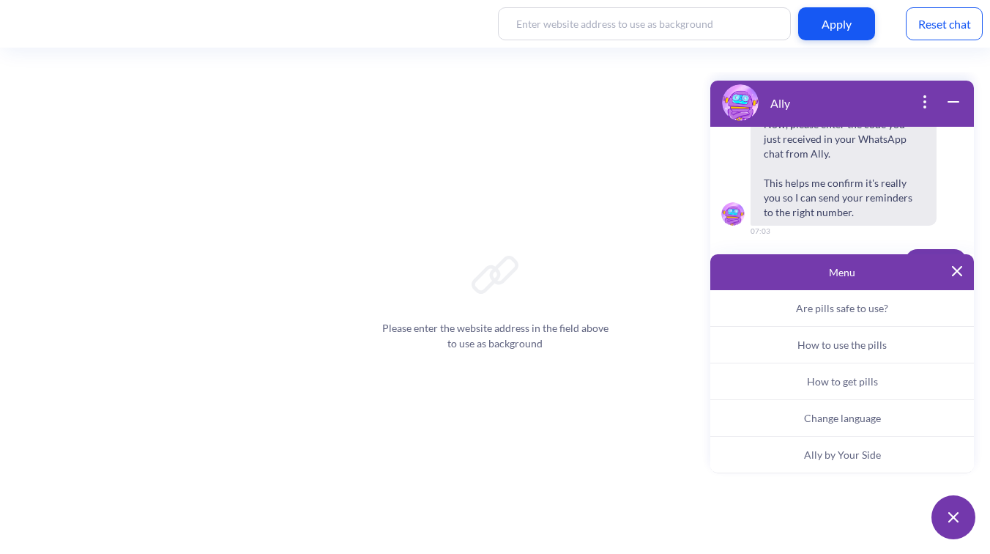
click at [829, 455] on span "Ally by Your Side" at bounding box center [842, 454] width 77 height 12
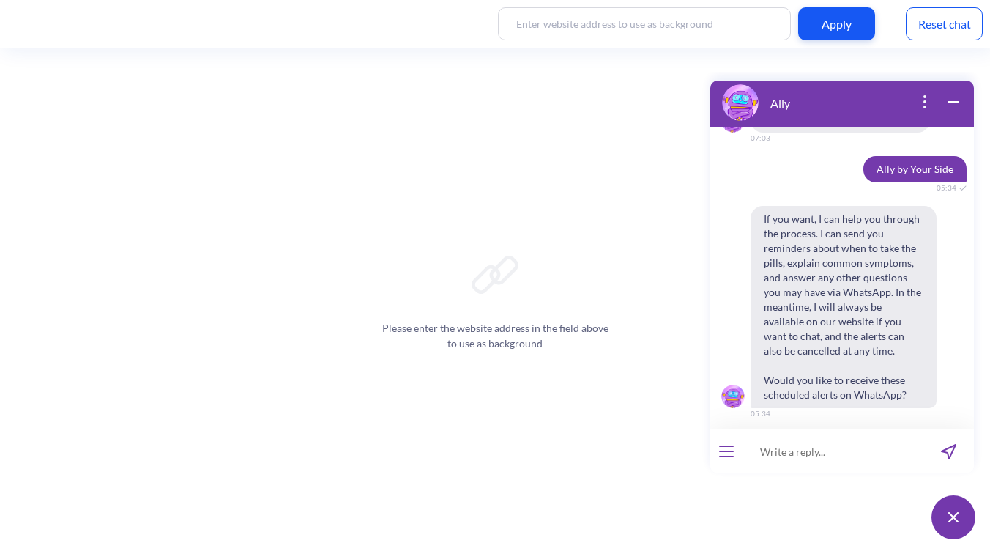
scroll to position [1751, 0]
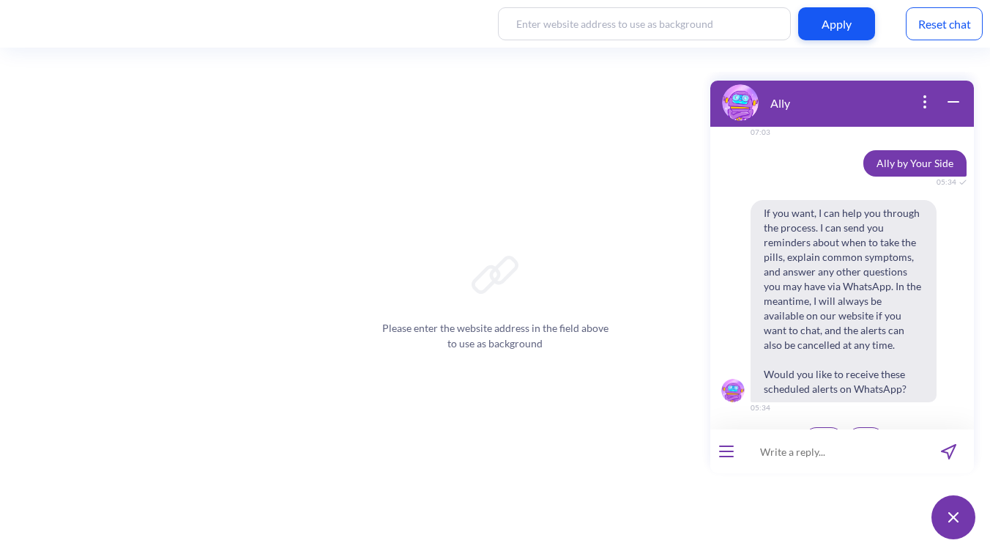
click at [816, 433] on span "Yes" at bounding box center [823, 439] width 15 height 12
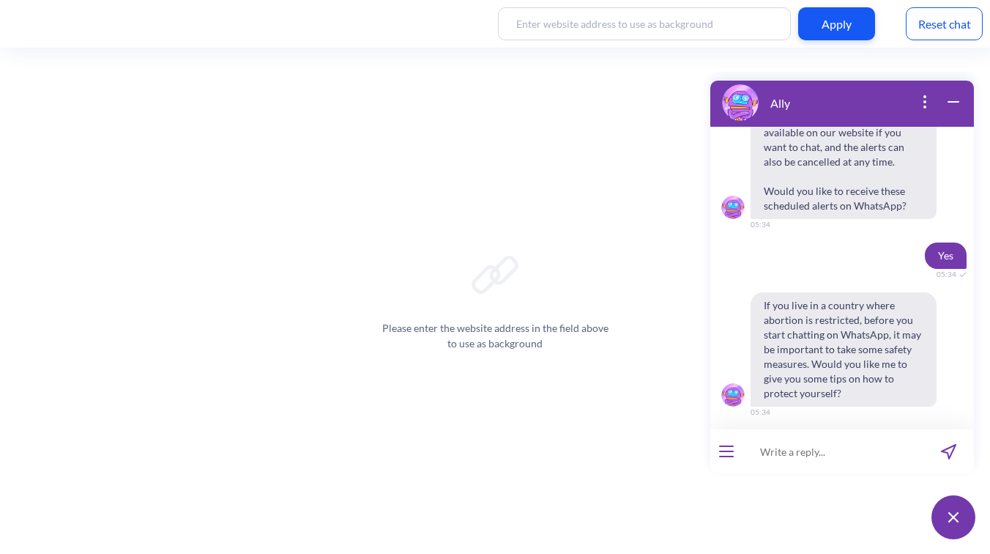
scroll to position [1939, 0]
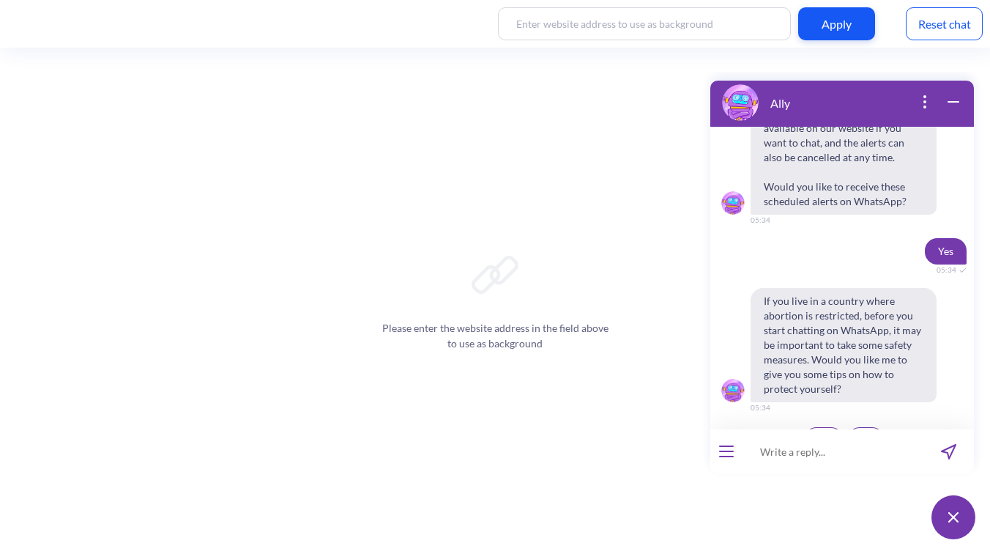
click at [816, 433] on span "Yes" at bounding box center [823, 439] width 15 height 12
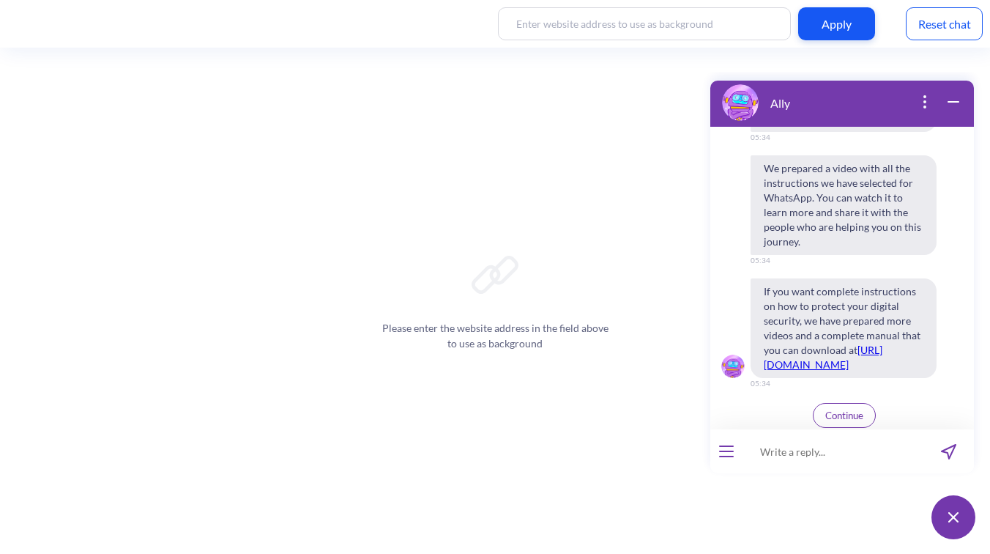
scroll to position [2445, 0]
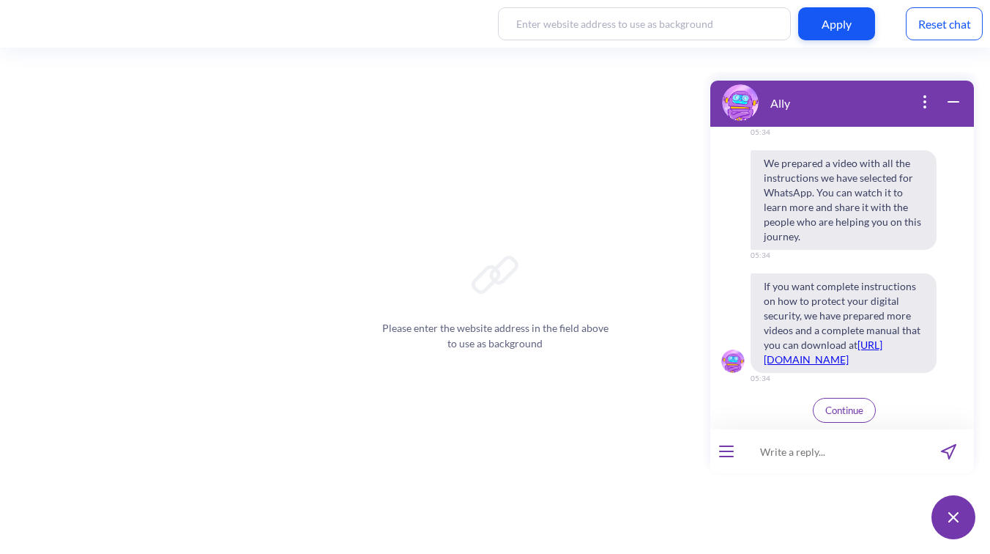
click at [849, 408] on span "Continue" at bounding box center [844, 410] width 38 height 12
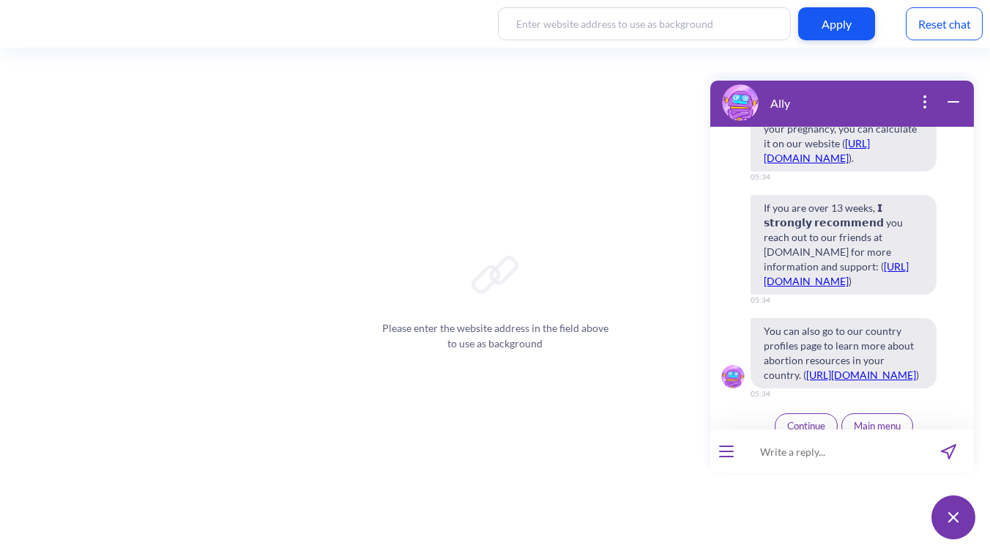
scroll to position [3199, 0]
click at [801, 417] on span "Continue" at bounding box center [806, 423] width 38 height 12
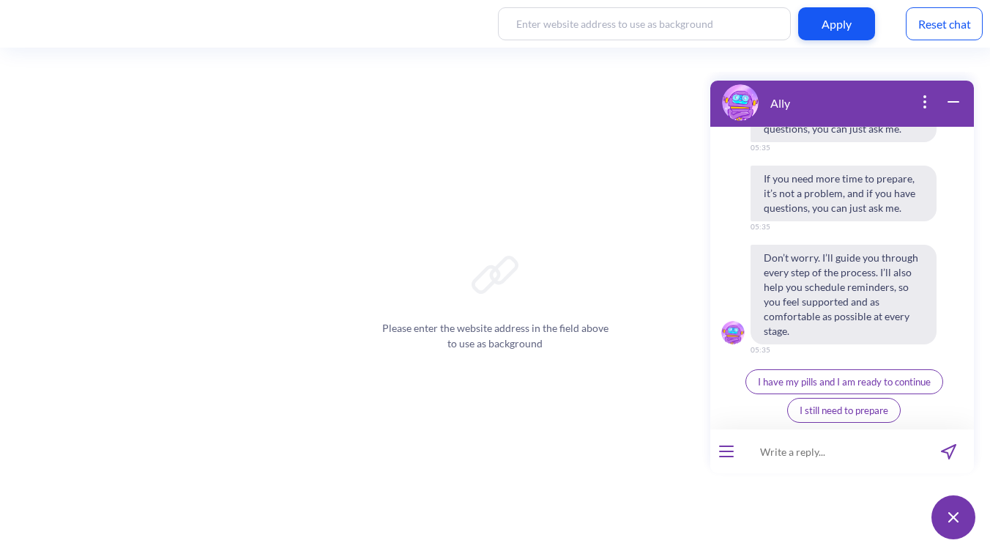
scroll to position [3878, 0]
click at [869, 385] on span "I have my pills and I am ready to continue" at bounding box center [844, 382] width 173 height 12
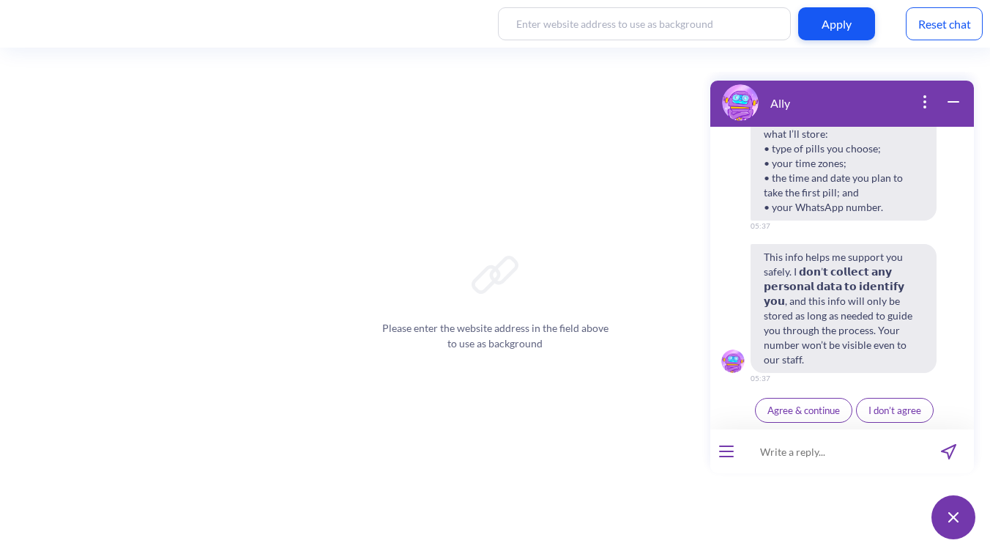
scroll to position [4189, 0]
click at [803, 410] on span "Agree & continue" at bounding box center [803, 410] width 72 height 12
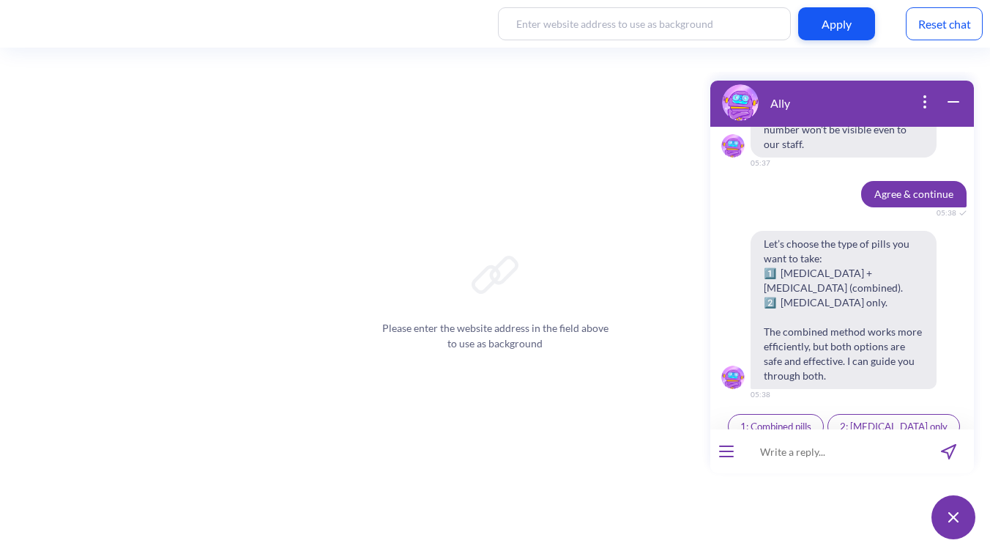
scroll to position [4420, 0]
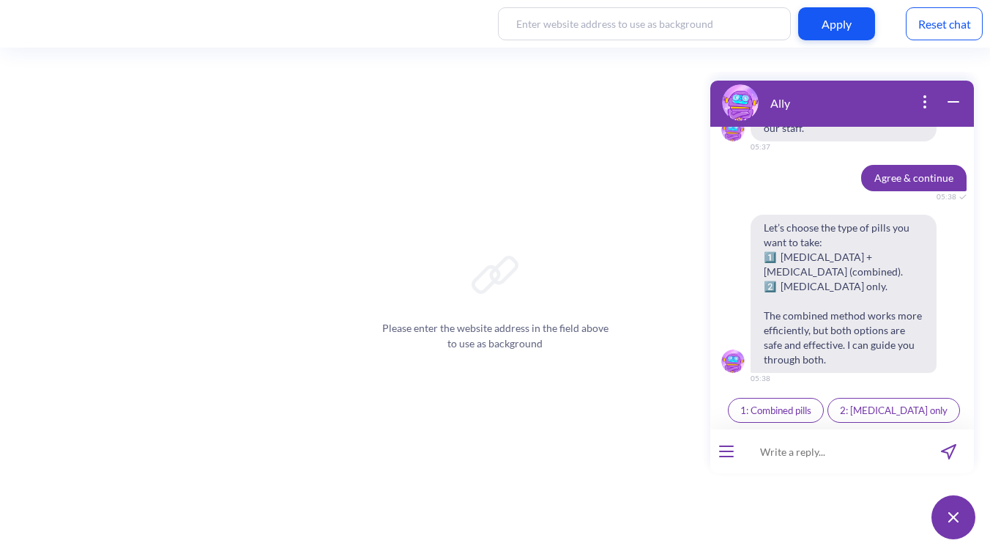
click at [799, 414] on span "1: Combined pills" at bounding box center [775, 410] width 71 height 12
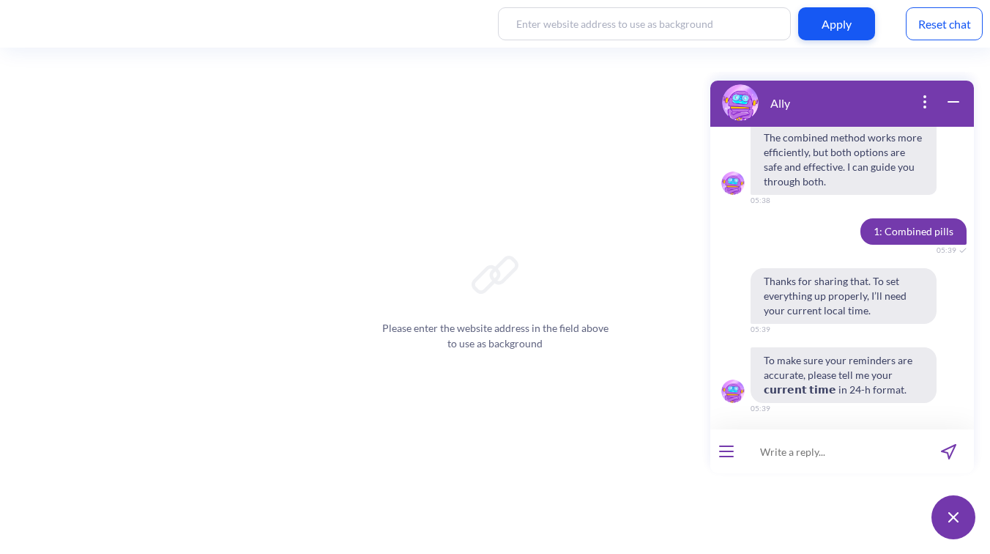
scroll to position [4600, 0]
click at [816, 454] on input at bounding box center [832, 451] width 181 height 44
type input "17:50"
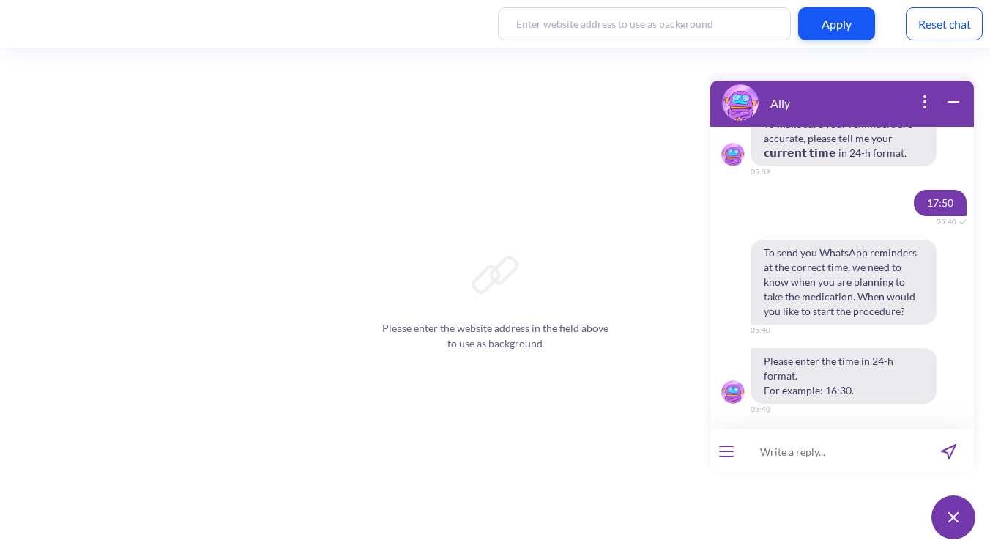
scroll to position [4837, 0]
type input "19:00"
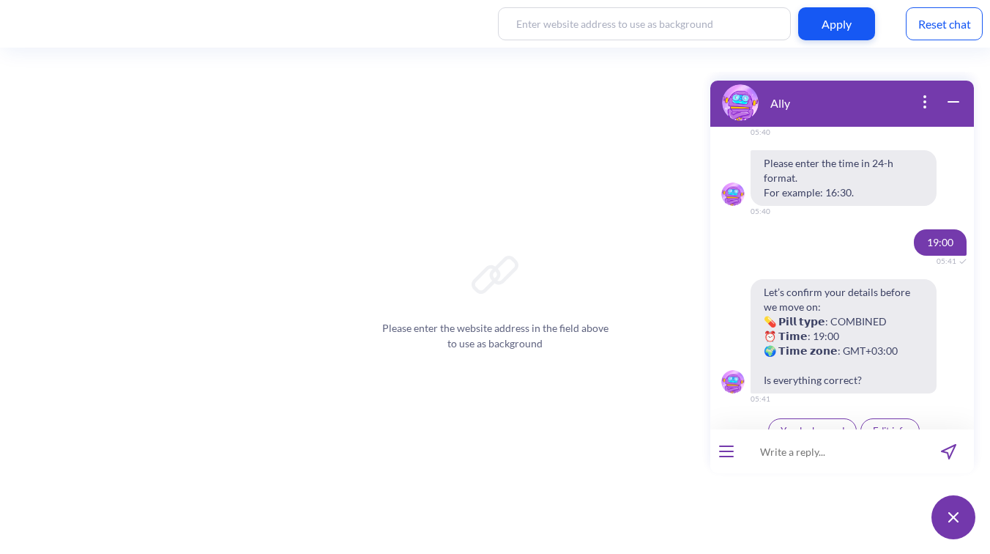
scroll to position [5053, 0]
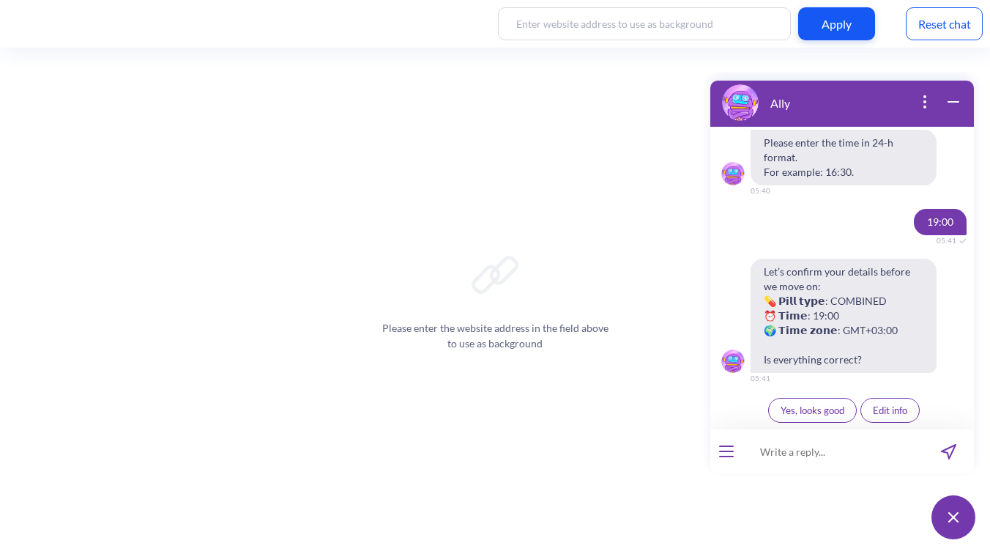
click at [820, 416] on button "Yes, looks good" at bounding box center [812, 410] width 89 height 25
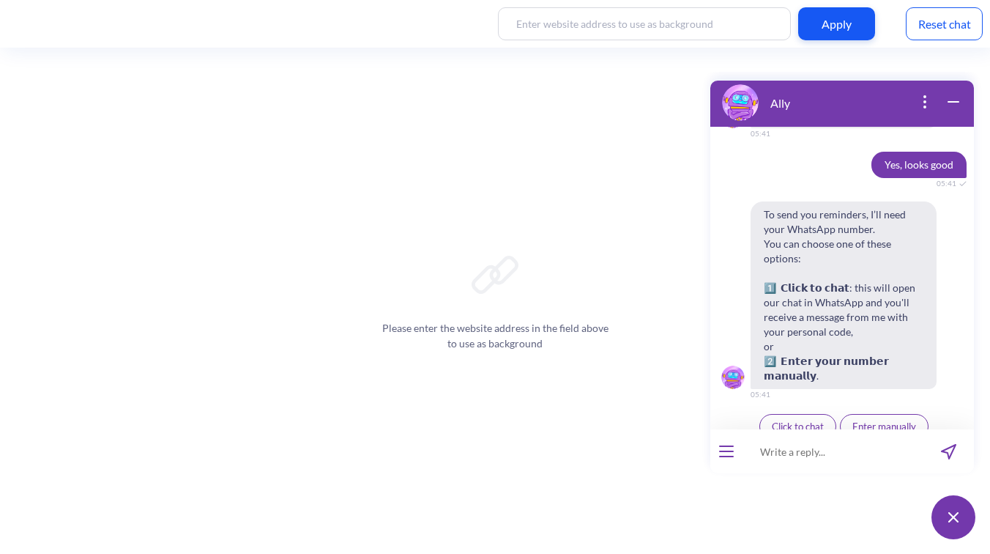
scroll to position [5299, 0]
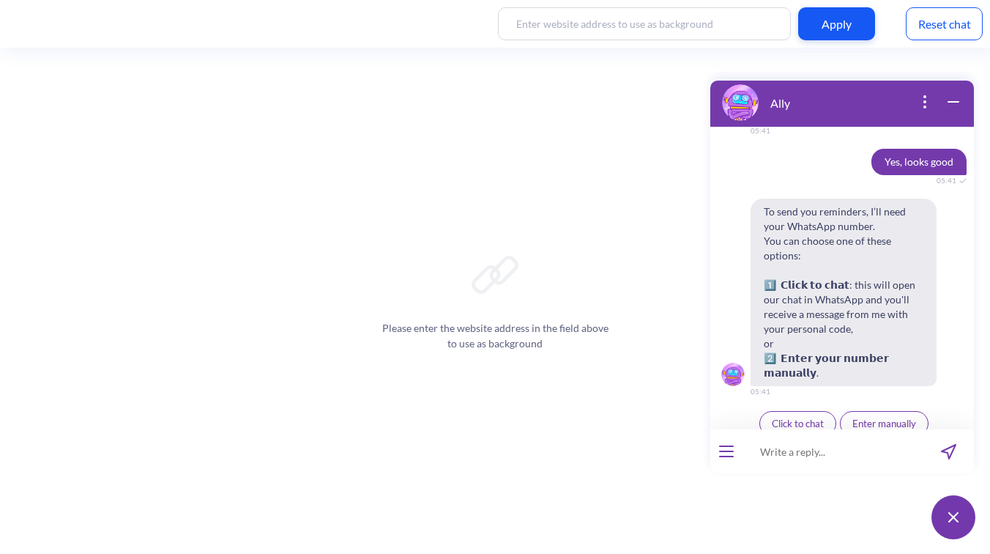
click at [813, 417] on button "Click to chat" at bounding box center [797, 423] width 77 height 25
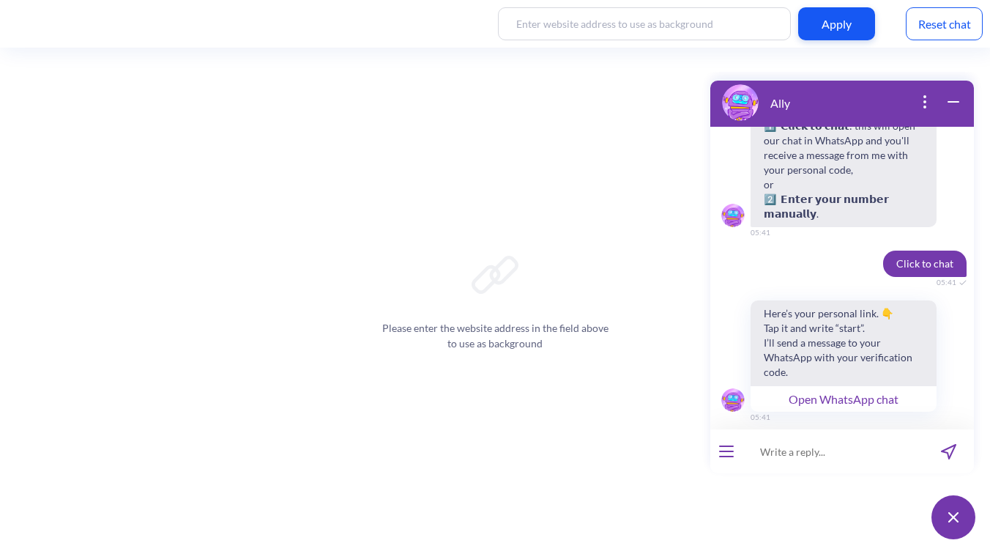
scroll to position [5484, 0]
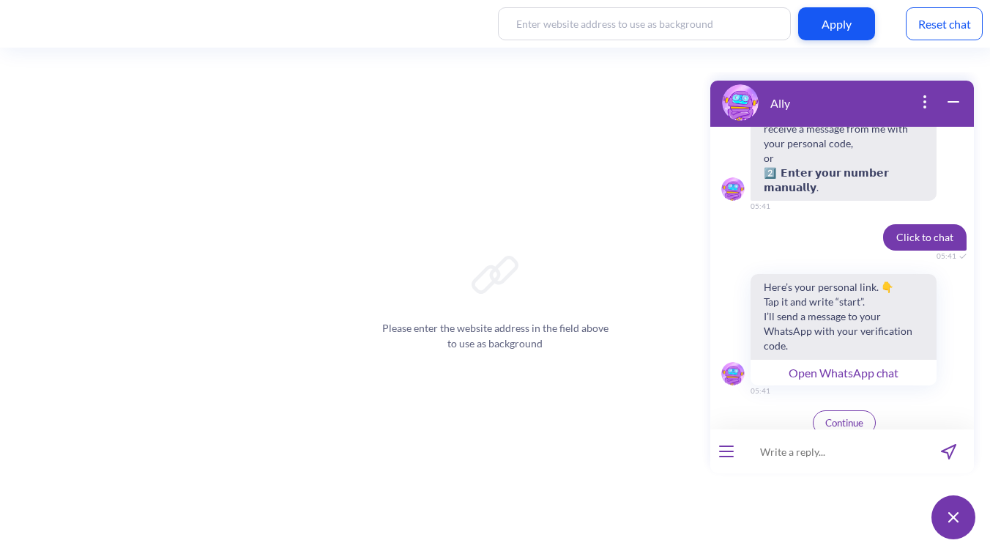
click at [850, 359] on button "Open WhatsApp chat" at bounding box center [843, 372] width 186 height 26
click at [788, 452] on input at bounding box center [832, 451] width 181 height 44
type input "607641"
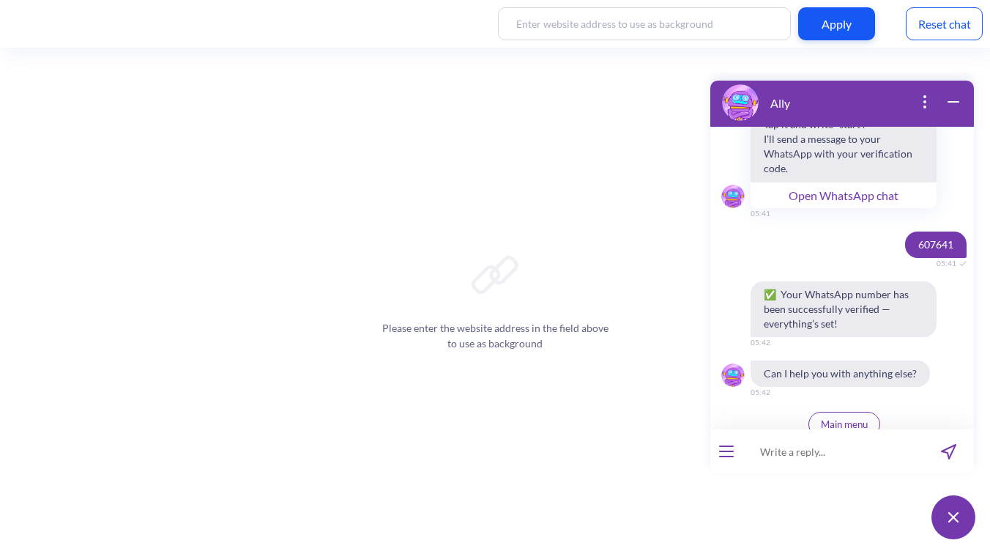
scroll to position [5663, 0]
click at [854, 417] on span "Main menu" at bounding box center [844, 423] width 47 height 12
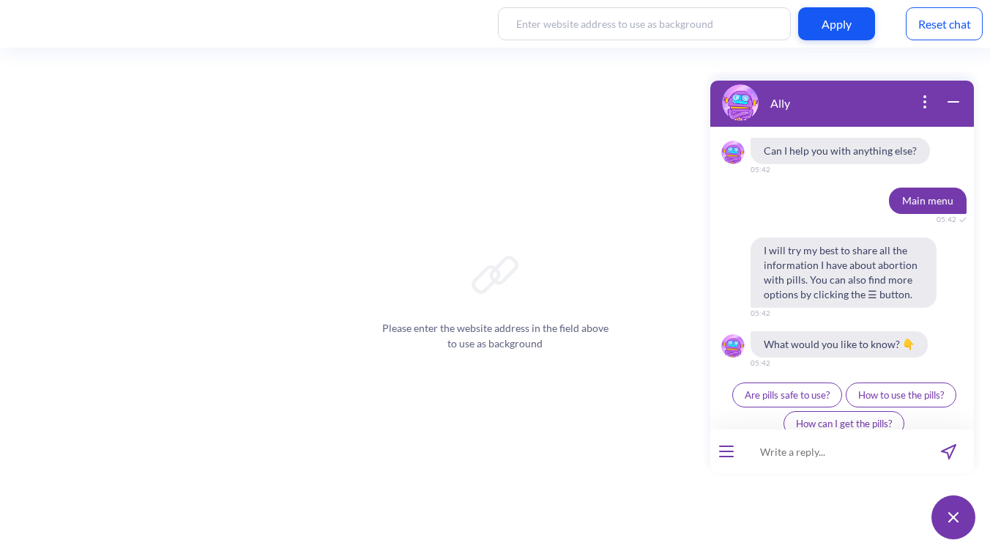
scroll to position [5884, 0]
click at [723, 455] on button "open menu" at bounding box center [726, 451] width 15 height 12
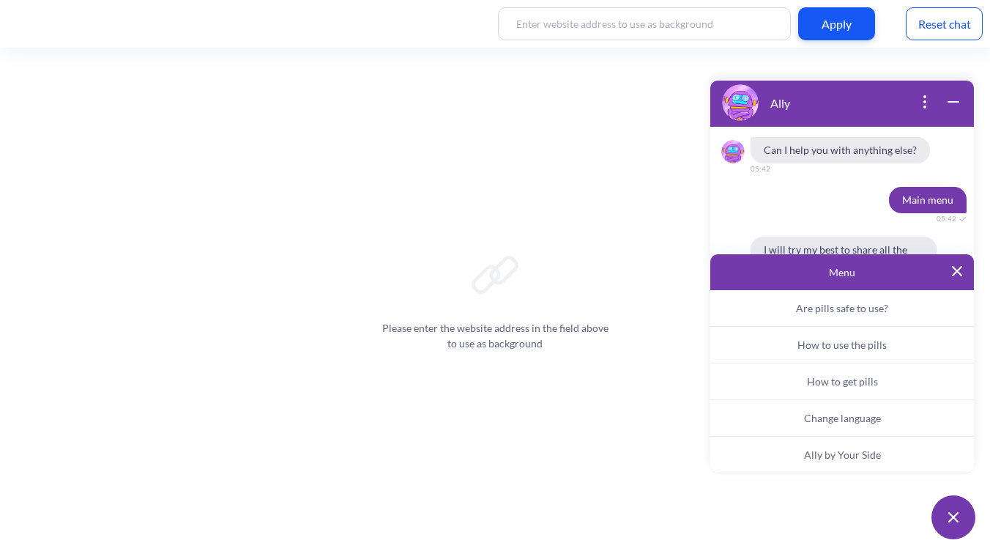
click at [820, 451] on span "Ally by Your Side" at bounding box center [842, 454] width 77 height 12
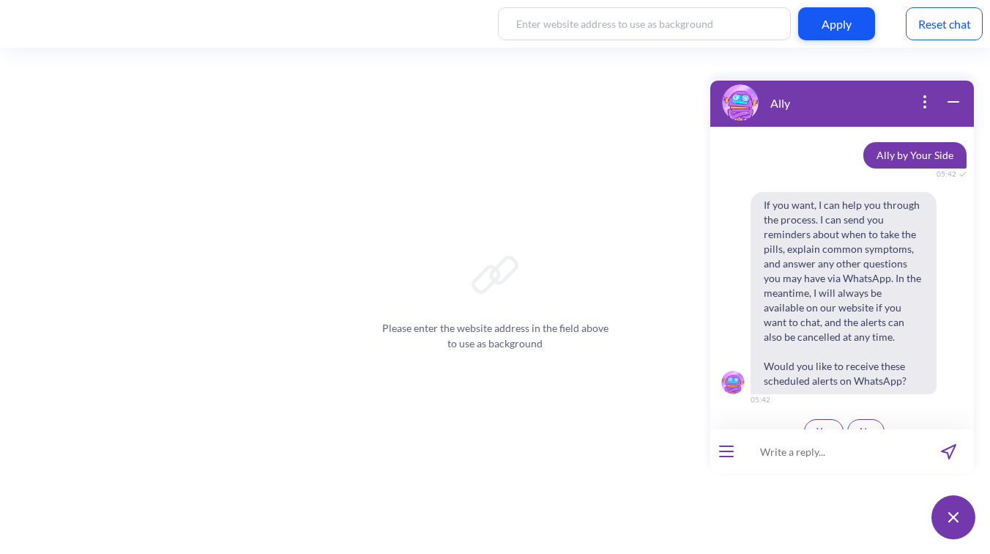
scroll to position [6131, 0]
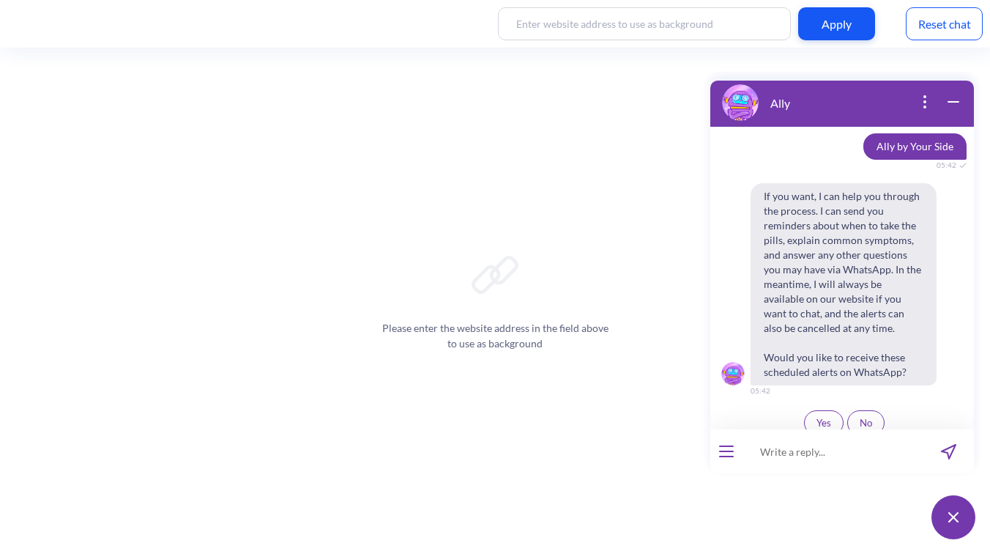
click at [816, 417] on span "Yes" at bounding box center [823, 423] width 15 height 12
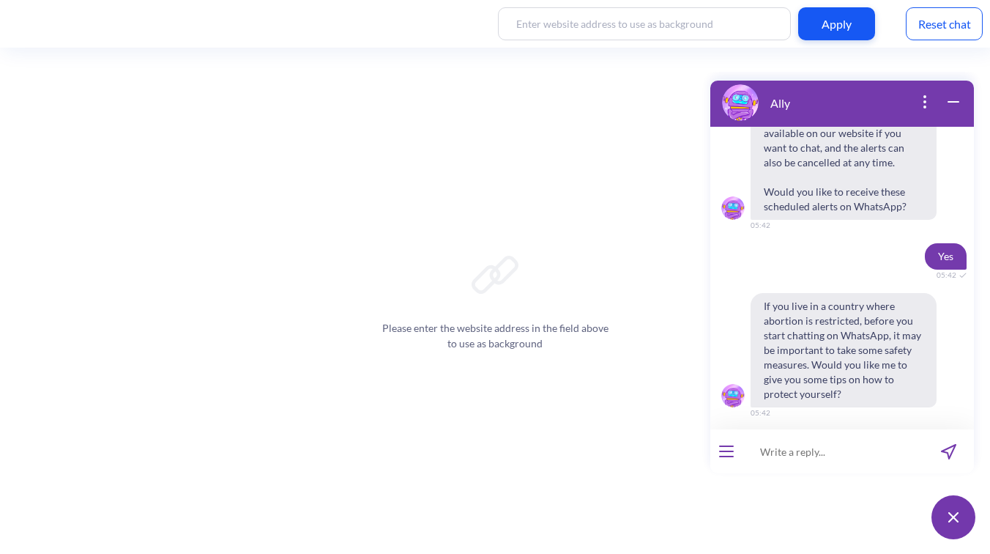
scroll to position [6319, 0]
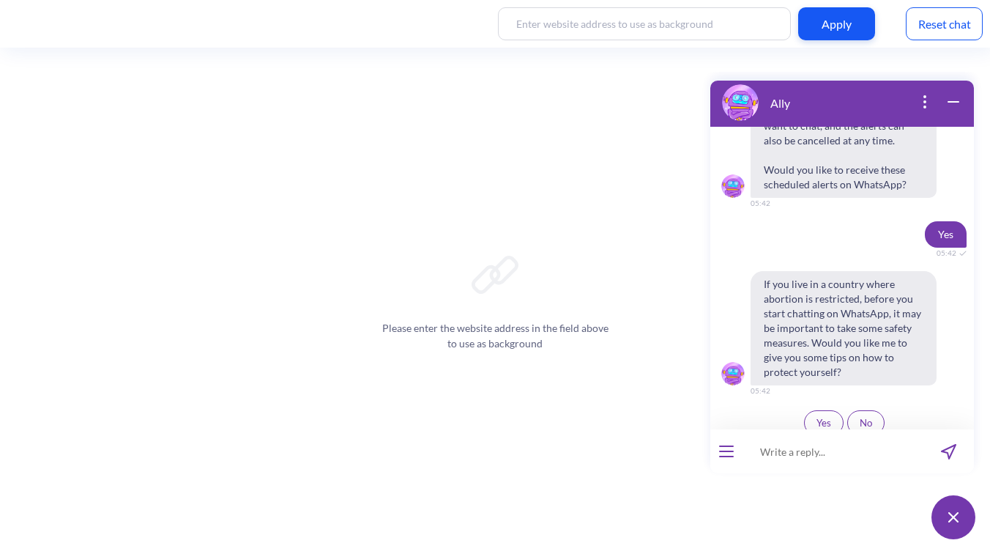
click at [813, 395] on div "If you live in a country where abortion is restricted, before you start chattin…" at bounding box center [842, 355] width 264 height 168
click at [825, 417] on span "Yes" at bounding box center [823, 423] width 15 height 12
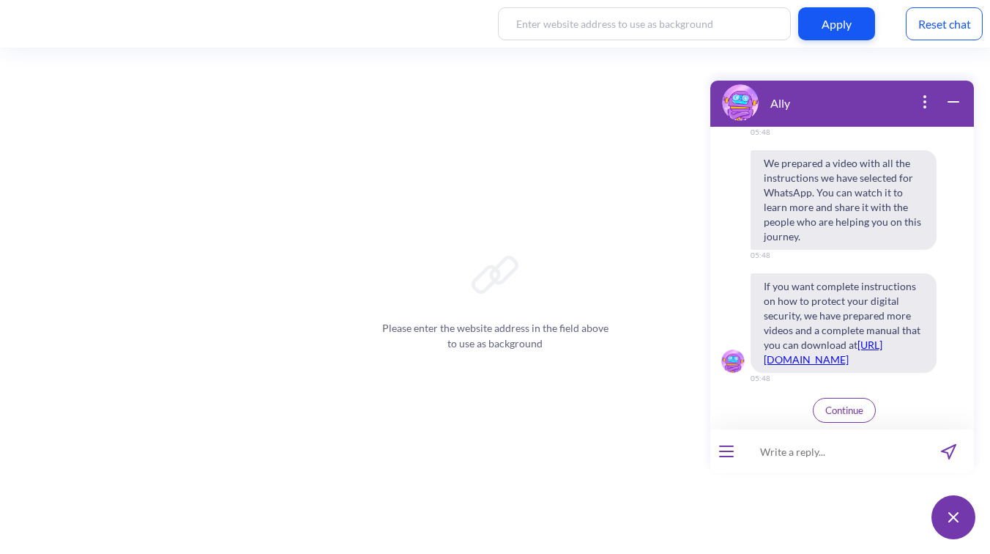
scroll to position [6825, 0]
click at [833, 409] on span "Continue" at bounding box center [844, 410] width 38 height 12
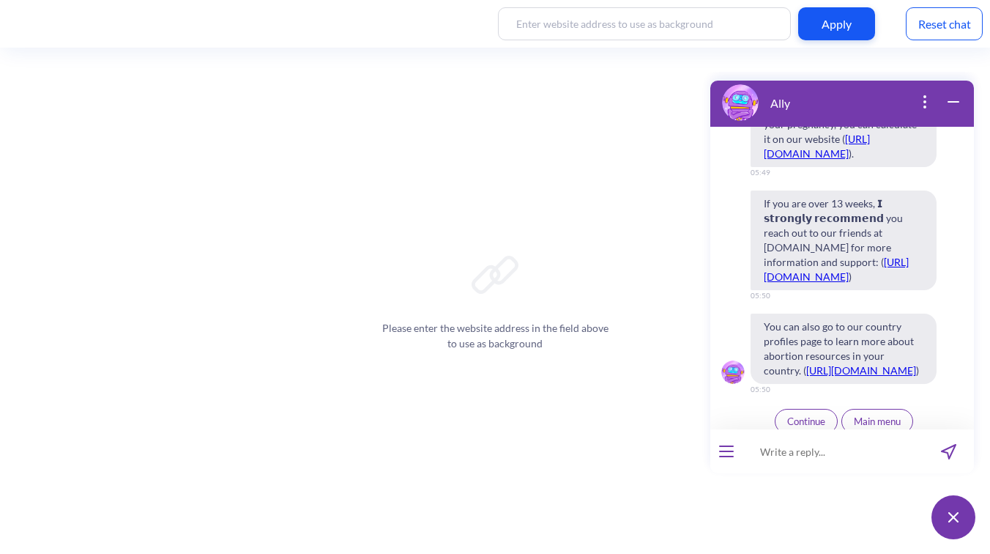
scroll to position [7579, 0]
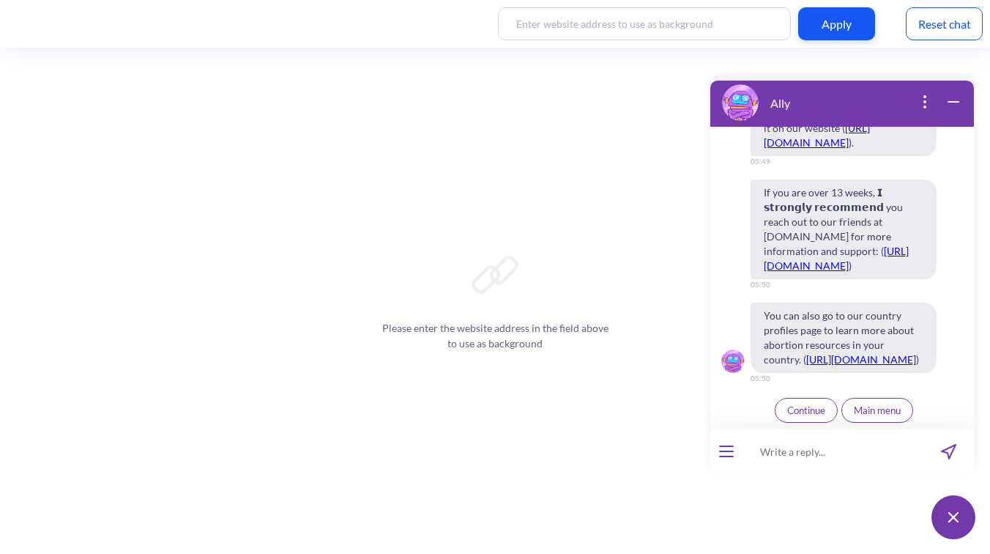
click at [813, 411] on span "Continue" at bounding box center [806, 410] width 38 height 12
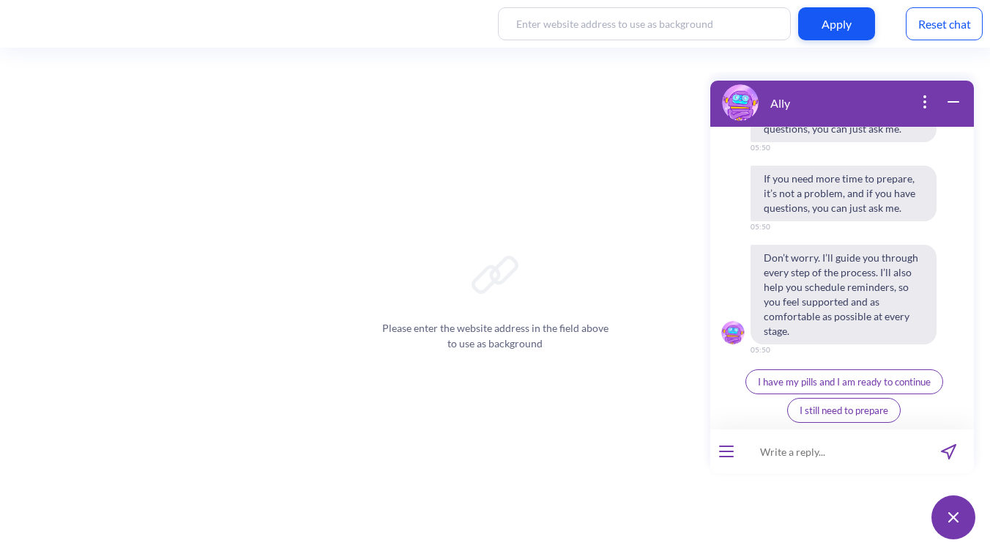
scroll to position [8257, 0]
click at [807, 374] on button "I have my pills and I am ready to continue" at bounding box center [844, 381] width 198 height 25
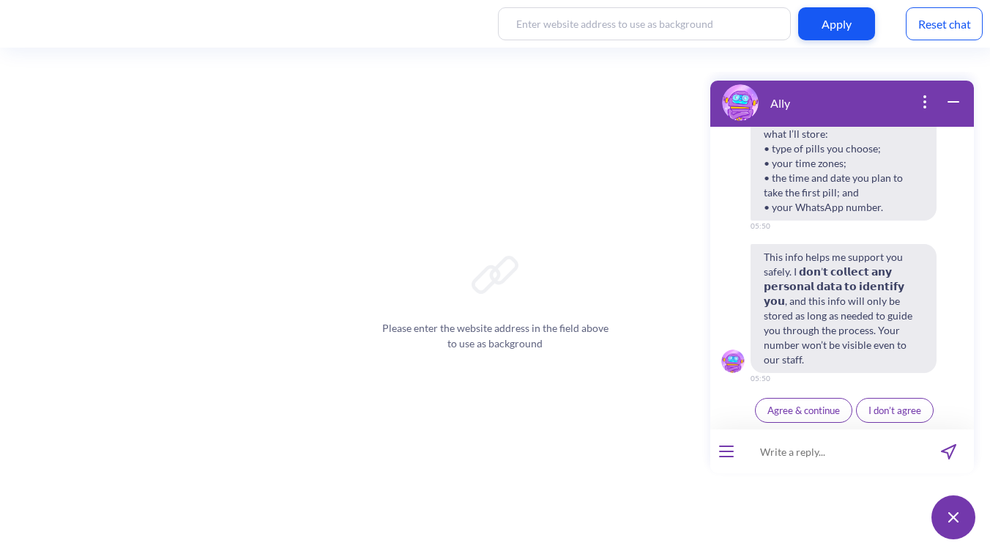
scroll to position [8569, 0]
click at [793, 410] on span "Agree & continue" at bounding box center [803, 410] width 72 height 12
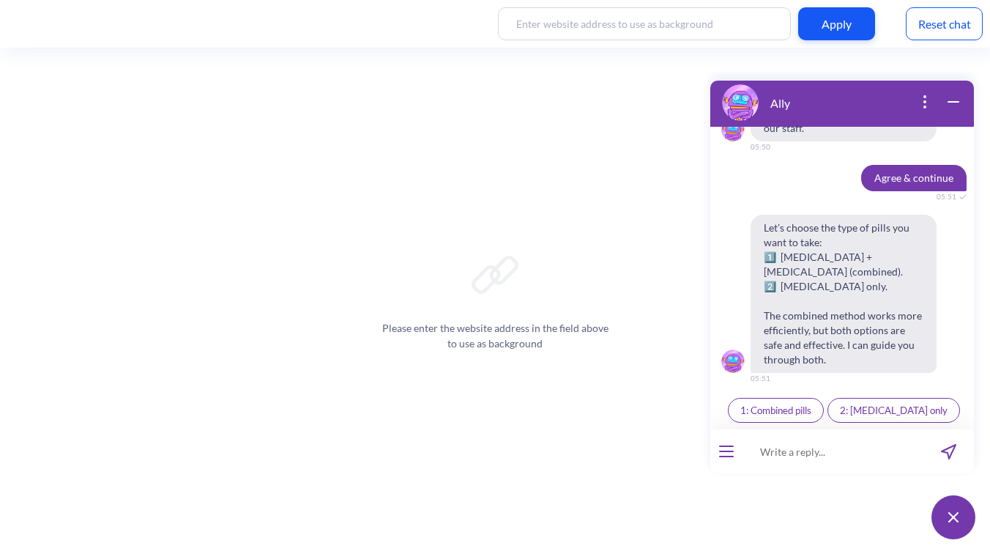
scroll to position [8800, 0]
click at [862, 406] on span "2: [MEDICAL_DATA] only" at bounding box center [894, 410] width 108 height 12
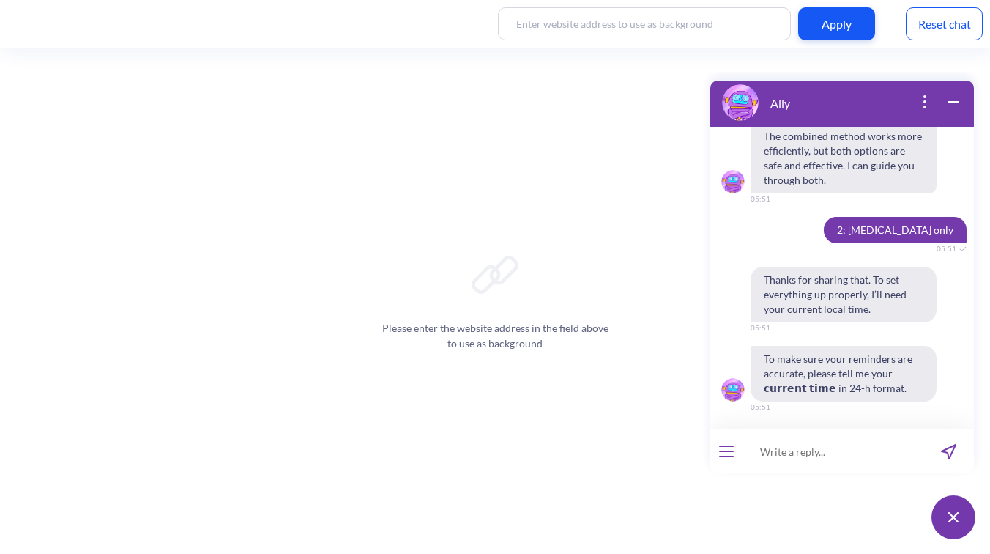
scroll to position [8979, 0]
click at [787, 450] on input at bounding box center [832, 451] width 181 height 44
type input "17:50"
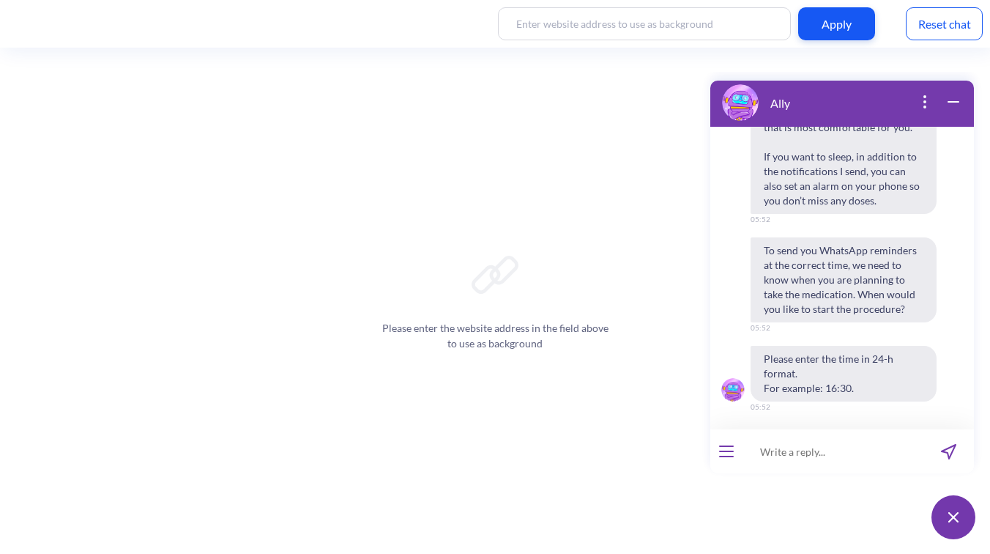
scroll to position [9501, 0]
click at [787, 461] on input at bounding box center [832, 451] width 181 height 44
type input "19:00"
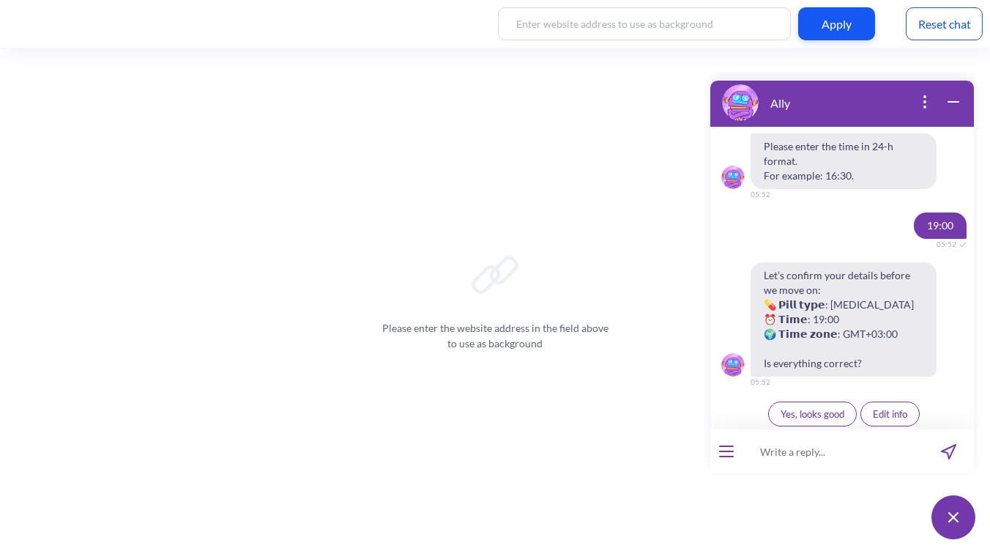
scroll to position [9717, 0]
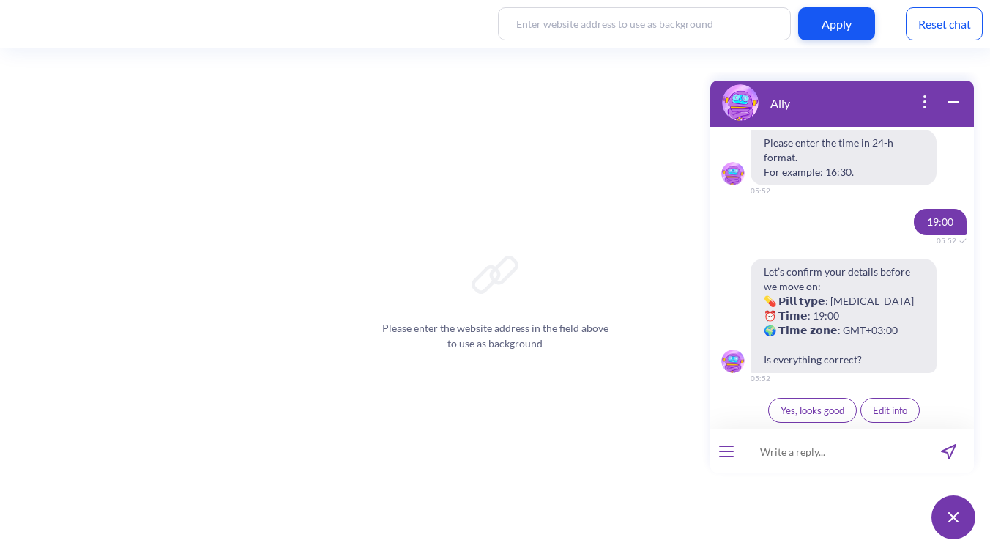
click at [790, 407] on span "Yes, looks good" at bounding box center [812, 410] width 64 height 12
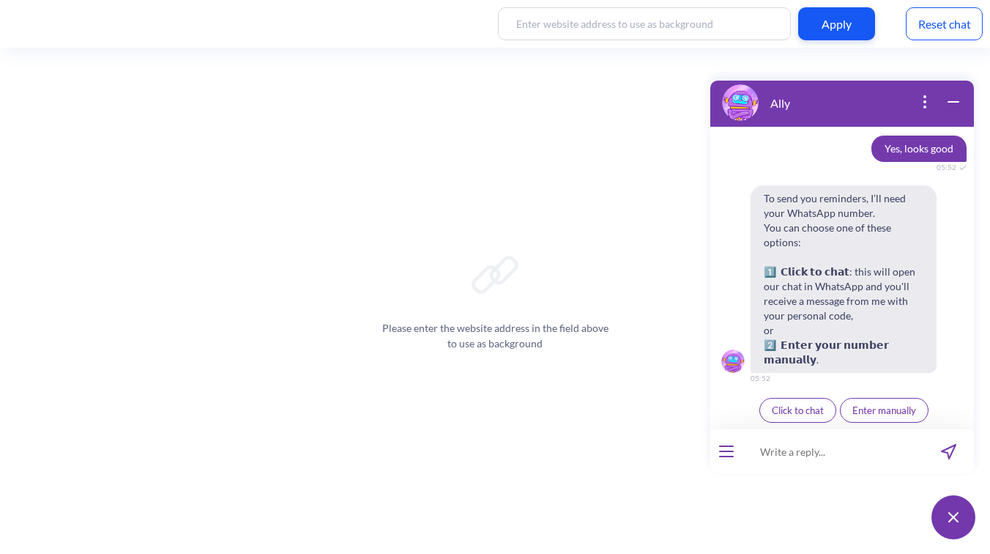
scroll to position [9963, 0]
click at [871, 414] on span "Enter manually" at bounding box center [884, 410] width 64 height 12
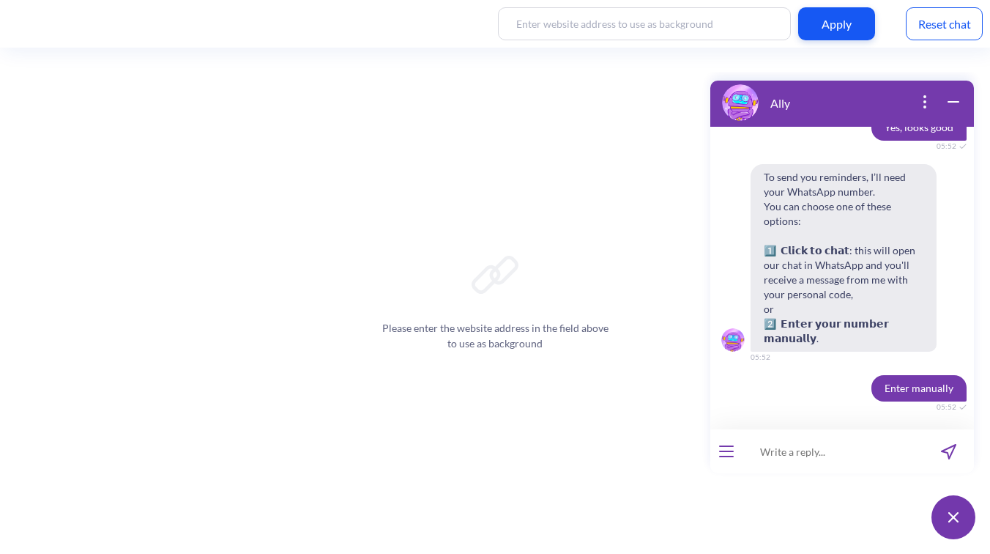
click at [824, 456] on input at bounding box center [832, 451] width 181 height 44
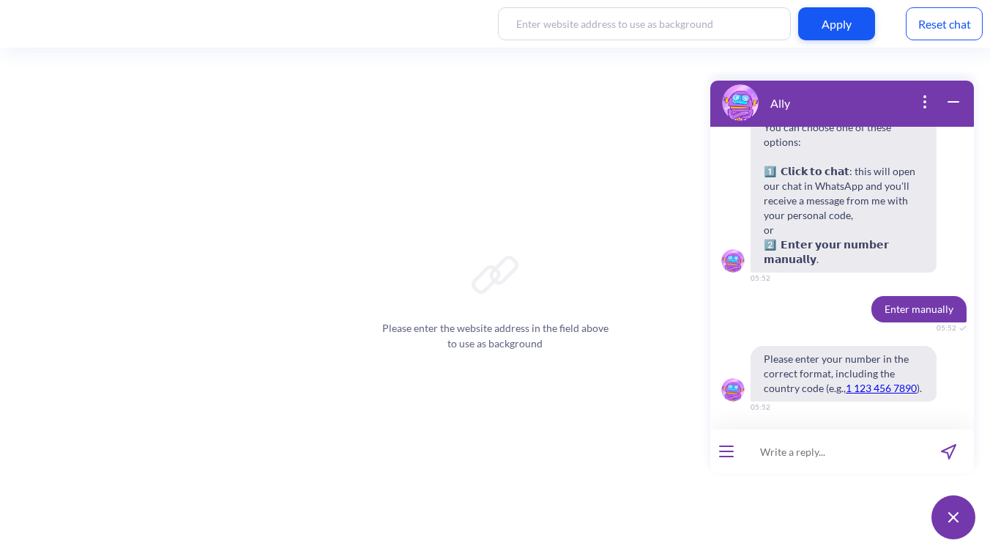
scroll to position [10063, 0]
type input "380630288381"
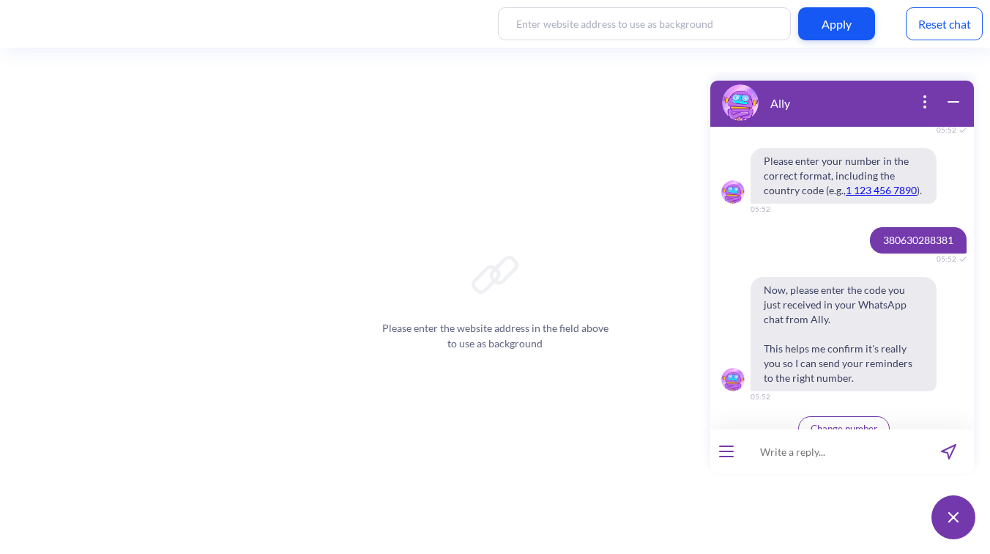
scroll to position [10279, 0]
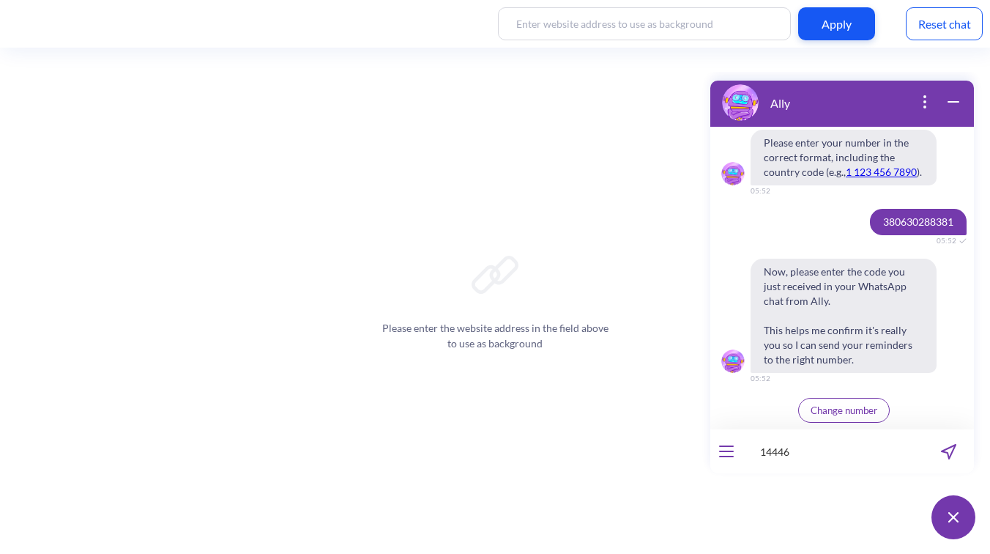
type input "144460"
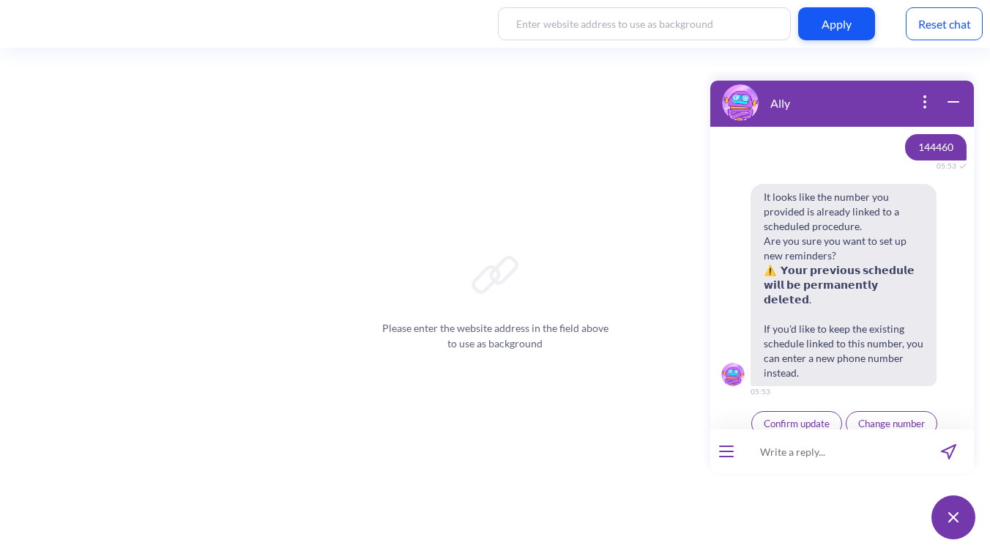
scroll to position [10540, 0]
click at [887, 415] on span "Change number" at bounding box center [891, 421] width 67 height 12
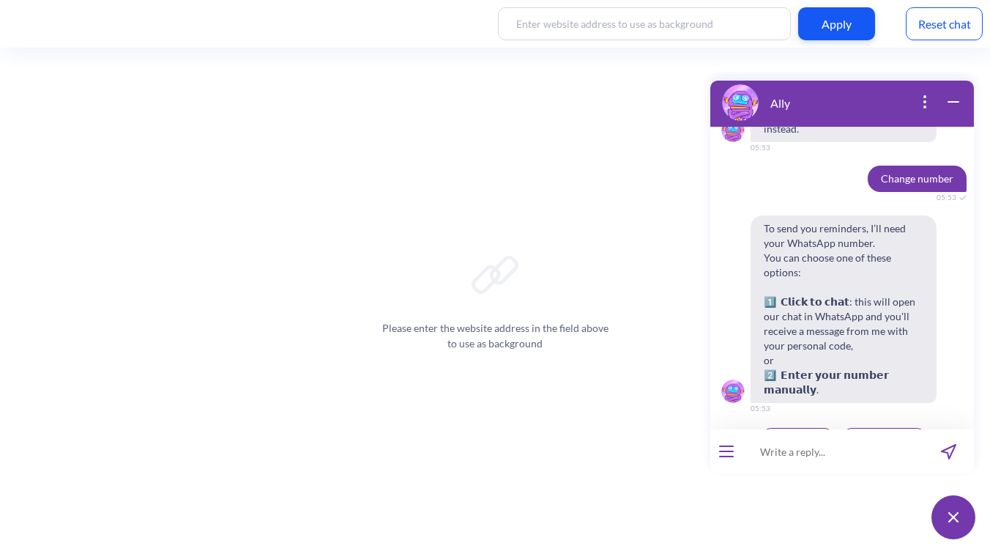
scroll to position [10786, 0]
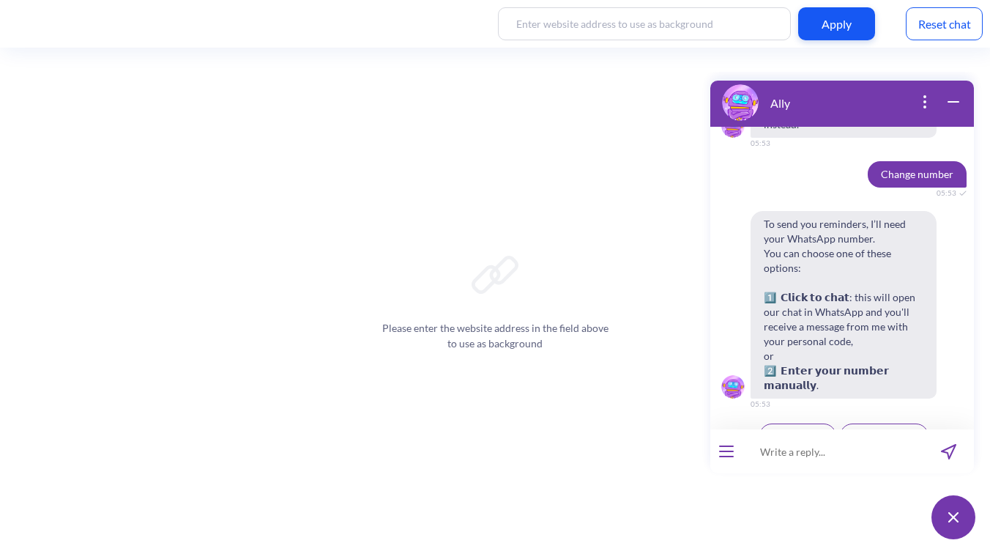
click at [865, 430] on span "Enter manually" at bounding box center [884, 436] width 64 height 12
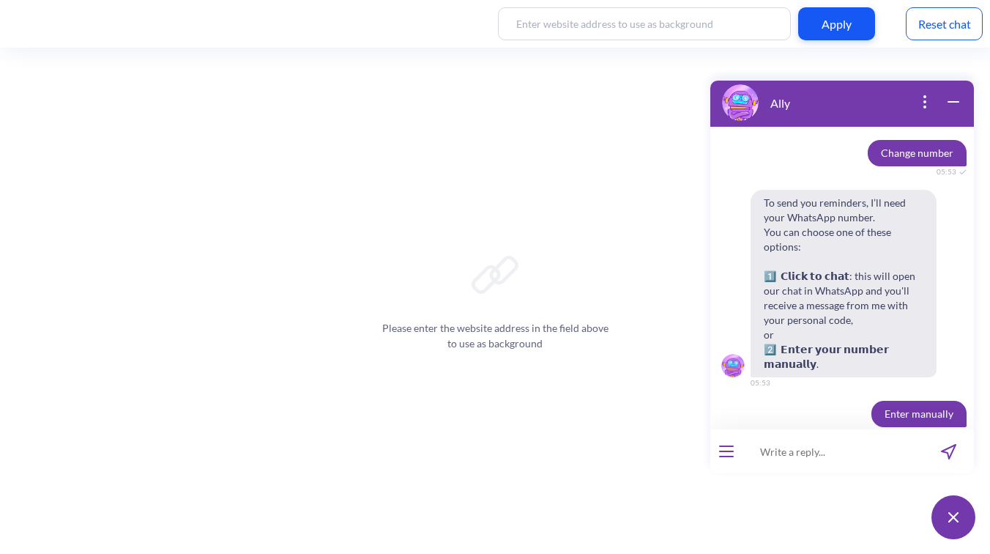
scroll to position [10822, 0]
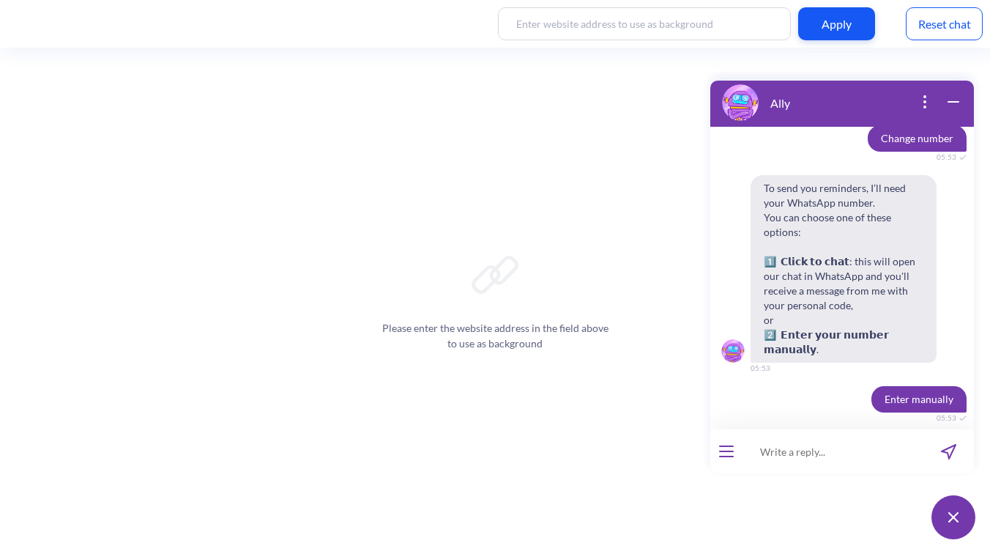
click at [824, 450] on input at bounding box center [832, 451] width 181 height 44
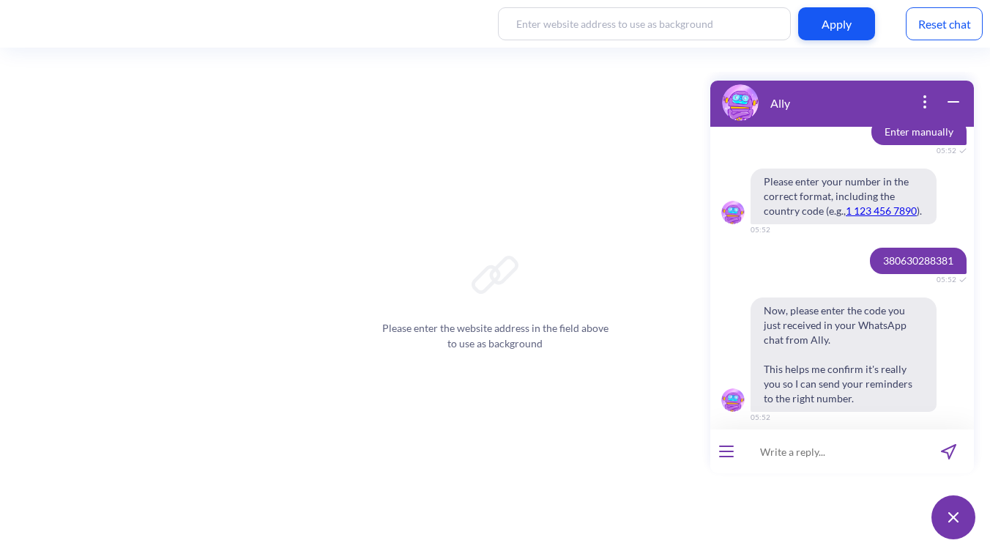
scroll to position [10213, 0]
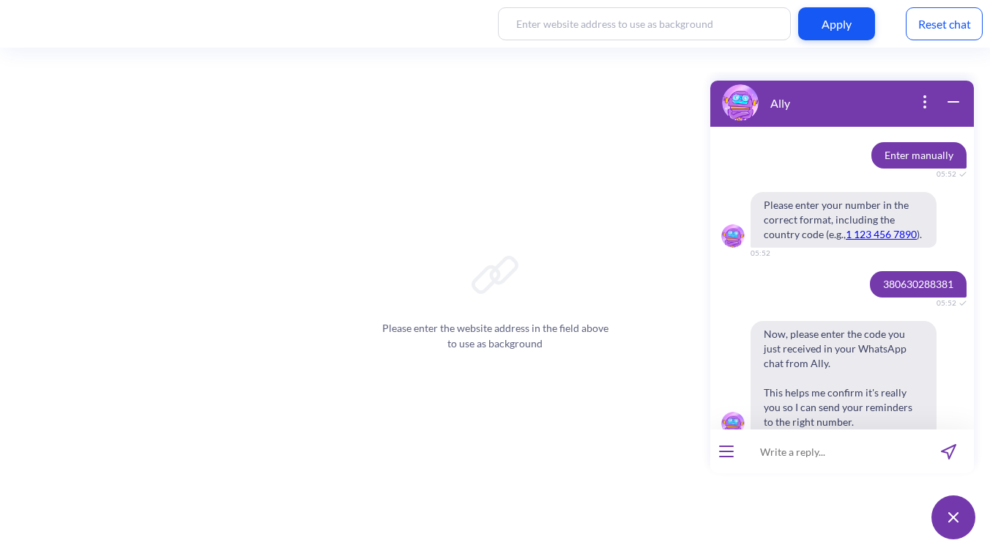
click at [884, 284] on span "380630288381" at bounding box center [918, 284] width 97 height 26
copy span "380630288381"
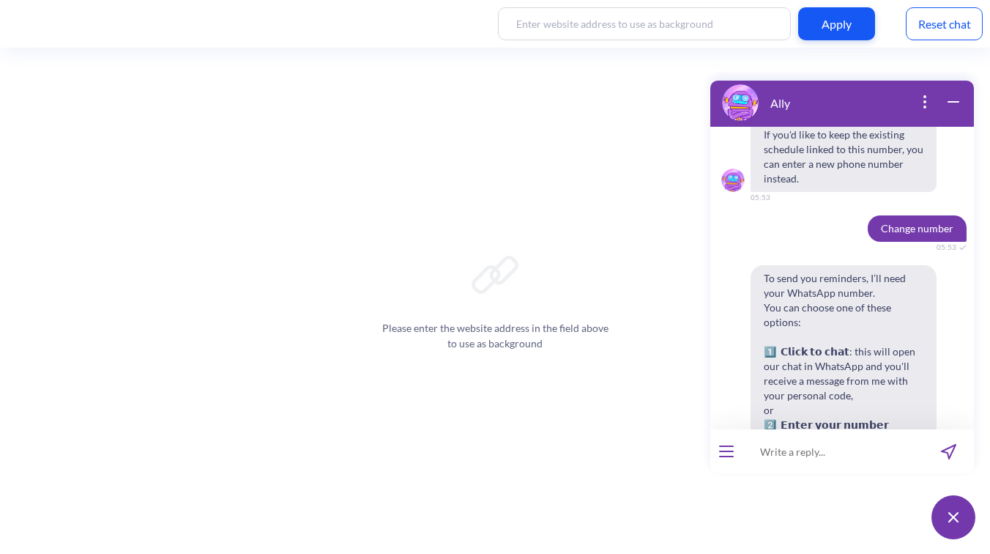
scroll to position [10886, 0]
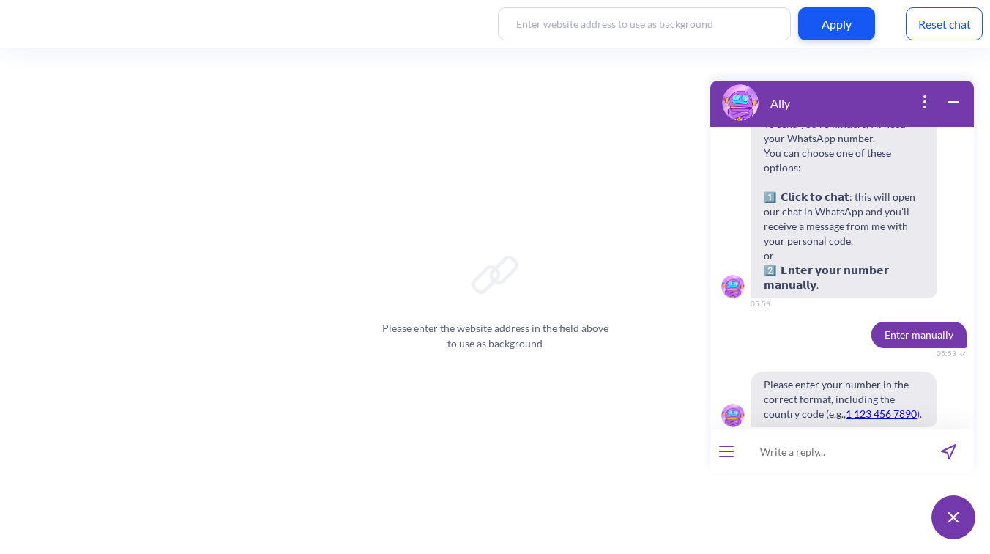
click at [811, 451] on input at bounding box center [832, 451] width 181 height 44
paste input "380630288381"
type input "380630288381"
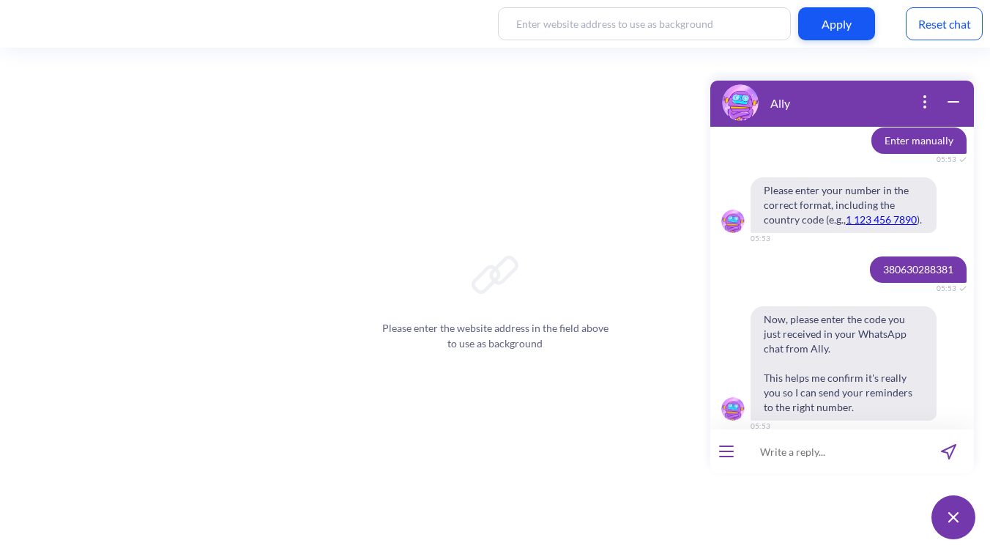
scroll to position [11102, 0]
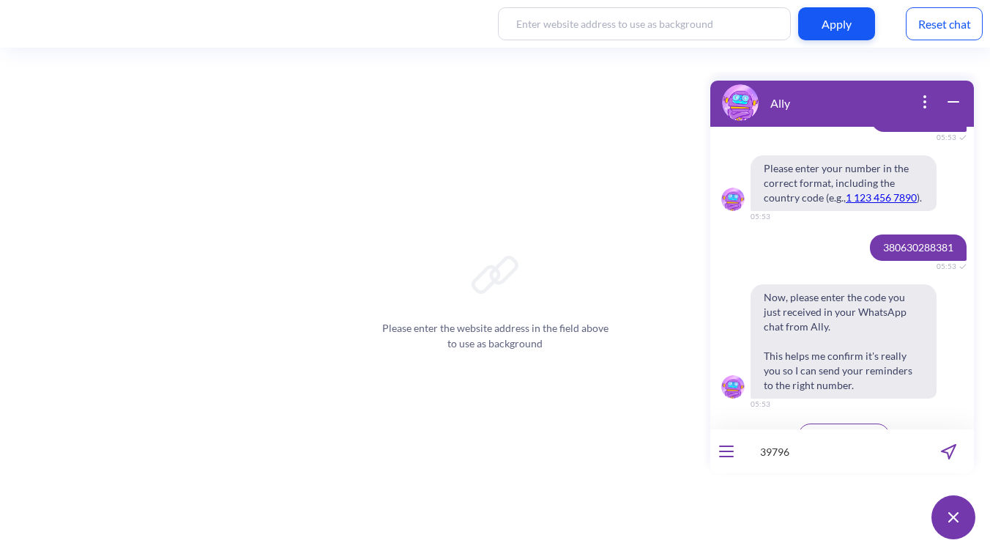
type input "397965"
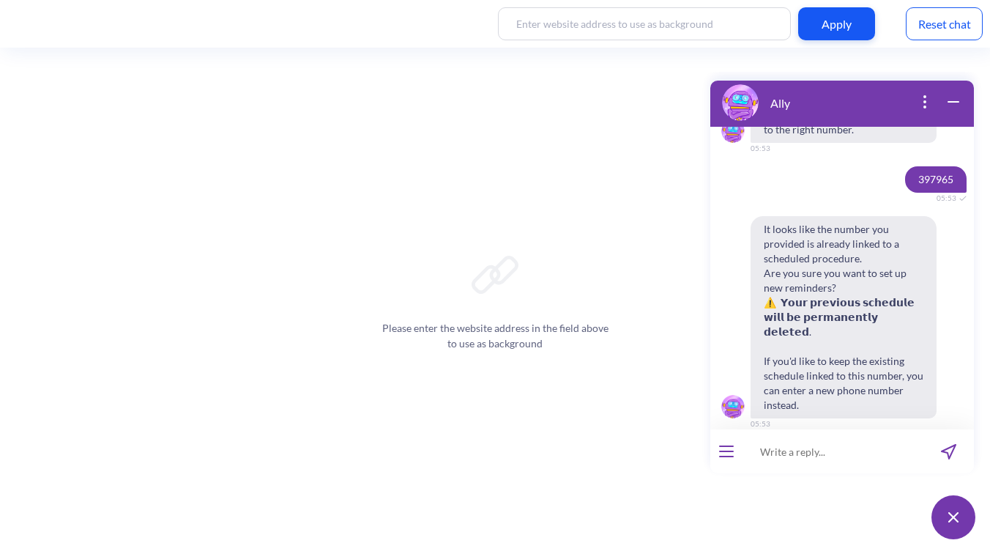
scroll to position [11363, 0]
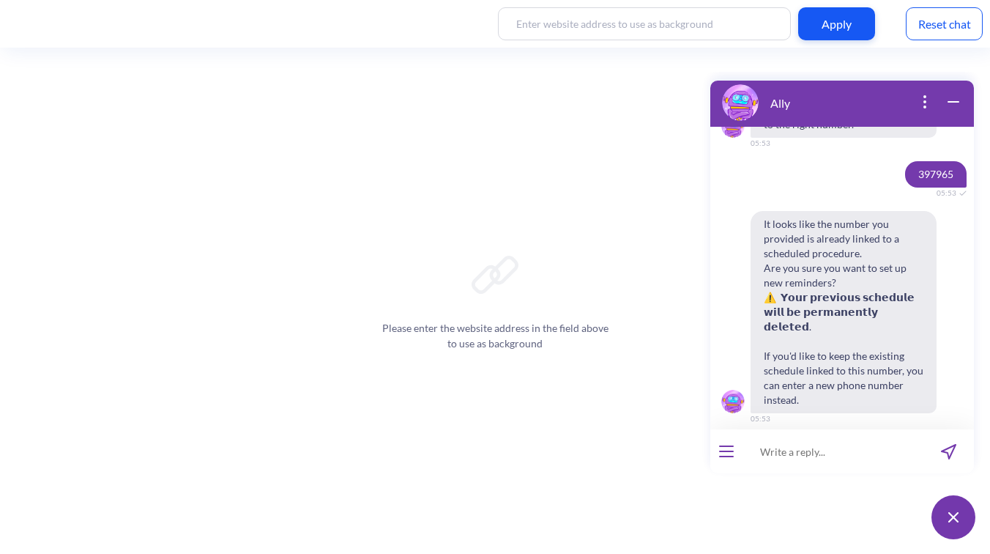
click at [780, 444] on span "Confirm update" at bounding box center [797, 450] width 66 height 12
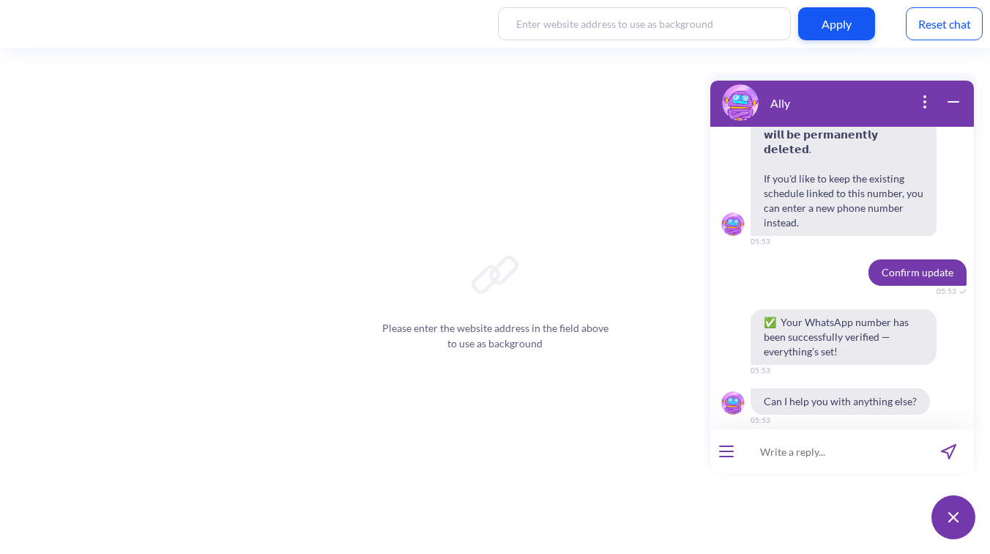
scroll to position [11541, 0]
